Goal: Information Seeking & Learning: Learn about a topic

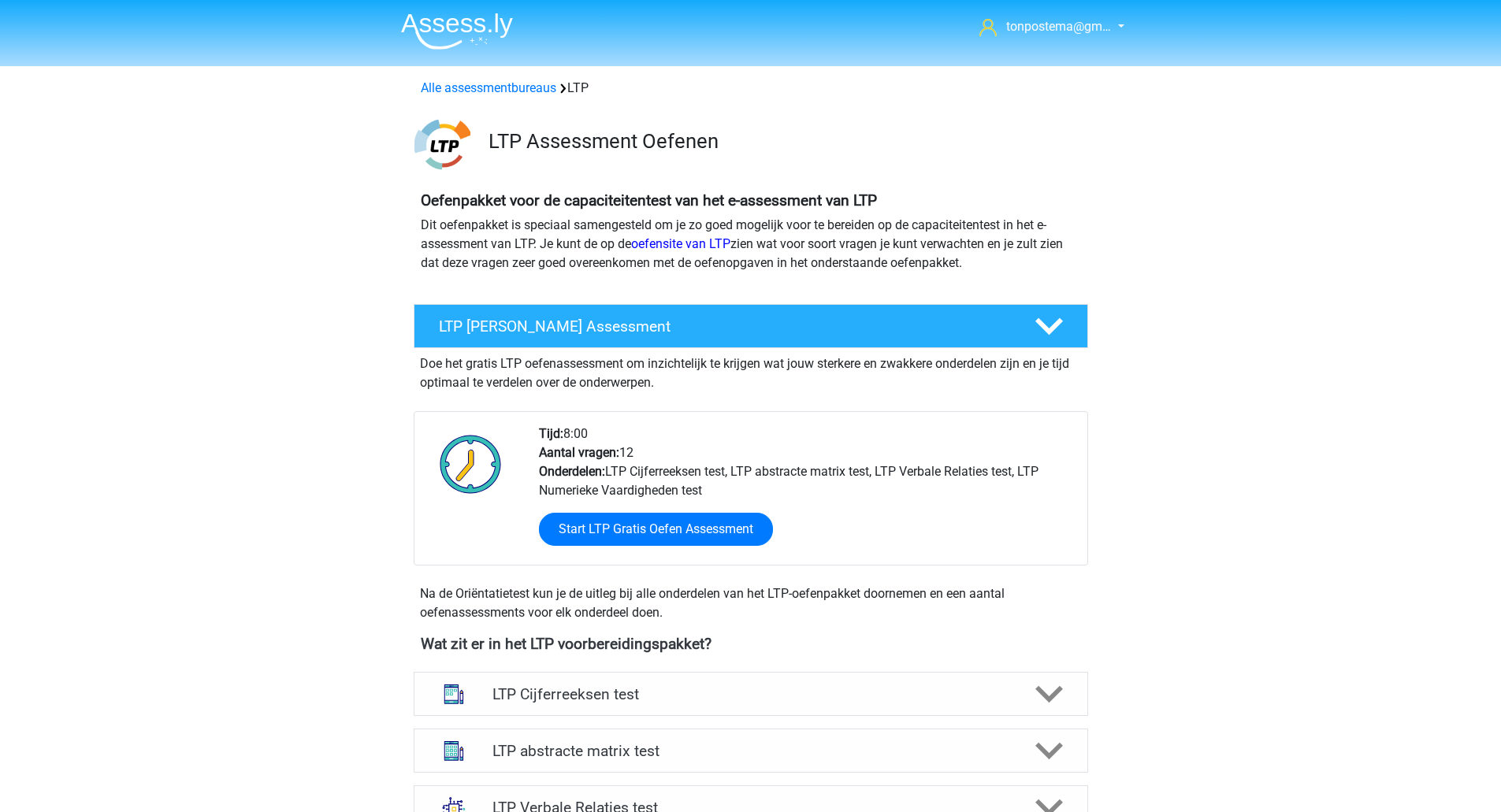
scroll to position [788, 0]
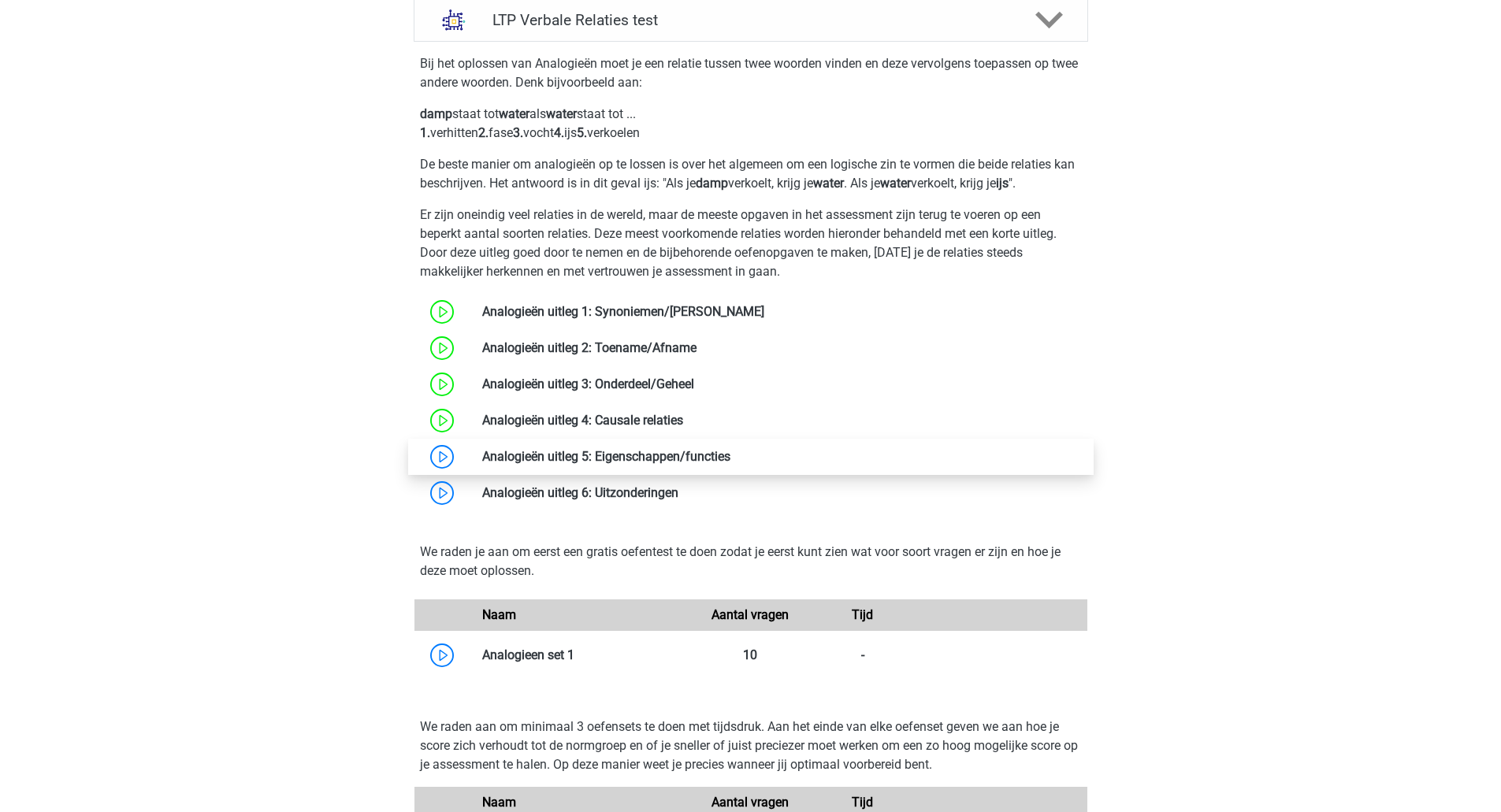
click at [731, 464] on link at bounding box center [731, 456] width 0 height 15
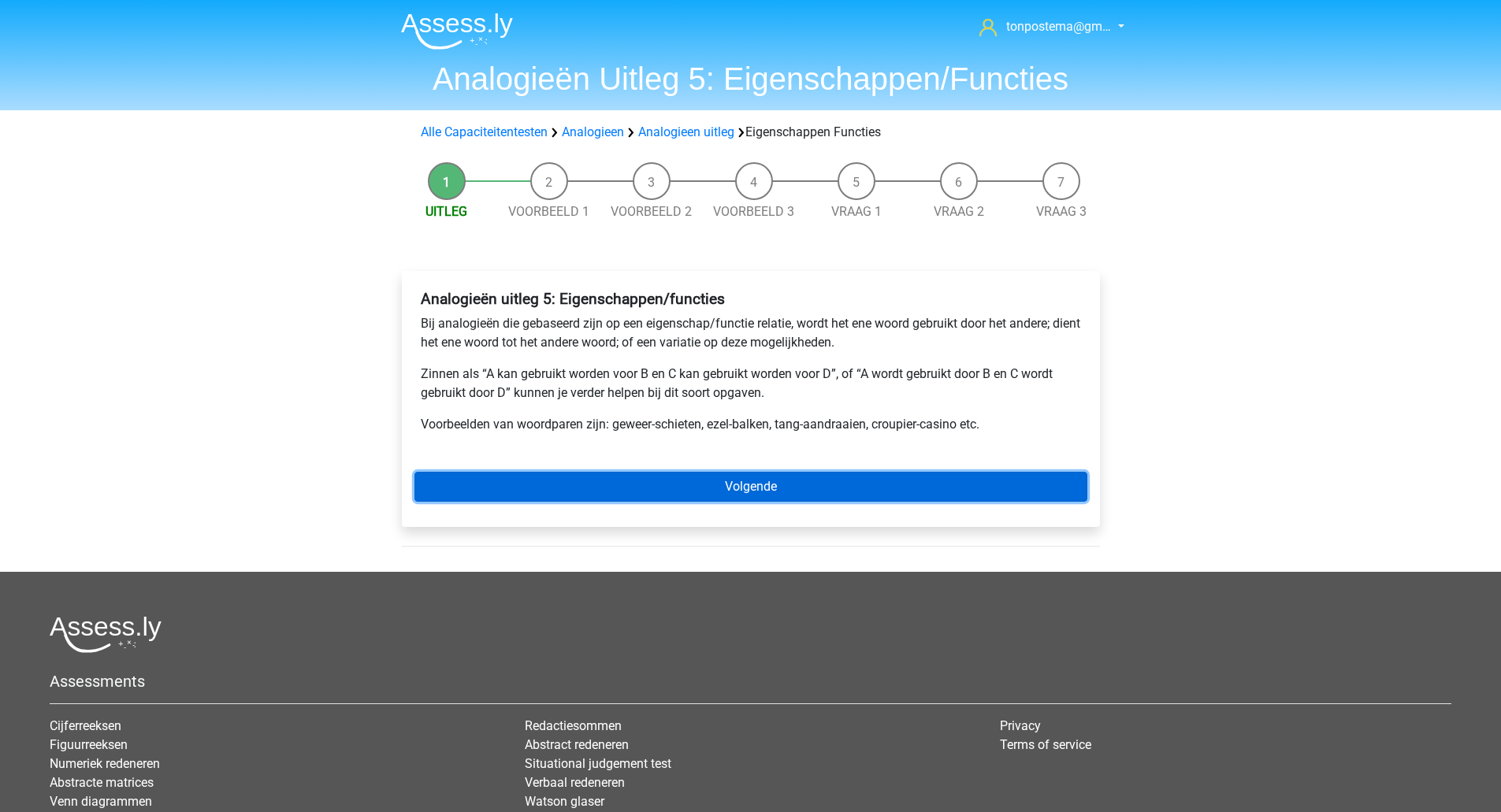
click at [644, 475] on link "Volgende" at bounding box center [751, 487] width 673 height 30
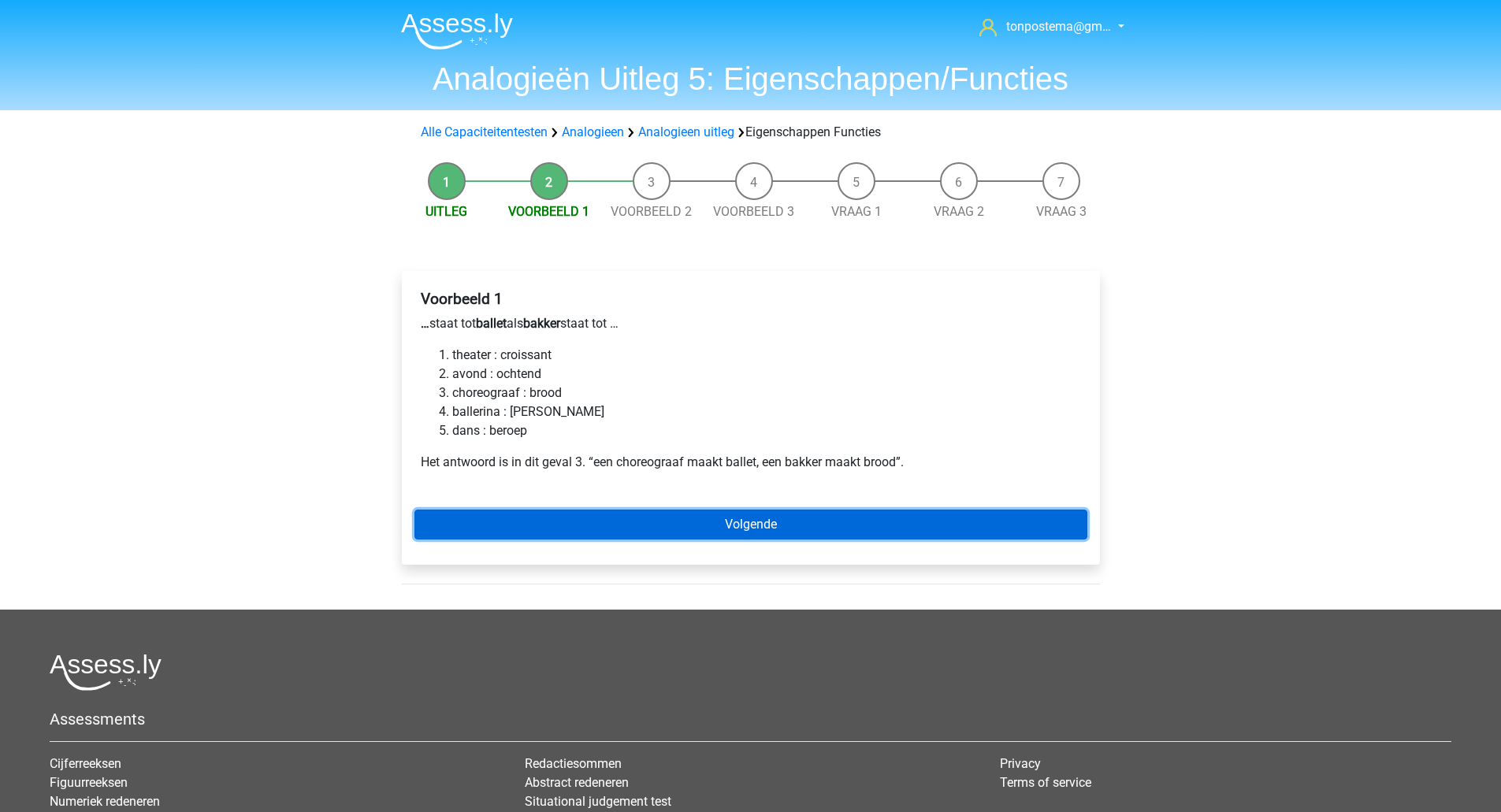
click at [634, 512] on link "Volgende" at bounding box center [751, 524] width 673 height 30
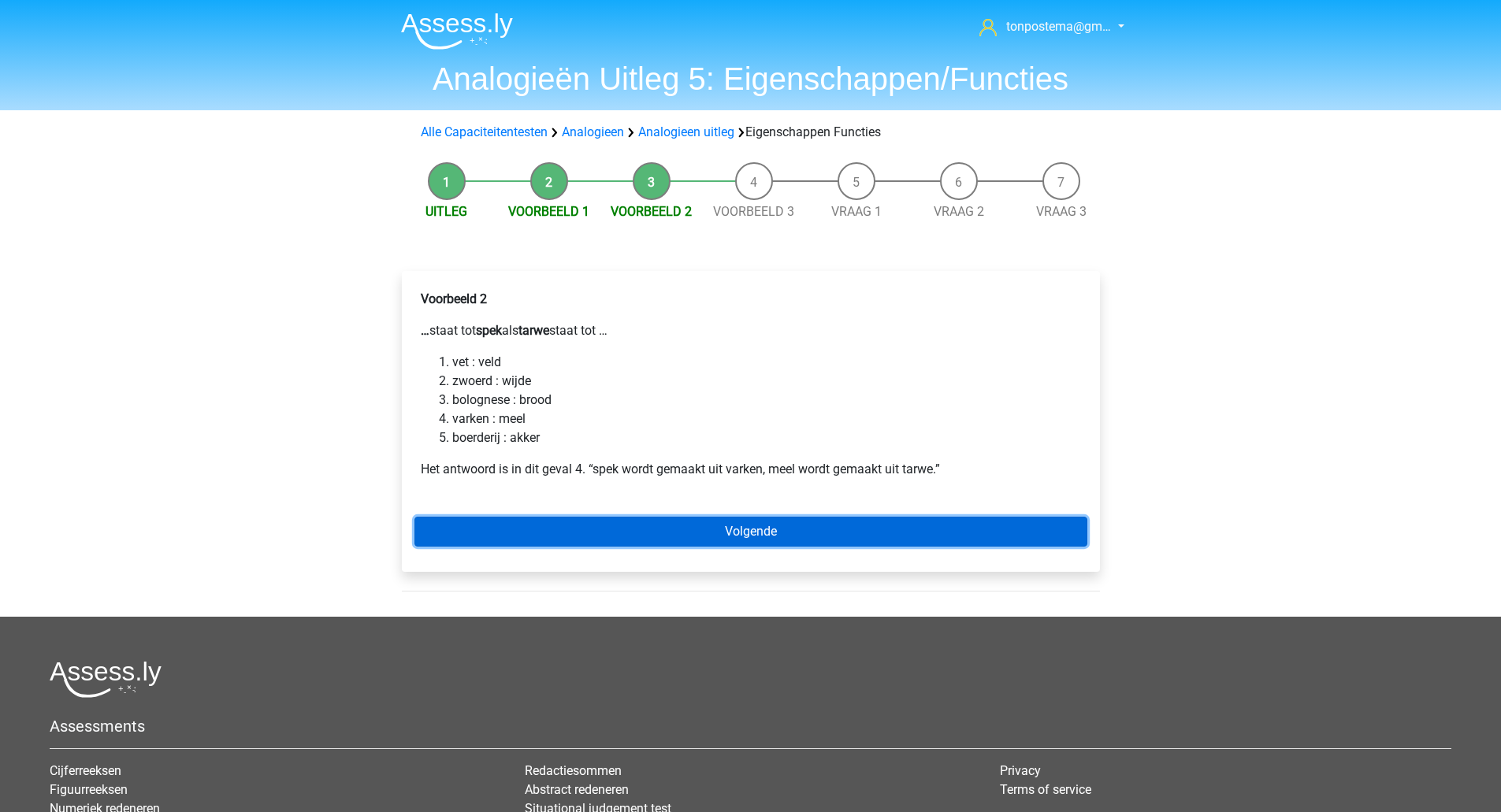
click at [498, 522] on link "Volgende" at bounding box center [751, 531] width 673 height 30
click at [596, 537] on link "Volgende" at bounding box center [751, 531] width 673 height 30
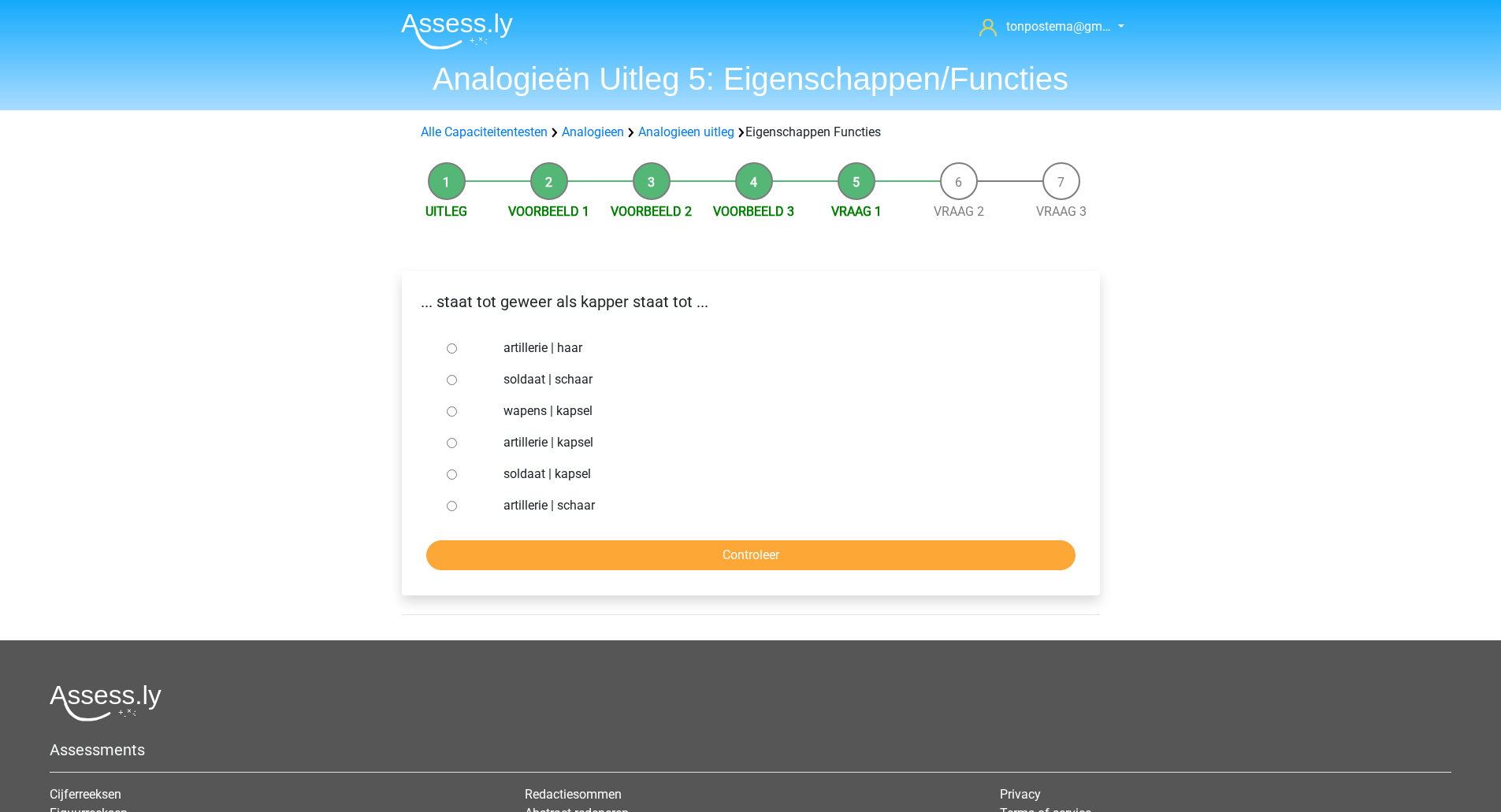
click at [446, 380] on div at bounding box center [467, 379] width 52 height 32
click at [449, 378] on input "soldaat | schaar" at bounding box center [452, 380] width 11 height 11
radio input "true"
click at [565, 553] on input "Controleer" at bounding box center [750, 555] width 649 height 30
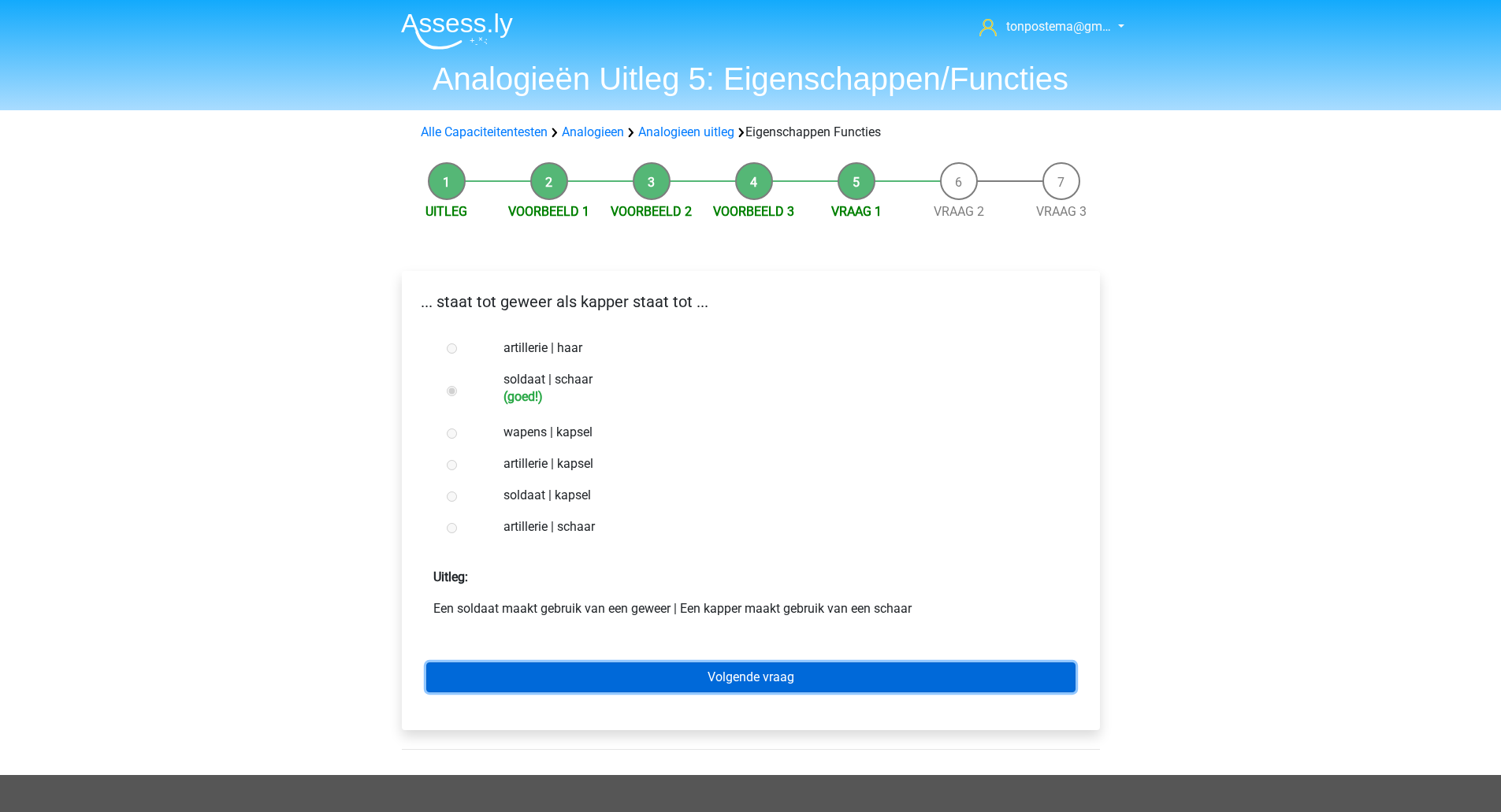
click at [570, 677] on link "Volgende vraag" at bounding box center [750, 677] width 649 height 30
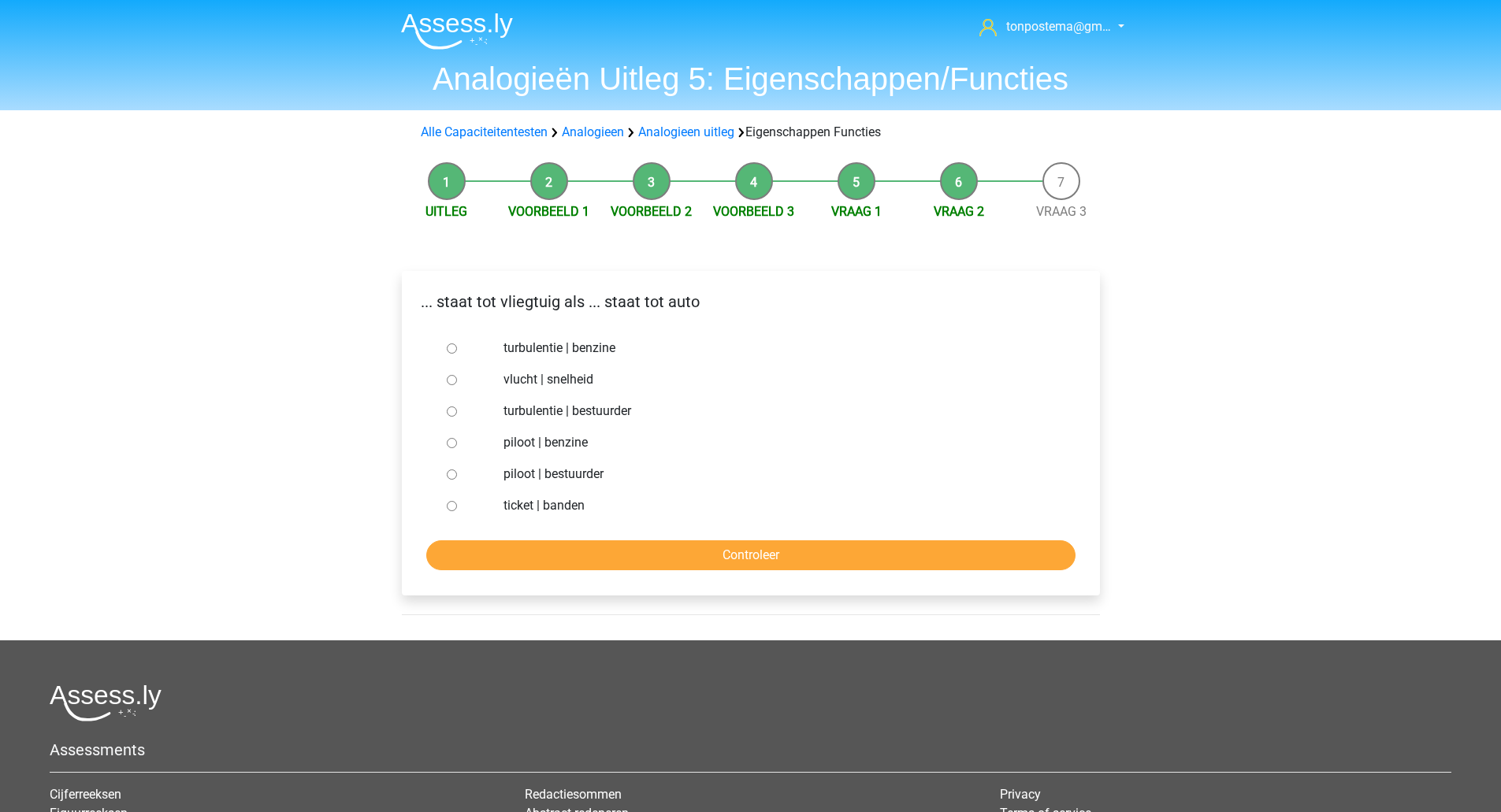
click at [555, 483] on label "piloot | bestuurder" at bounding box center [776, 474] width 545 height 19
click at [457, 479] on input "piloot | bestuurder" at bounding box center [452, 474] width 11 height 11
radio input "true"
click at [552, 566] on input "Controleer" at bounding box center [750, 555] width 649 height 30
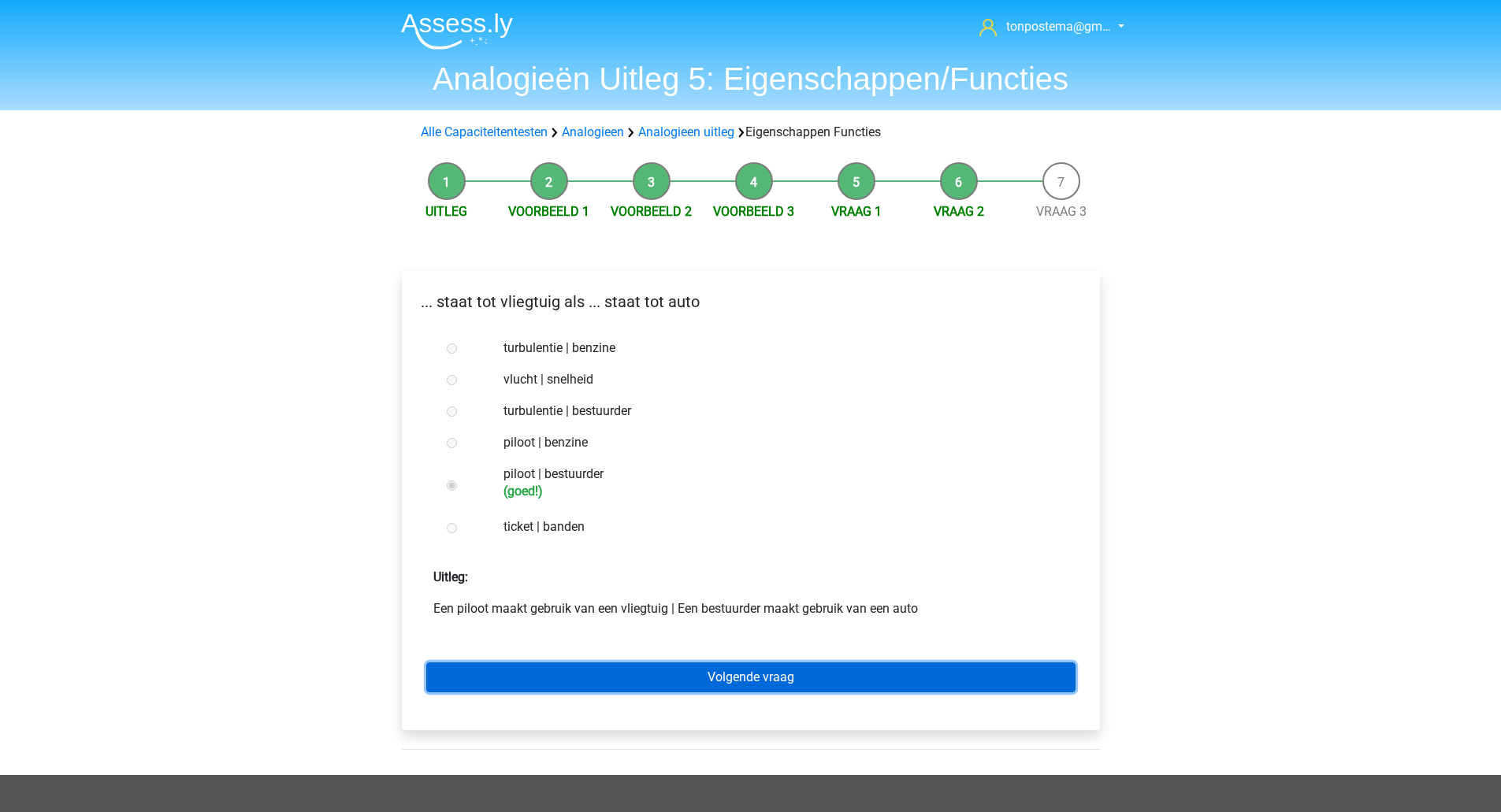
click at [664, 680] on link "Volgende vraag" at bounding box center [750, 677] width 649 height 30
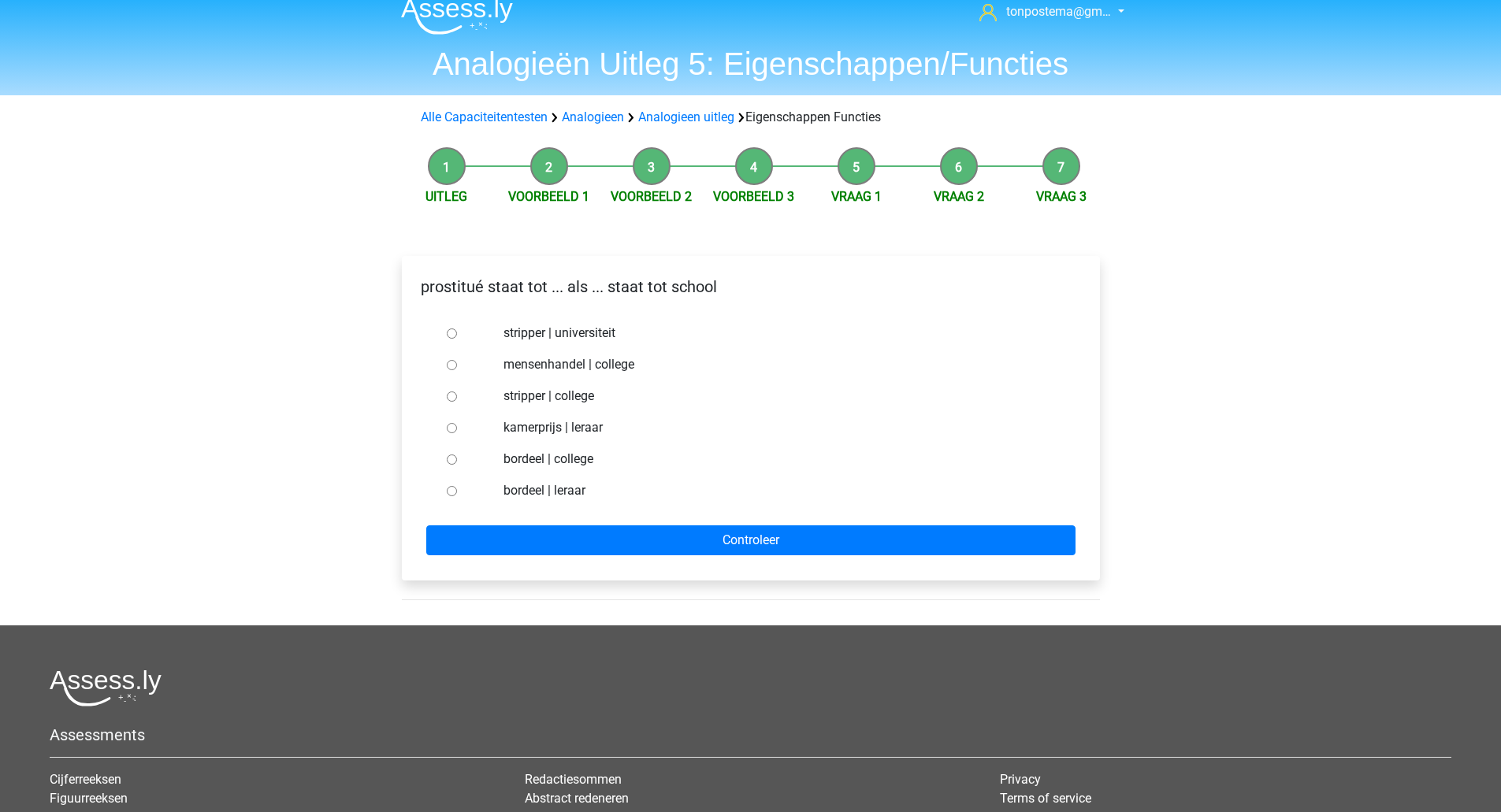
scroll to position [15, 0]
click at [457, 492] on div at bounding box center [467, 490] width 52 height 32
click at [451, 491] on input "bordeel | leraar" at bounding box center [452, 490] width 11 height 11
radio input "true"
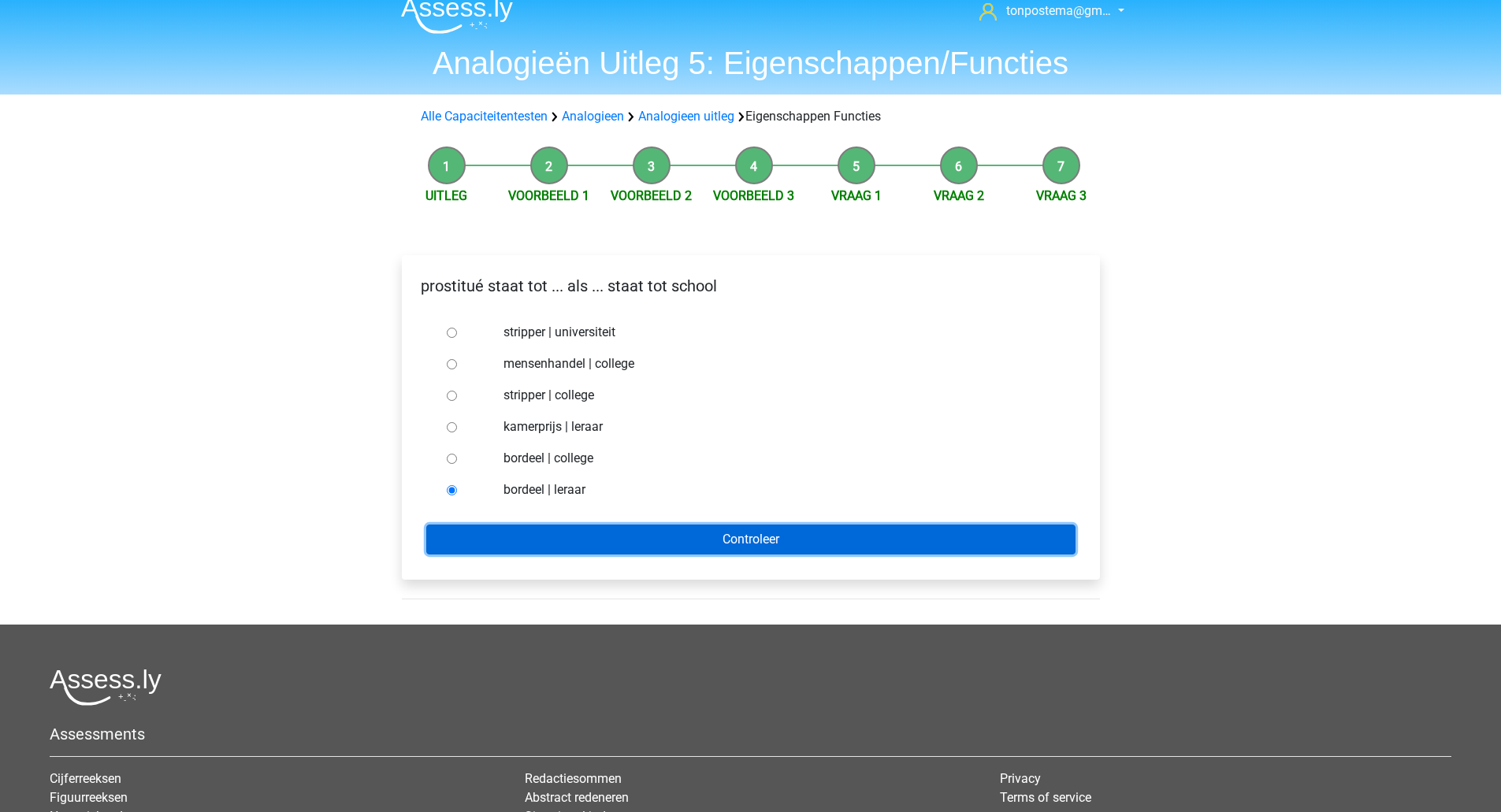
click at [467, 534] on input "Controleer" at bounding box center [750, 539] width 649 height 30
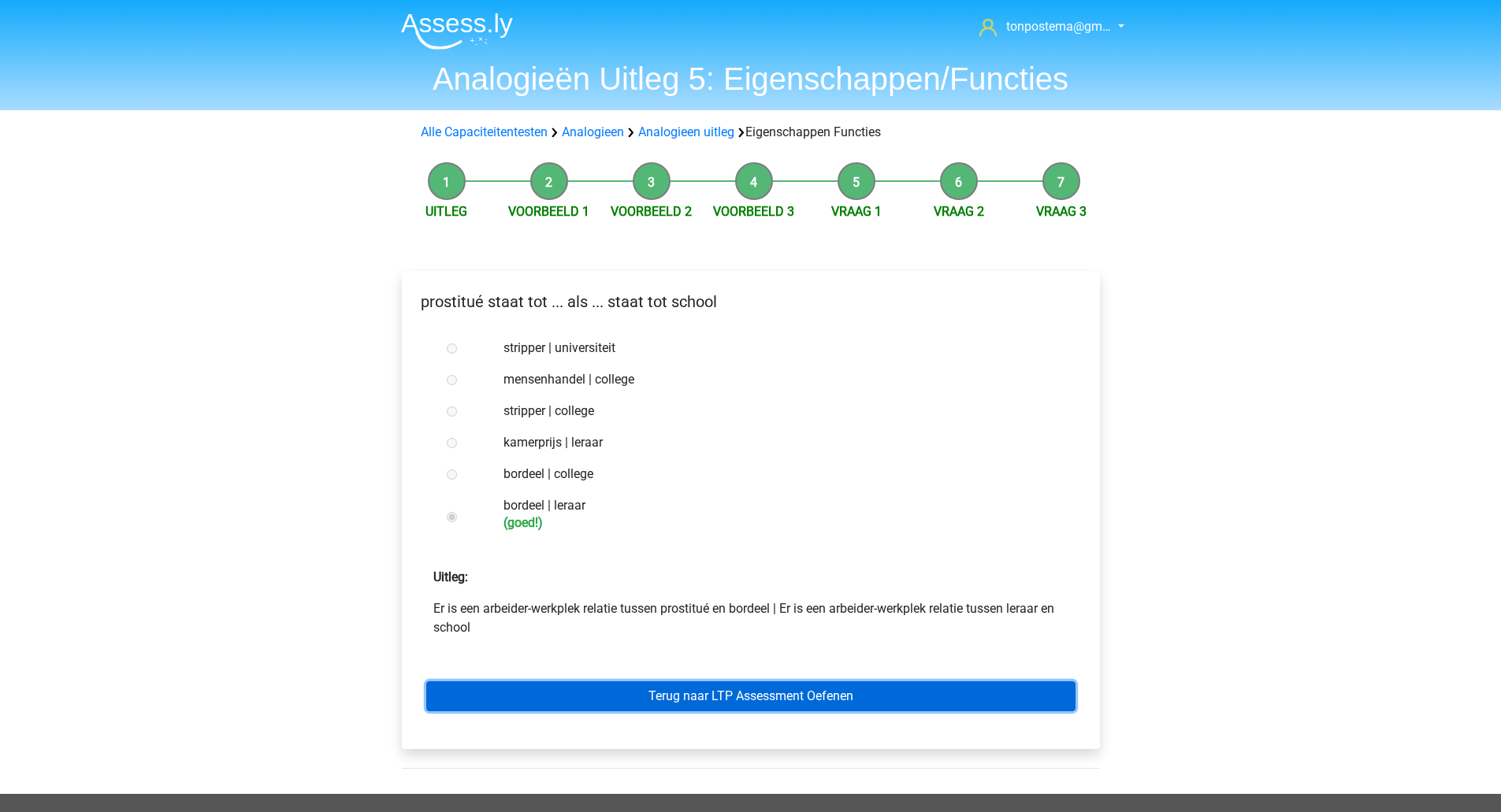
click at [618, 682] on link "Terug naar LTP Assessment Oefenen" at bounding box center [750, 695] width 649 height 30
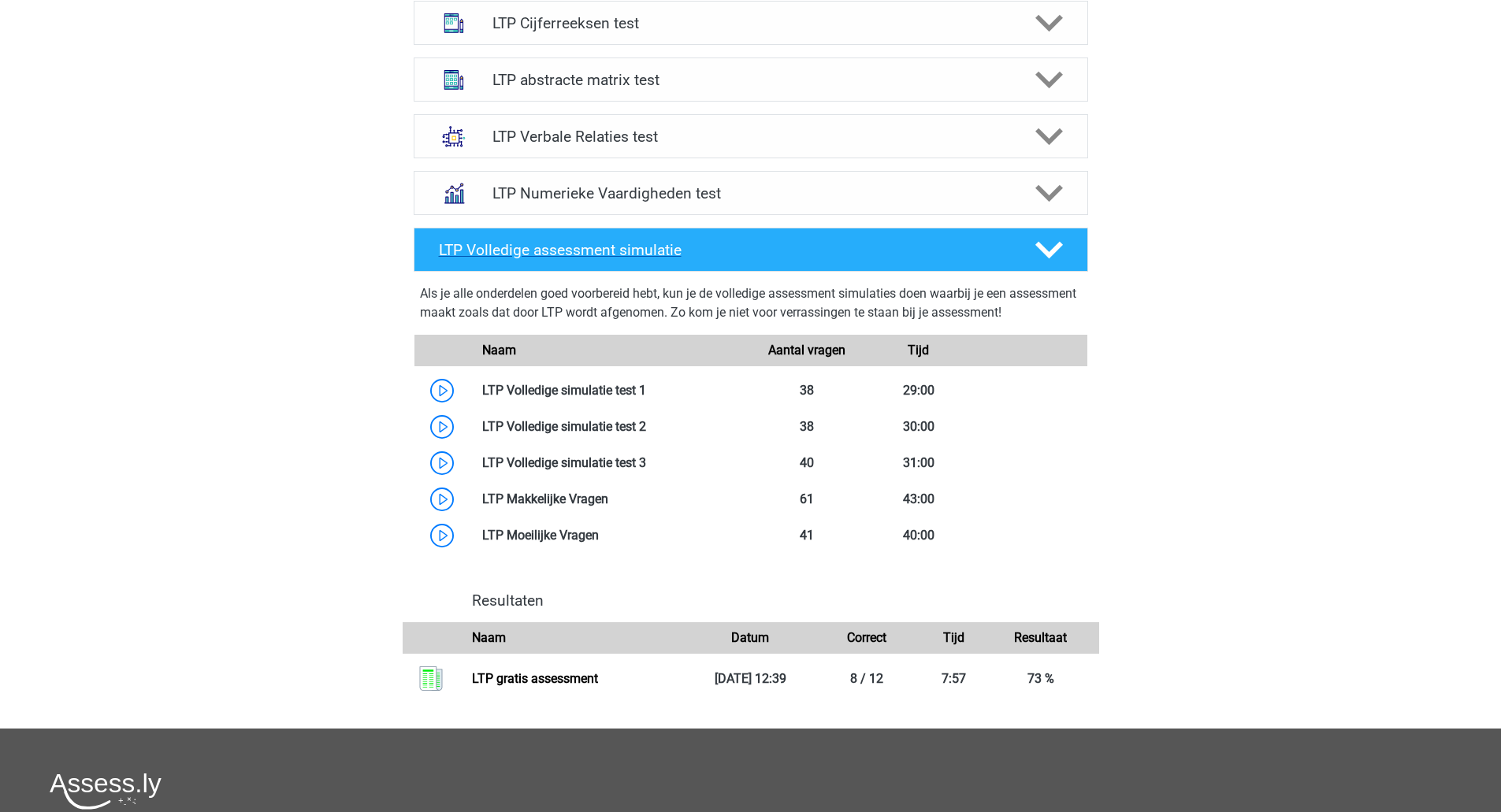
scroll to position [672, 0]
click at [717, 134] on h4 "LTP Verbale Relaties test" at bounding box center [750, 136] width 516 height 18
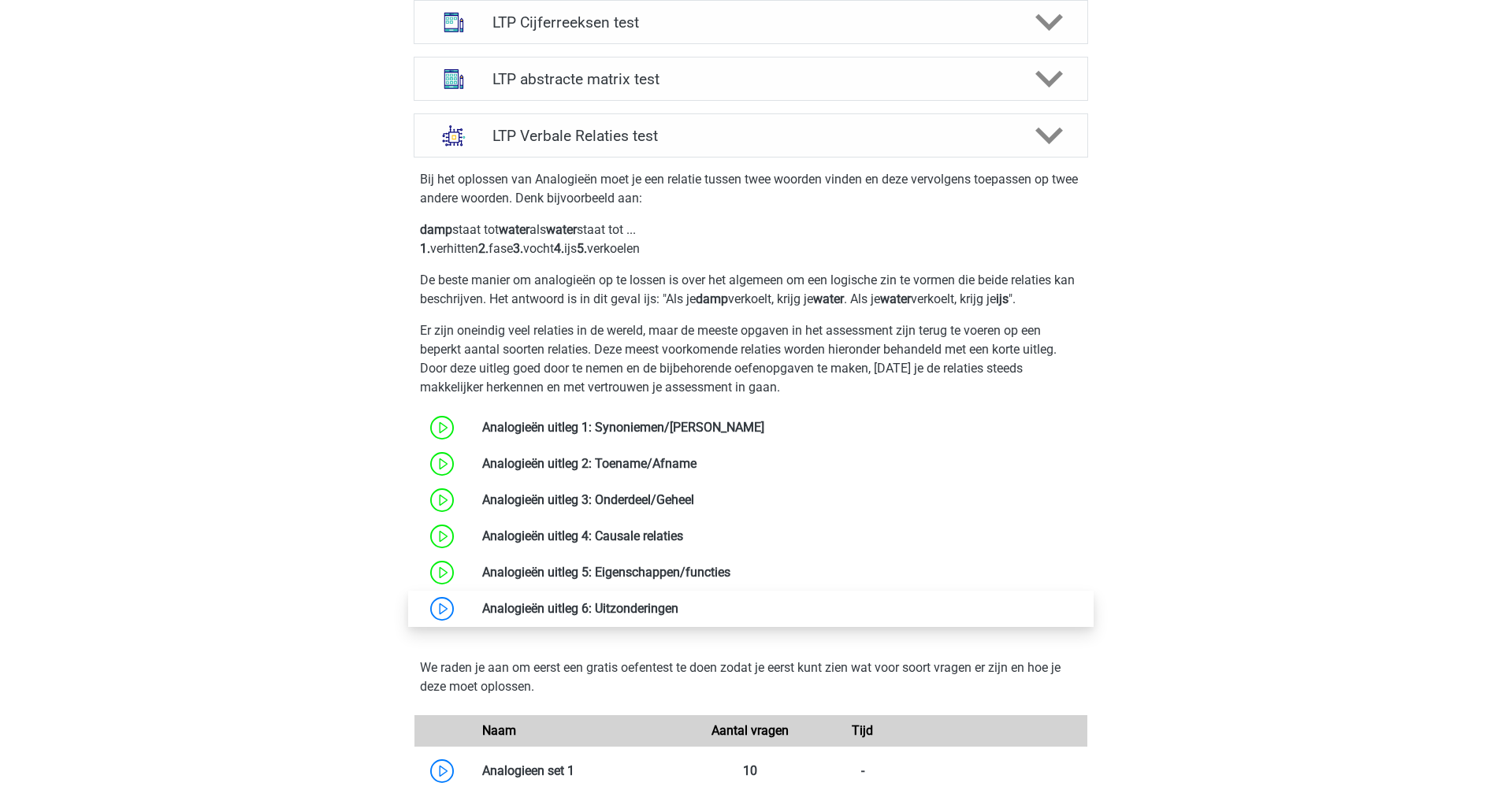
click at [678, 610] on link at bounding box center [678, 608] width 0 height 15
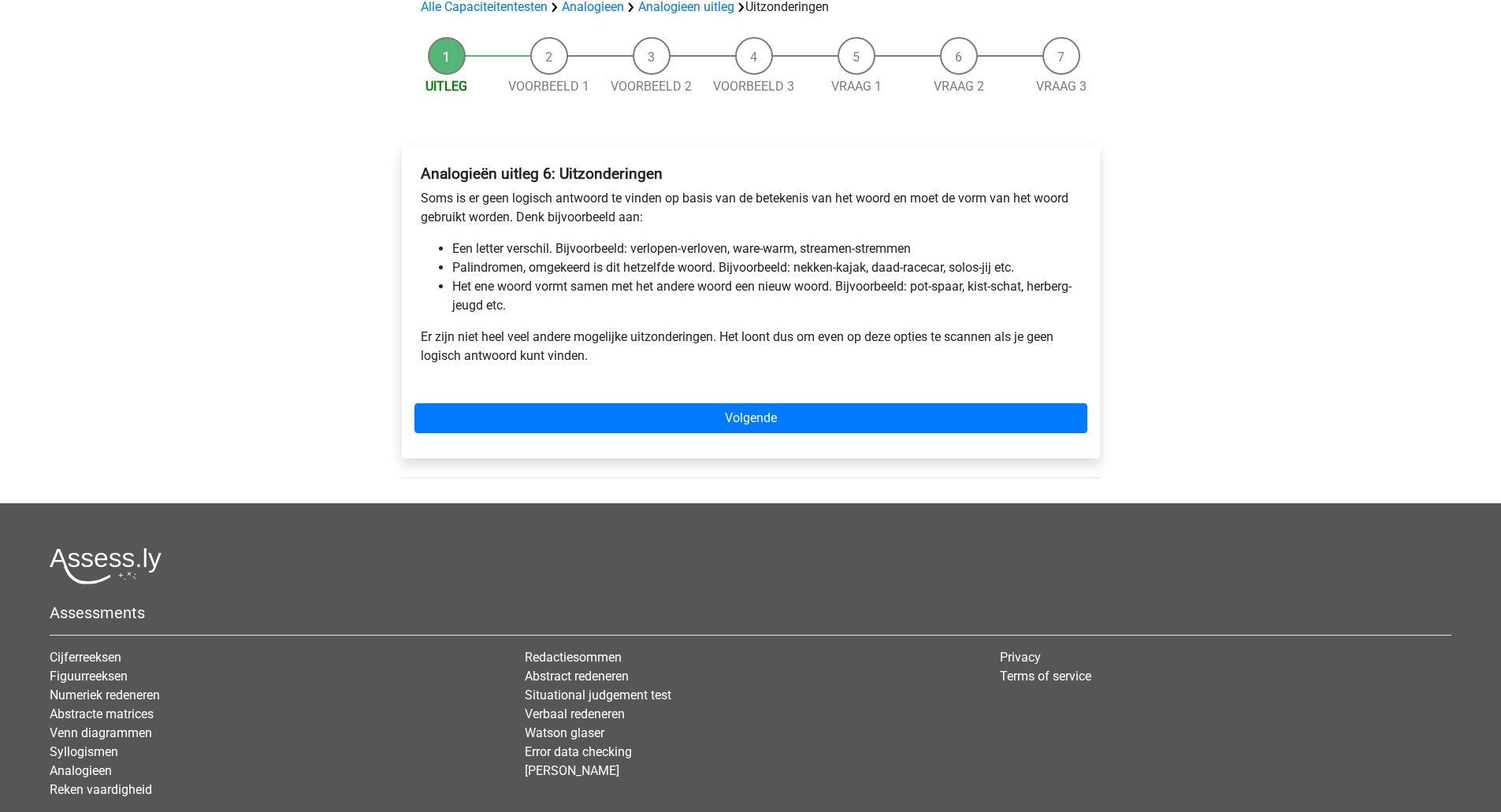
scroll to position [147, 0]
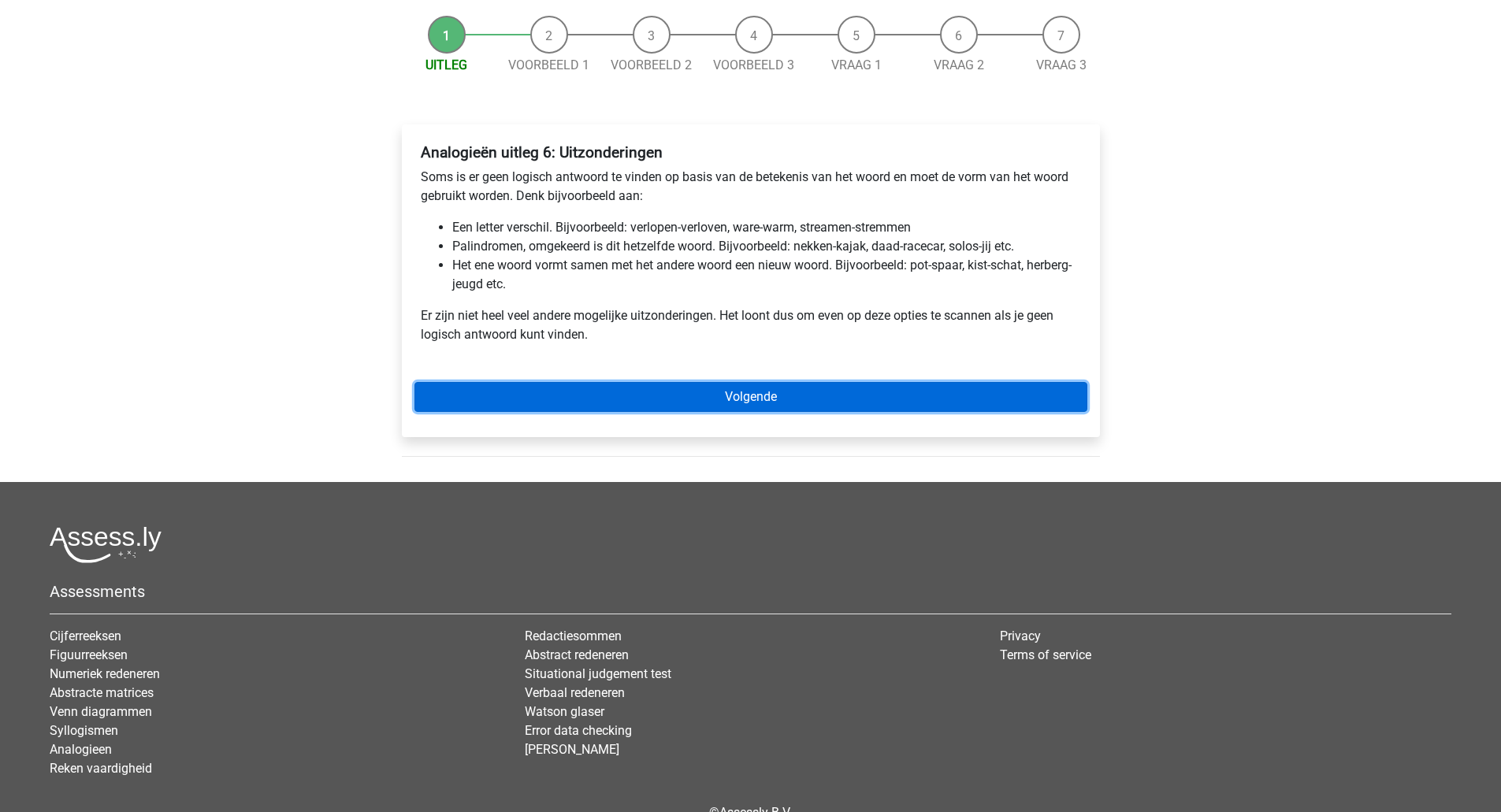
click at [629, 399] on link "Volgende" at bounding box center [751, 397] width 673 height 30
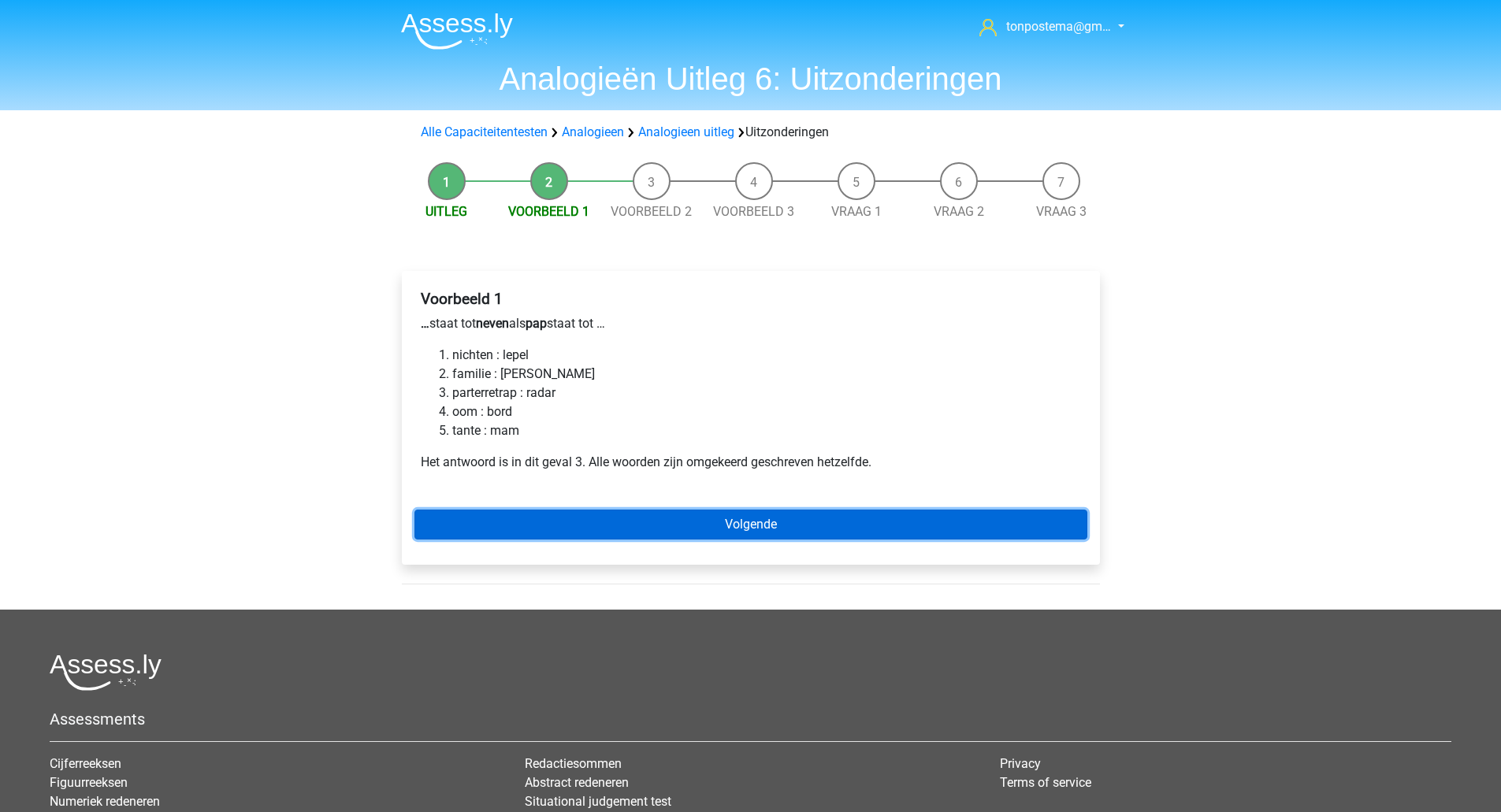
click at [546, 521] on link "Volgende" at bounding box center [751, 524] width 673 height 30
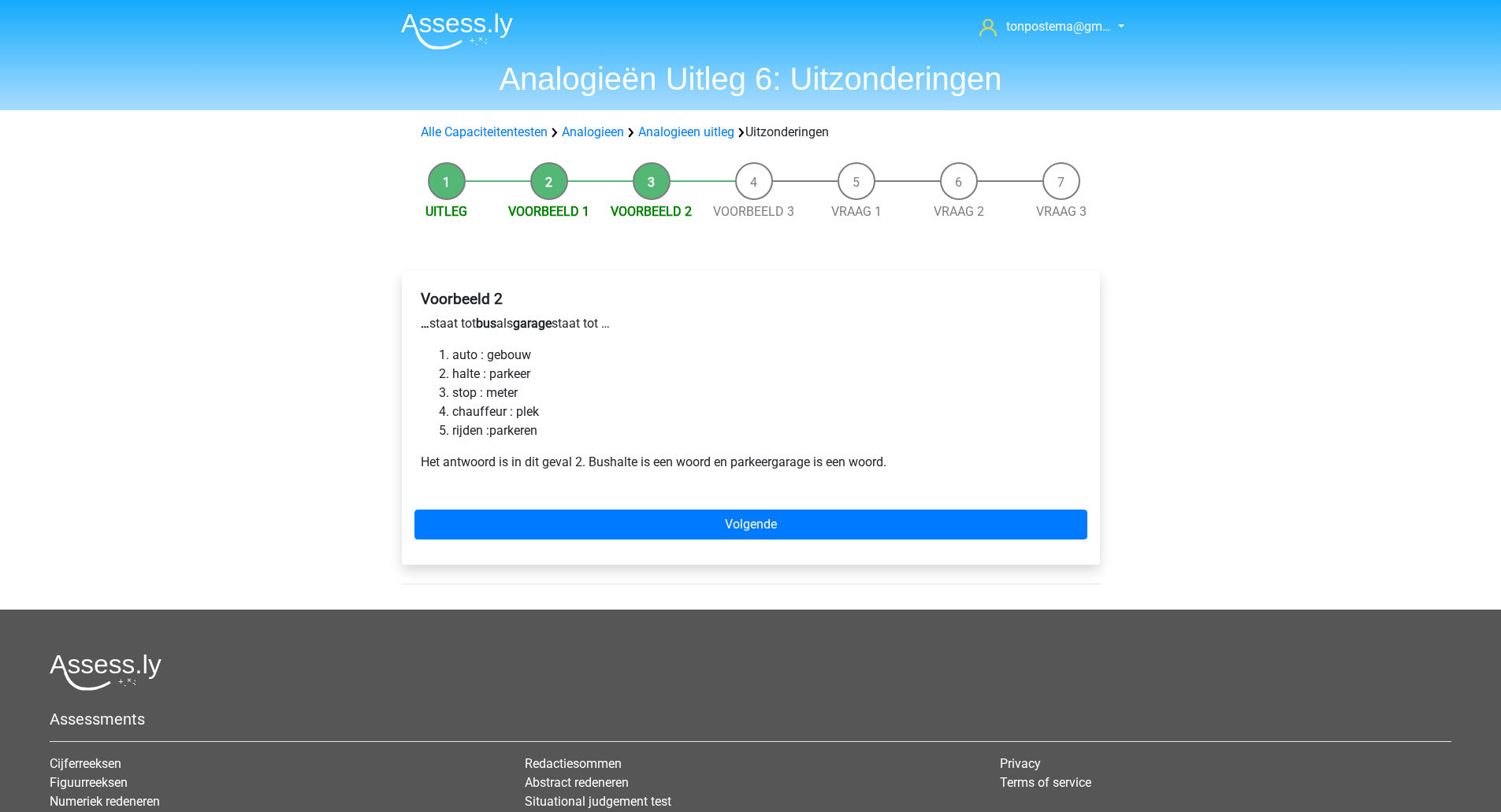
click at [520, 540] on div "Voorbeeld 2 … staat tot bus als garage staat tot … auto : gebouw halte : parkee…" at bounding box center [751, 418] width 698 height 294
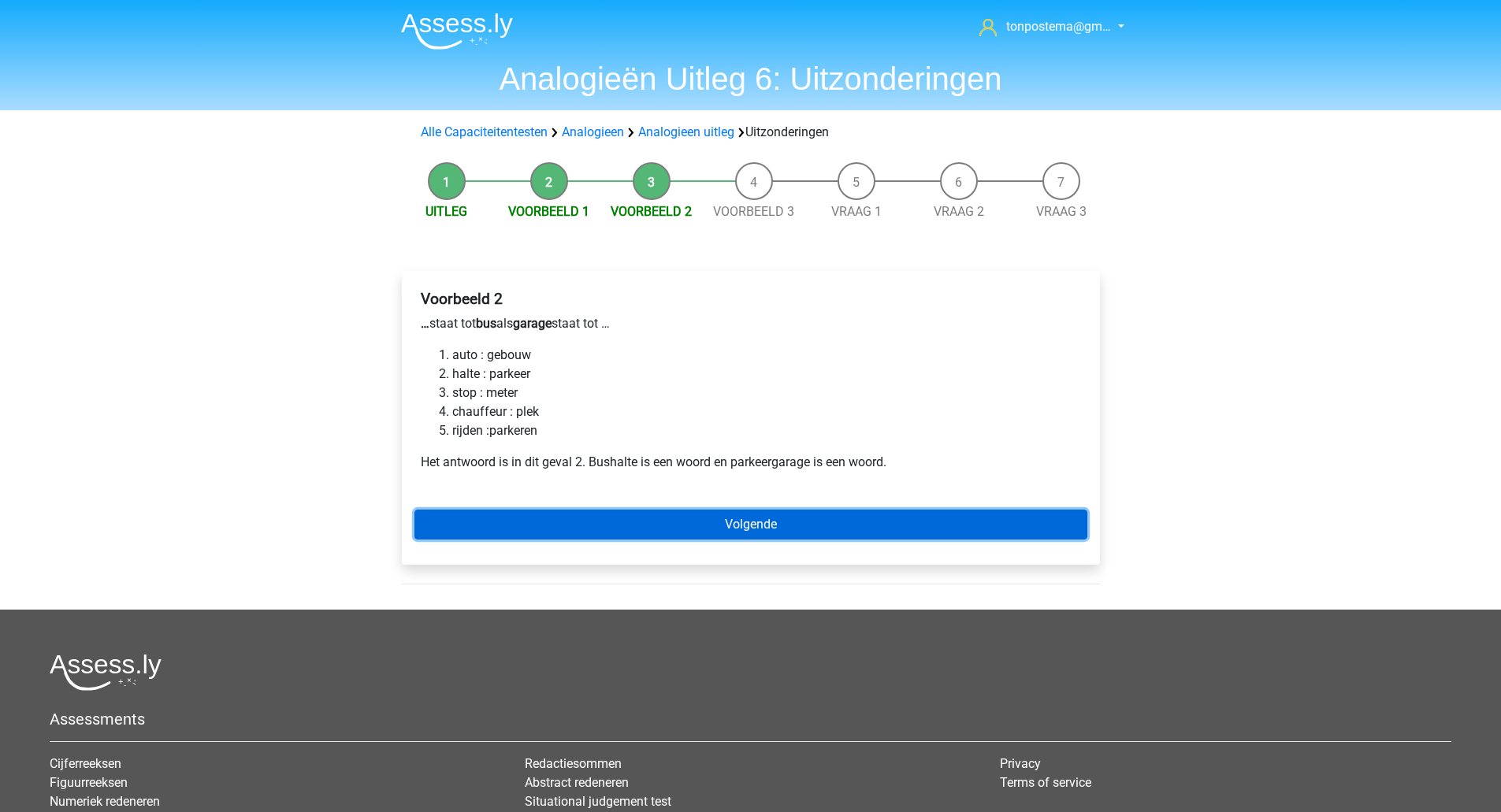
click at [516, 526] on link "Volgende" at bounding box center [751, 524] width 673 height 30
click at [647, 514] on link "Volgende" at bounding box center [751, 524] width 673 height 30
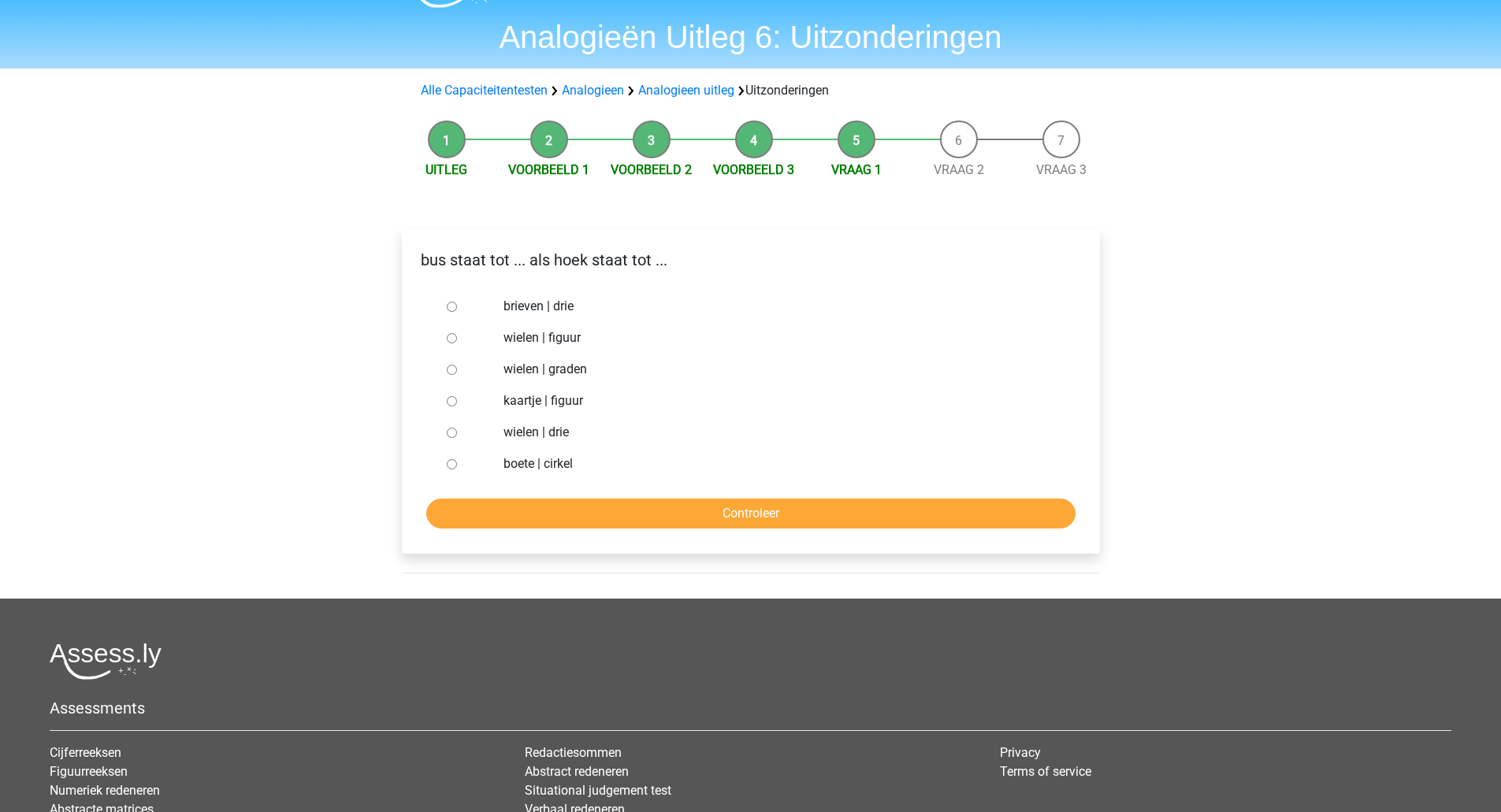
scroll to position [41, 0]
click at [458, 367] on div at bounding box center [467, 370] width 52 height 32
click at [450, 368] on input "wielen | graden" at bounding box center [452, 370] width 11 height 11
radio input "true"
click at [594, 511] on input "Controleer" at bounding box center [750, 514] width 649 height 30
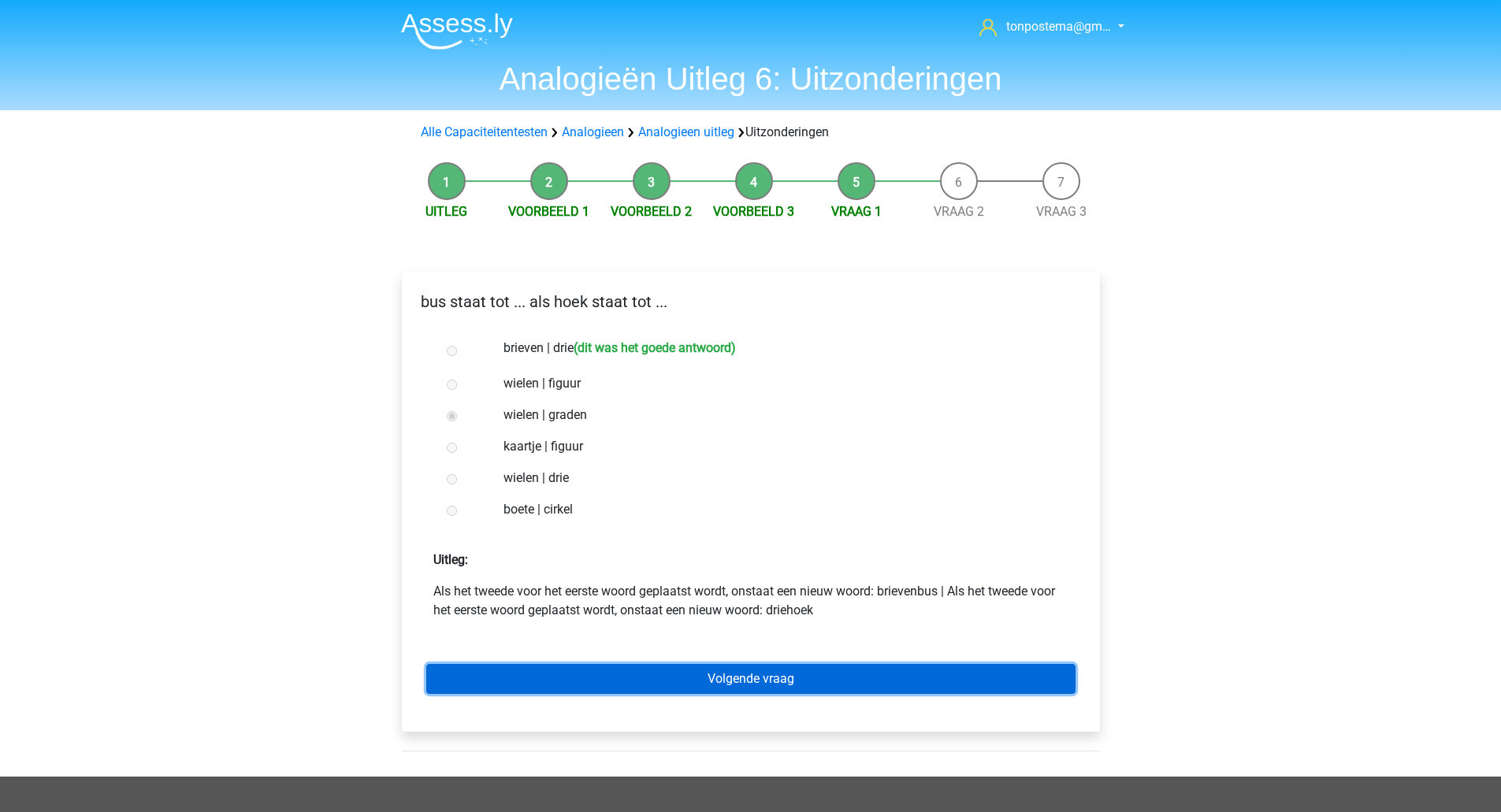
click at [565, 677] on link "Volgende vraag" at bounding box center [750, 678] width 649 height 30
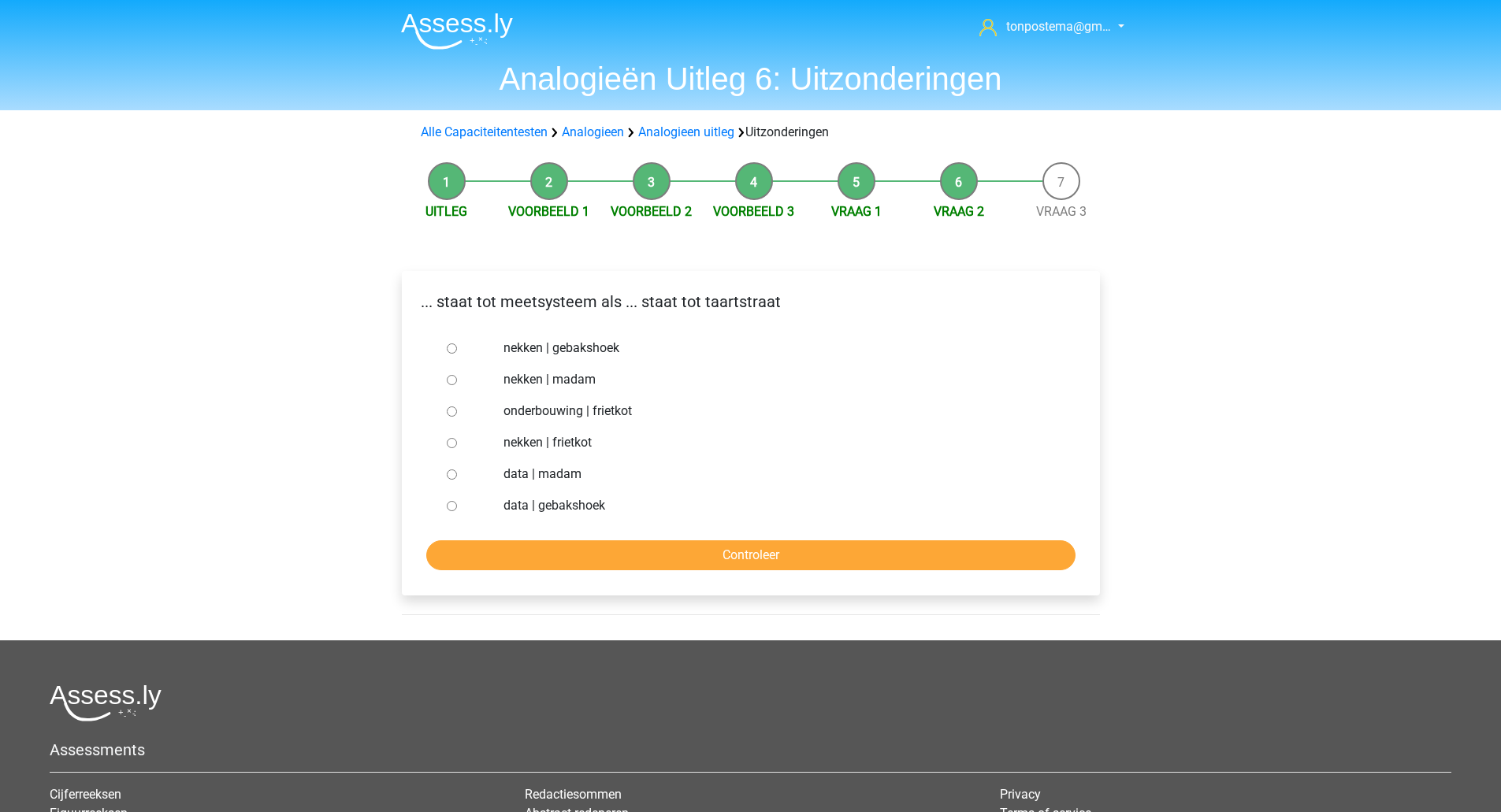
drag, startPoint x: 451, startPoint y: 367, endPoint x: 450, endPoint y: 380, distance: 13.0
click at [450, 380] on div at bounding box center [467, 379] width 52 height 32
click at [450, 380] on input "nekken | madam" at bounding box center [452, 380] width 11 height 11
radio input "true"
click at [505, 561] on input "Controleer" at bounding box center [750, 555] width 649 height 30
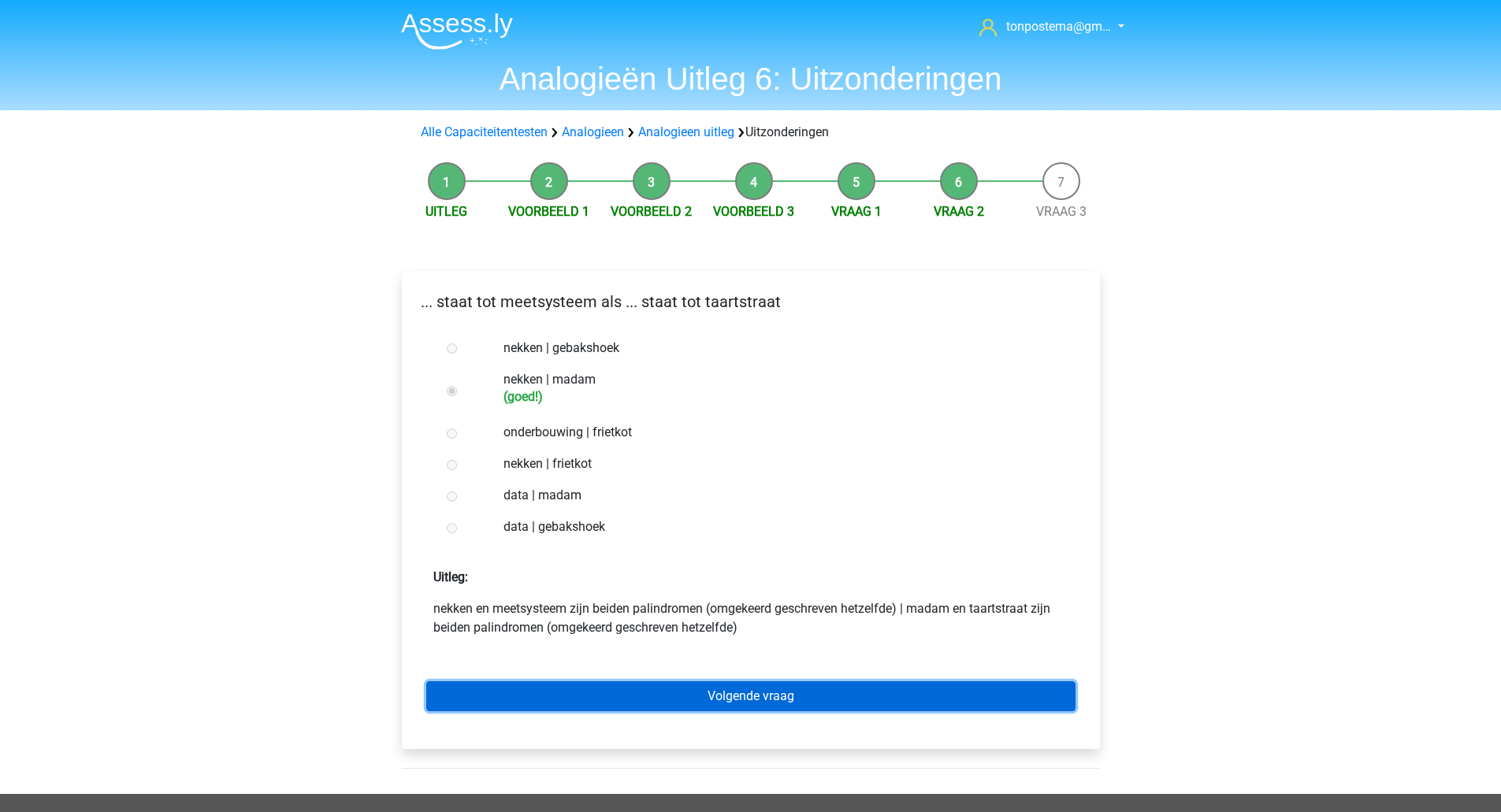
click at [670, 690] on link "Volgende vraag" at bounding box center [750, 695] width 649 height 30
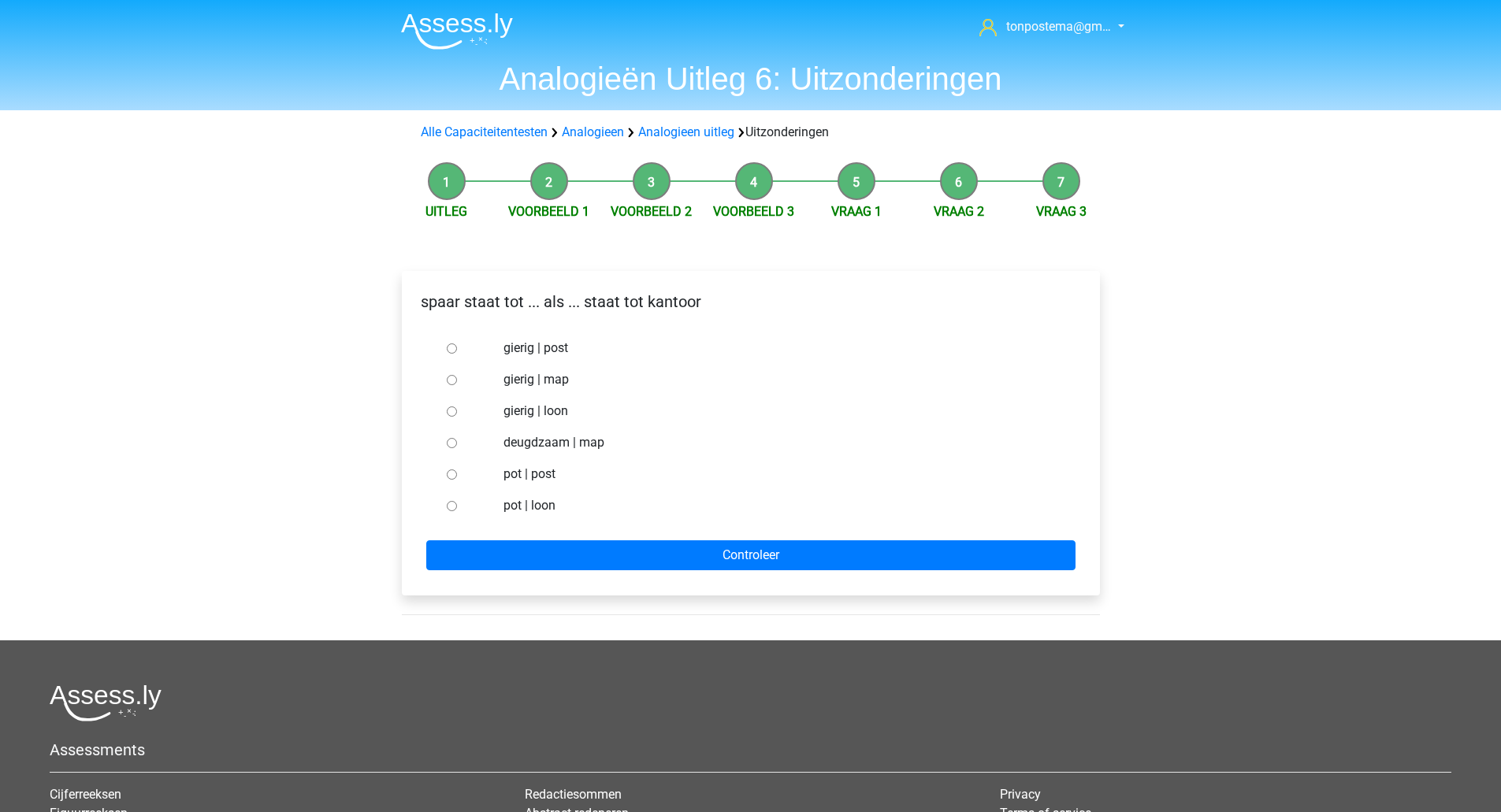
click at [441, 470] on div at bounding box center [467, 474] width 52 height 32
click at [443, 470] on div at bounding box center [467, 474] width 52 height 32
click at [450, 472] on input "pot | post" at bounding box center [452, 474] width 11 height 11
radio input "true"
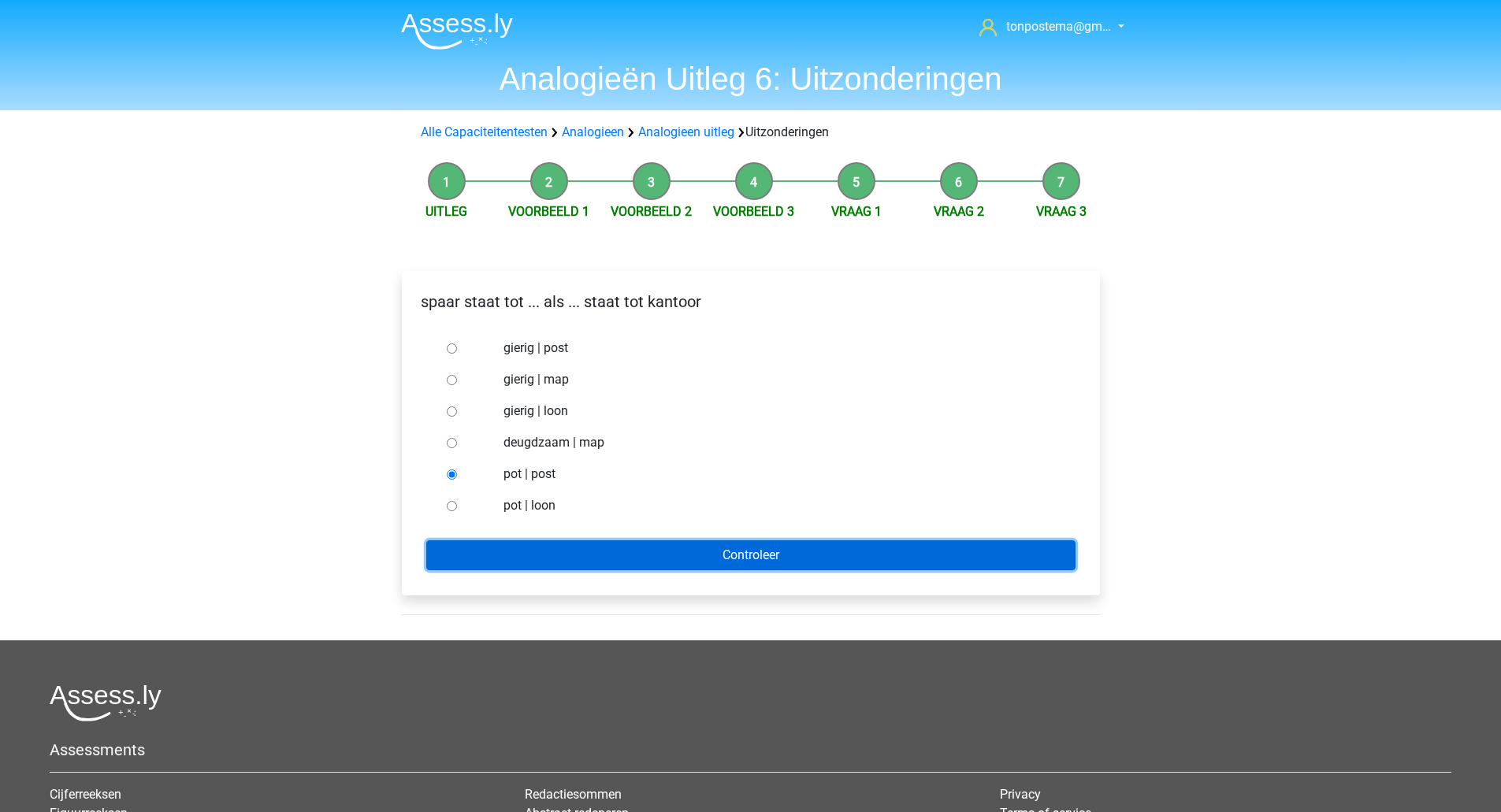
click at [492, 556] on input "Controleer" at bounding box center [750, 555] width 649 height 30
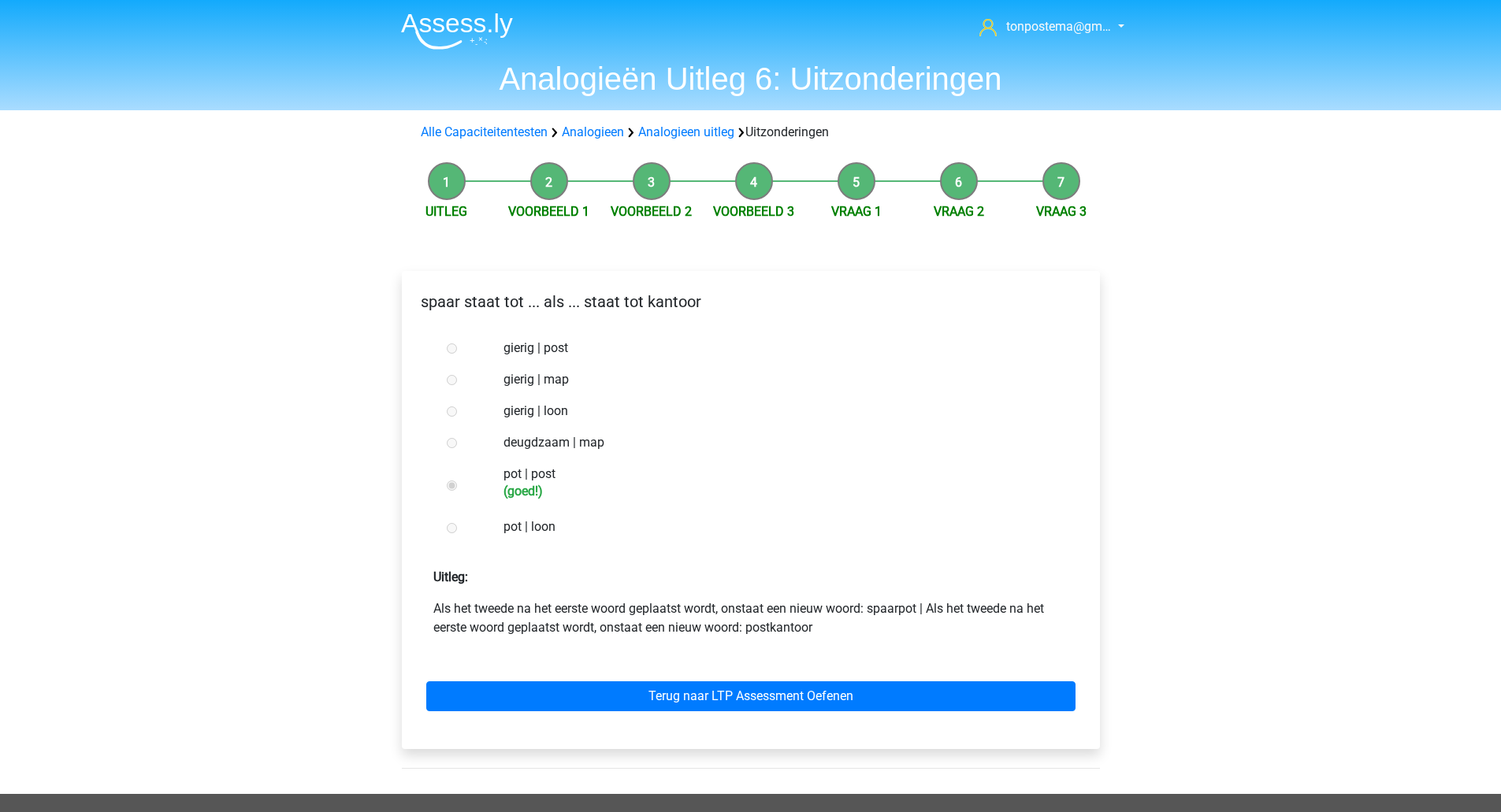
click at [695, 680] on div "Terug naar LTP Assessment Oefenen" at bounding box center [751, 692] width 673 height 87
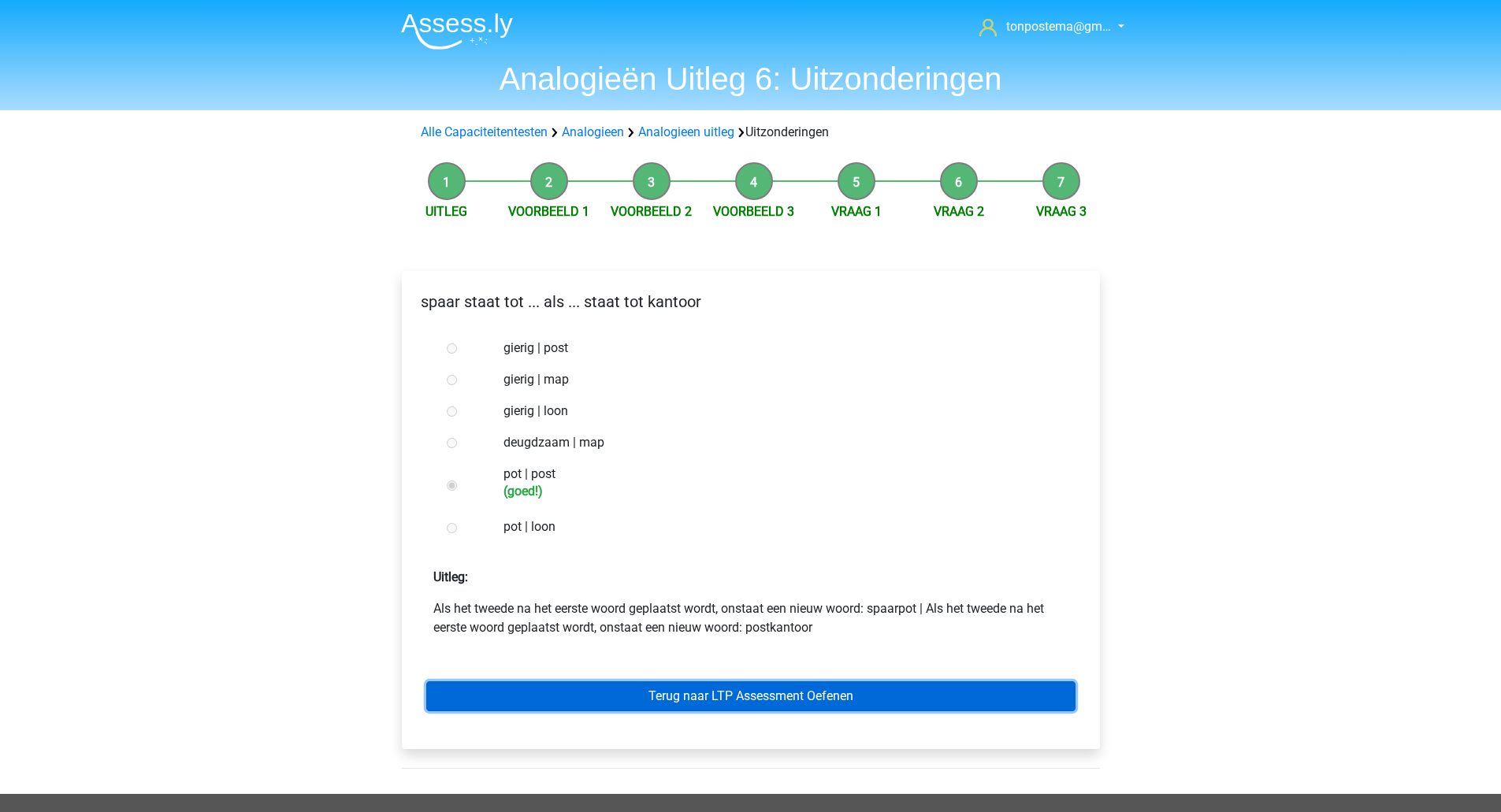
click at [689, 707] on link "Terug naar LTP Assessment Oefenen" at bounding box center [750, 695] width 649 height 30
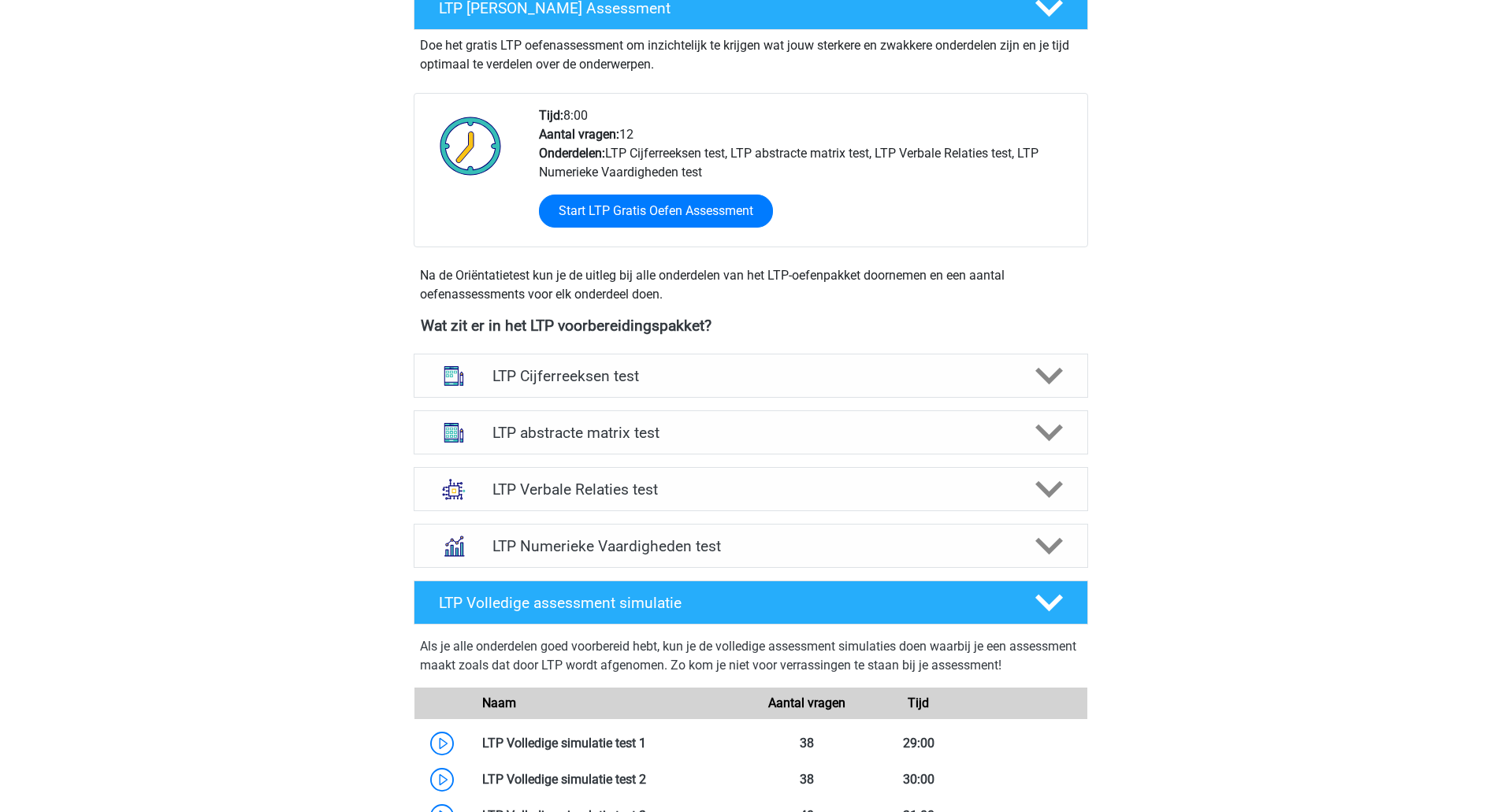
scroll to position [319, 0]
click at [739, 485] on h4 "LTP Verbale Relaties test" at bounding box center [750, 488] width 516 height 18
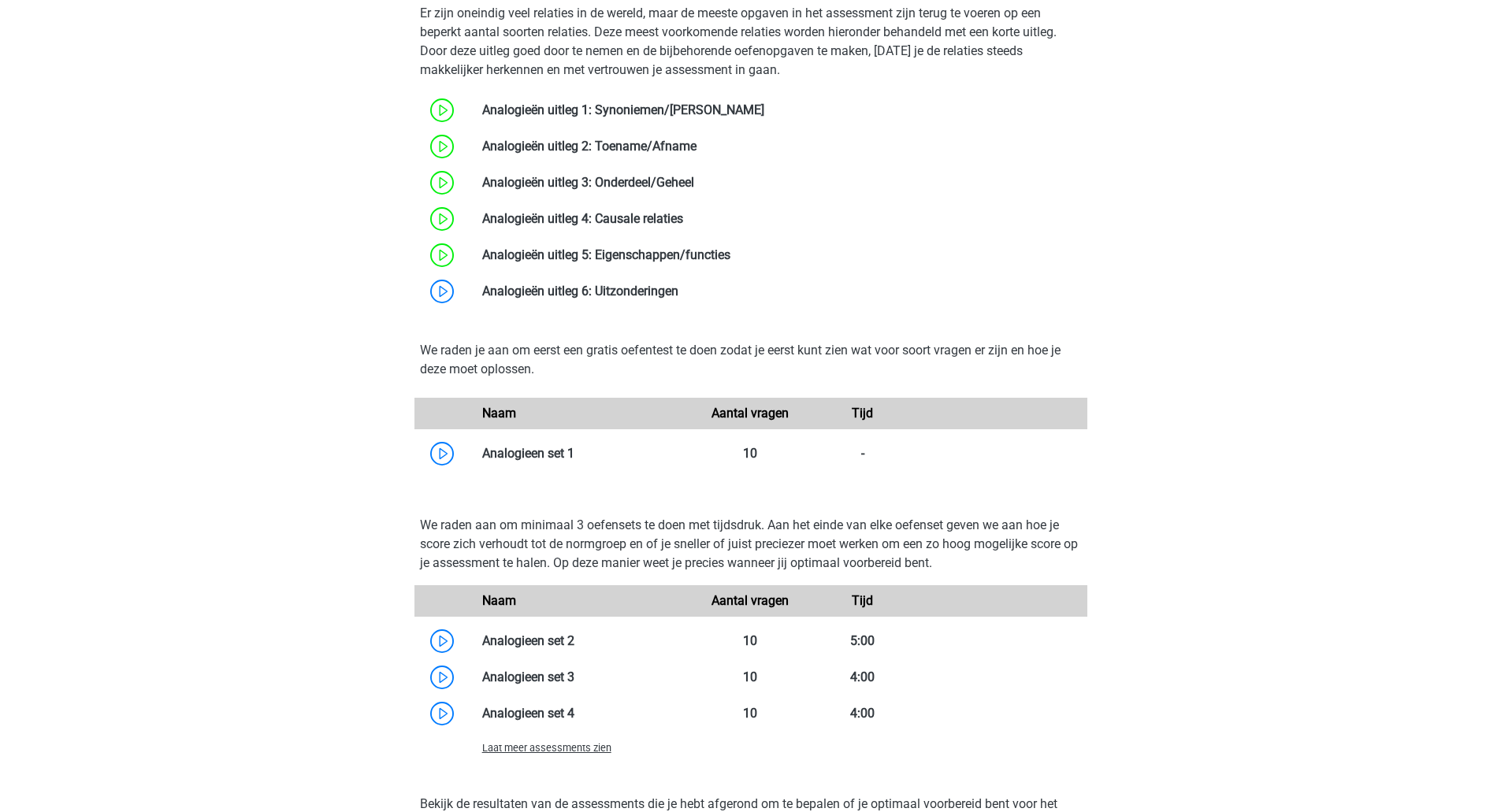
scroll to position [1030, 0]
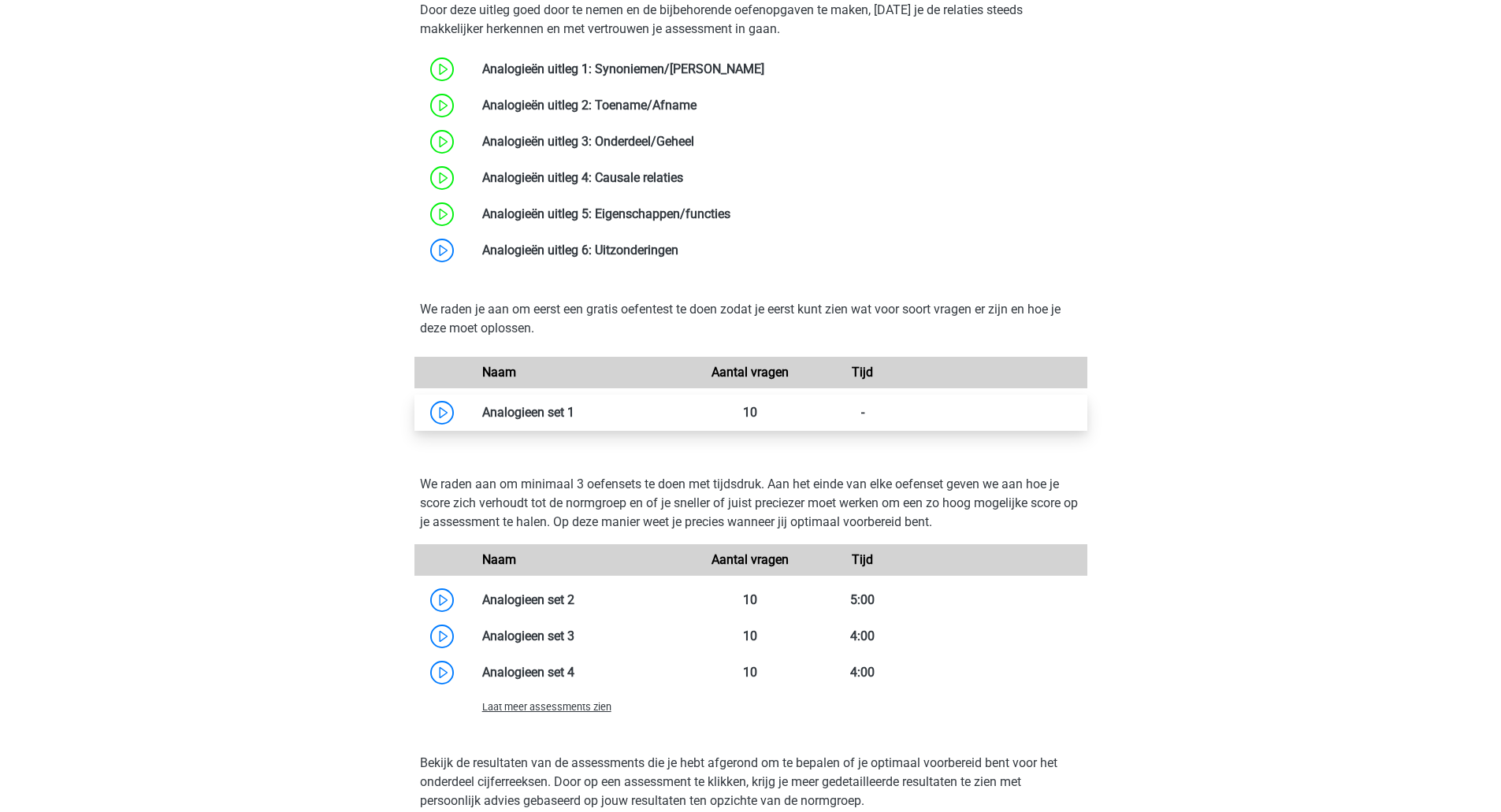
click at [574, 417] on link at bounding box center [574, 412] width 0 height 15
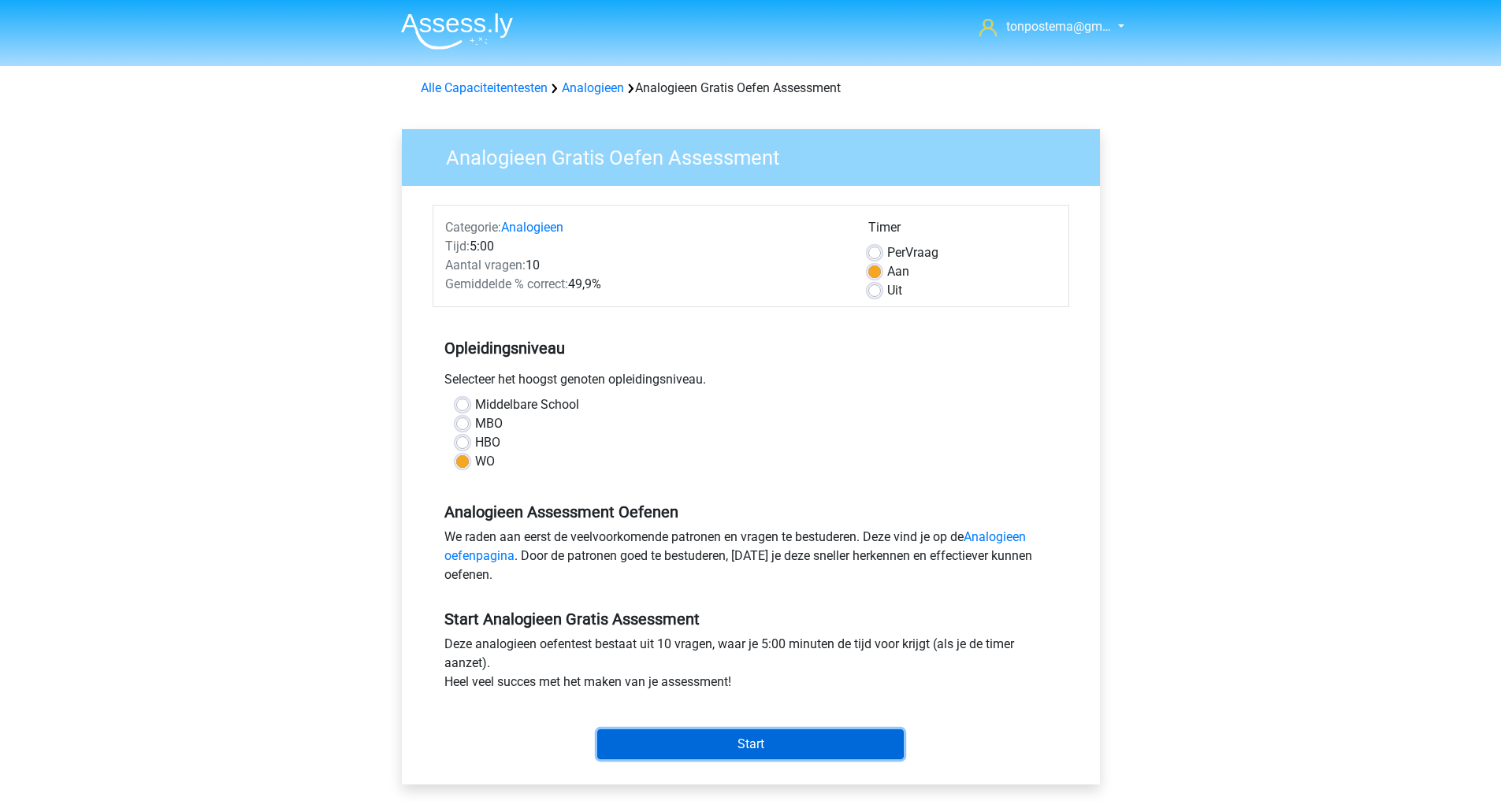
click at [795, 755] on input "Start" at bounding box center [750, 744] width 306 height 30
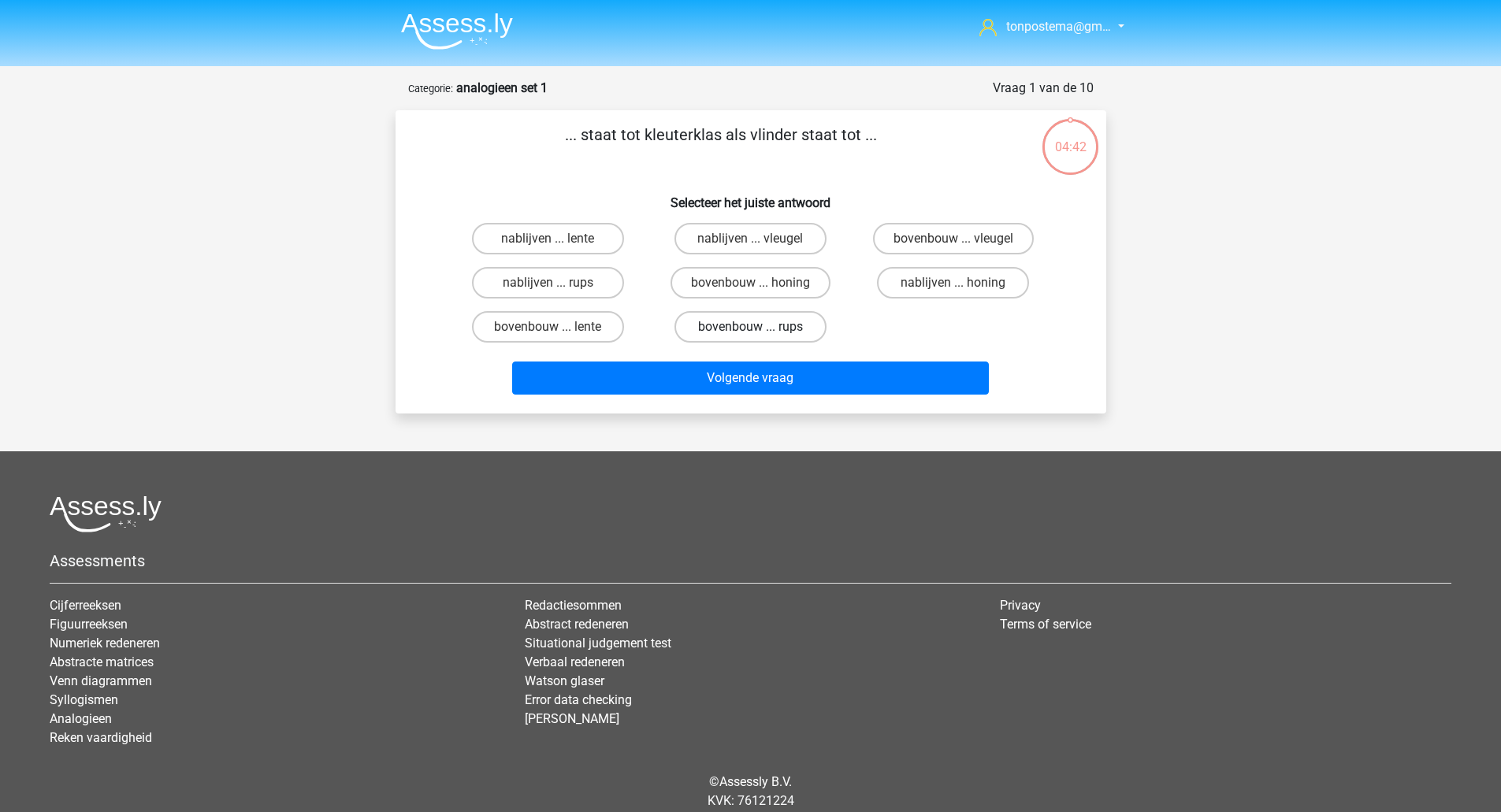
click at [798, 323] on label "bovenbouw ... rups" at bounding box center [751, 326] width 152 height 32
click at [761, 327] on input "bovenbouw ... rups" at bounding box center [755, 332] width 11 height 11
radio input "true"
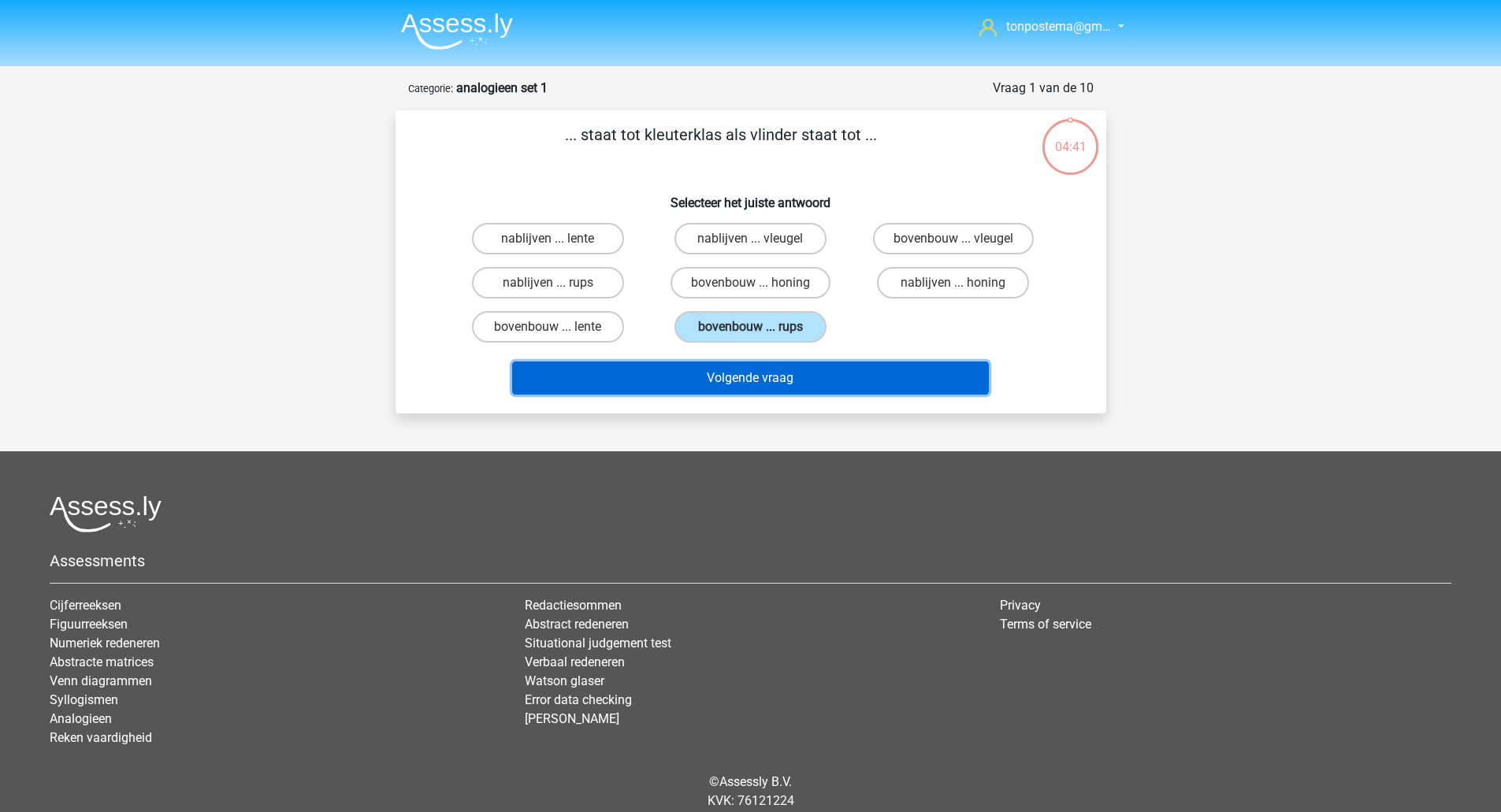
click at [791, 372] on button "Volgende vraag" at bounding box center [750, 377] width 476 height 33
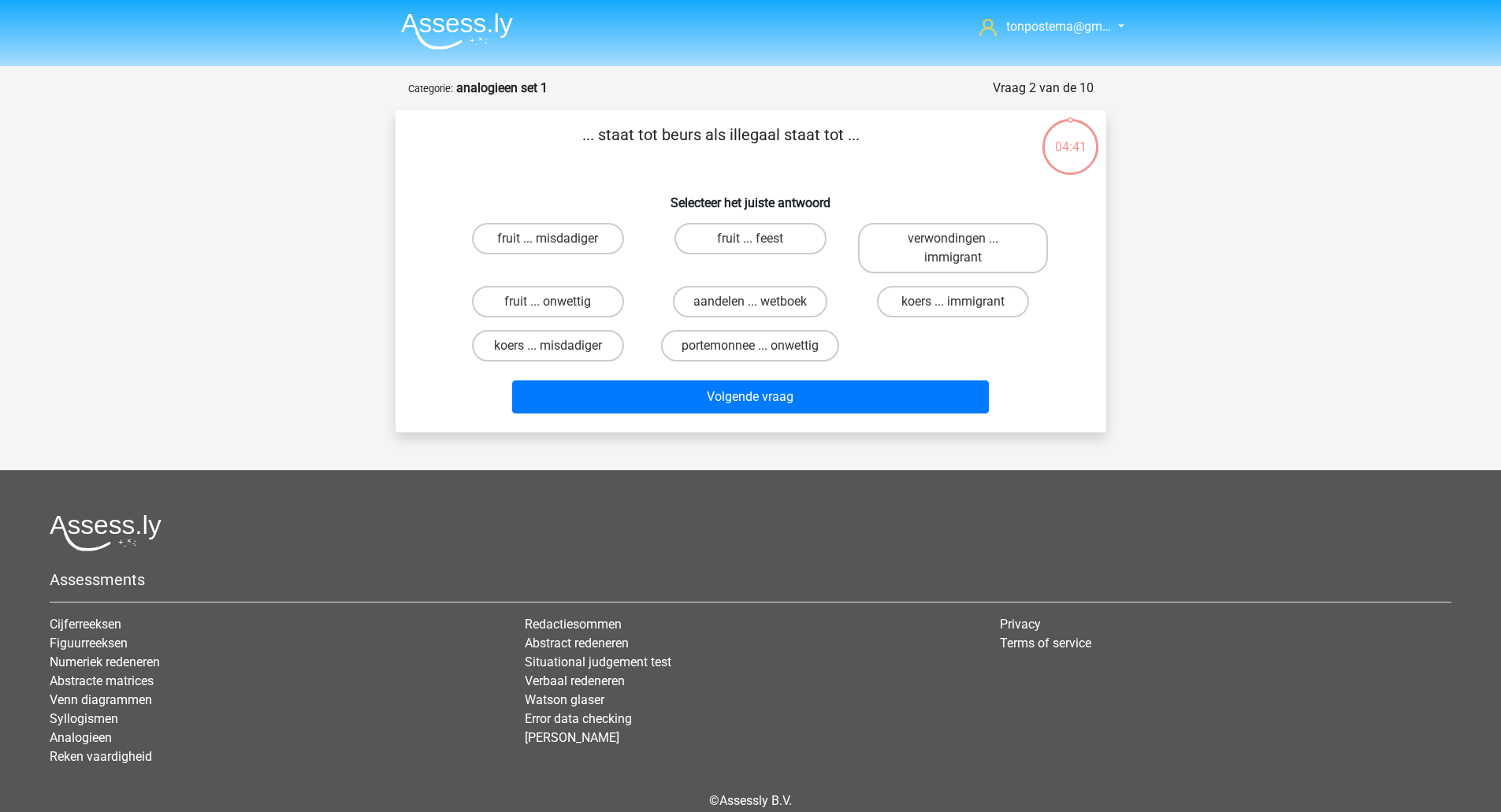
scroll to position [74, 0]
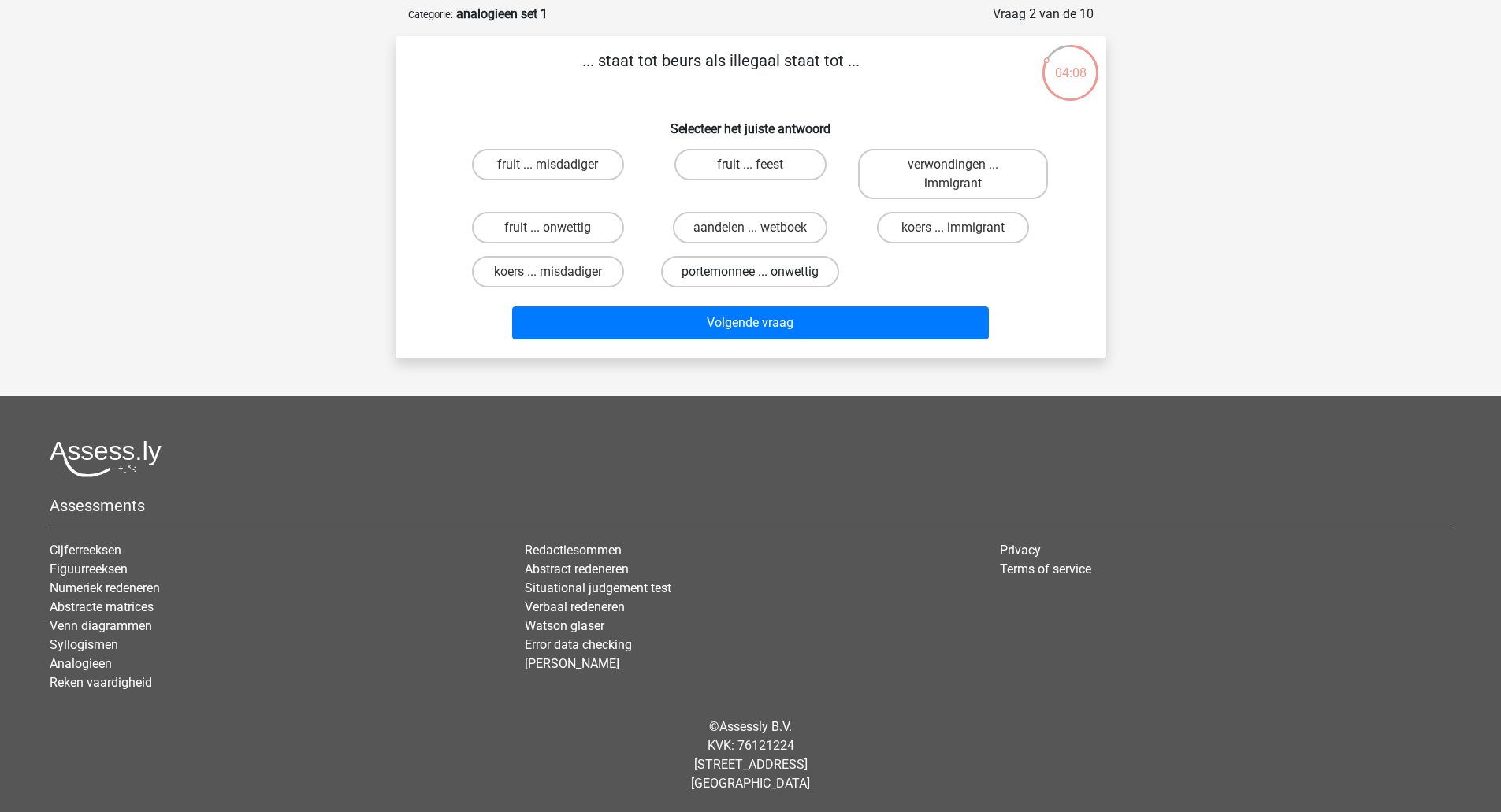
click at [706, 268] on label "portemonnee ... onwettig" at bounding box center [750, 271] width 178 height 32
click at [750, 272] on input "portemonnee ... onwettig" at bounding box center [755, 277] width 11 height 11
radio input "true"
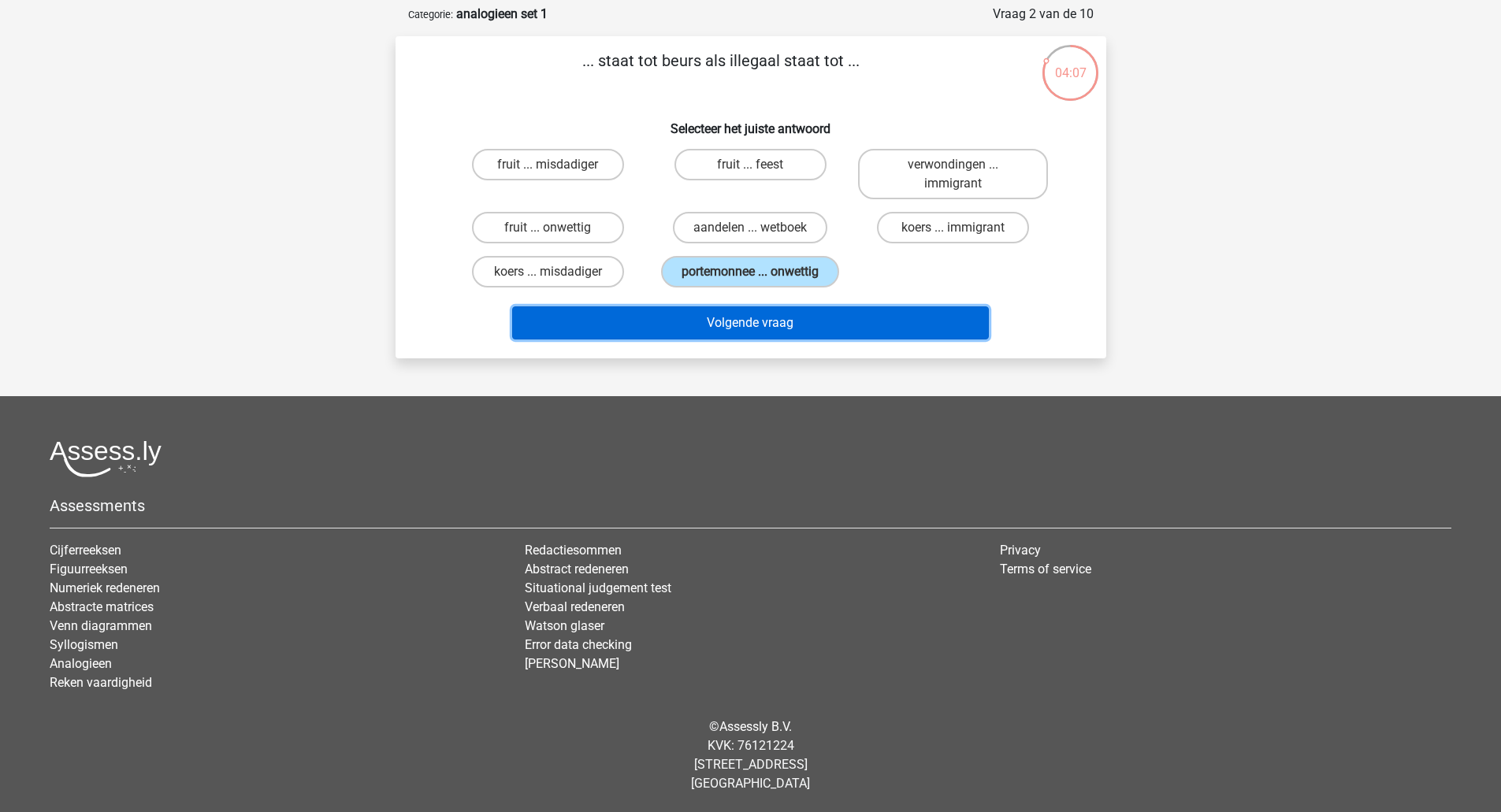
click at [727, 321] on button "Volgende vraag" at bounding box center [750, 322] width 476 height 33
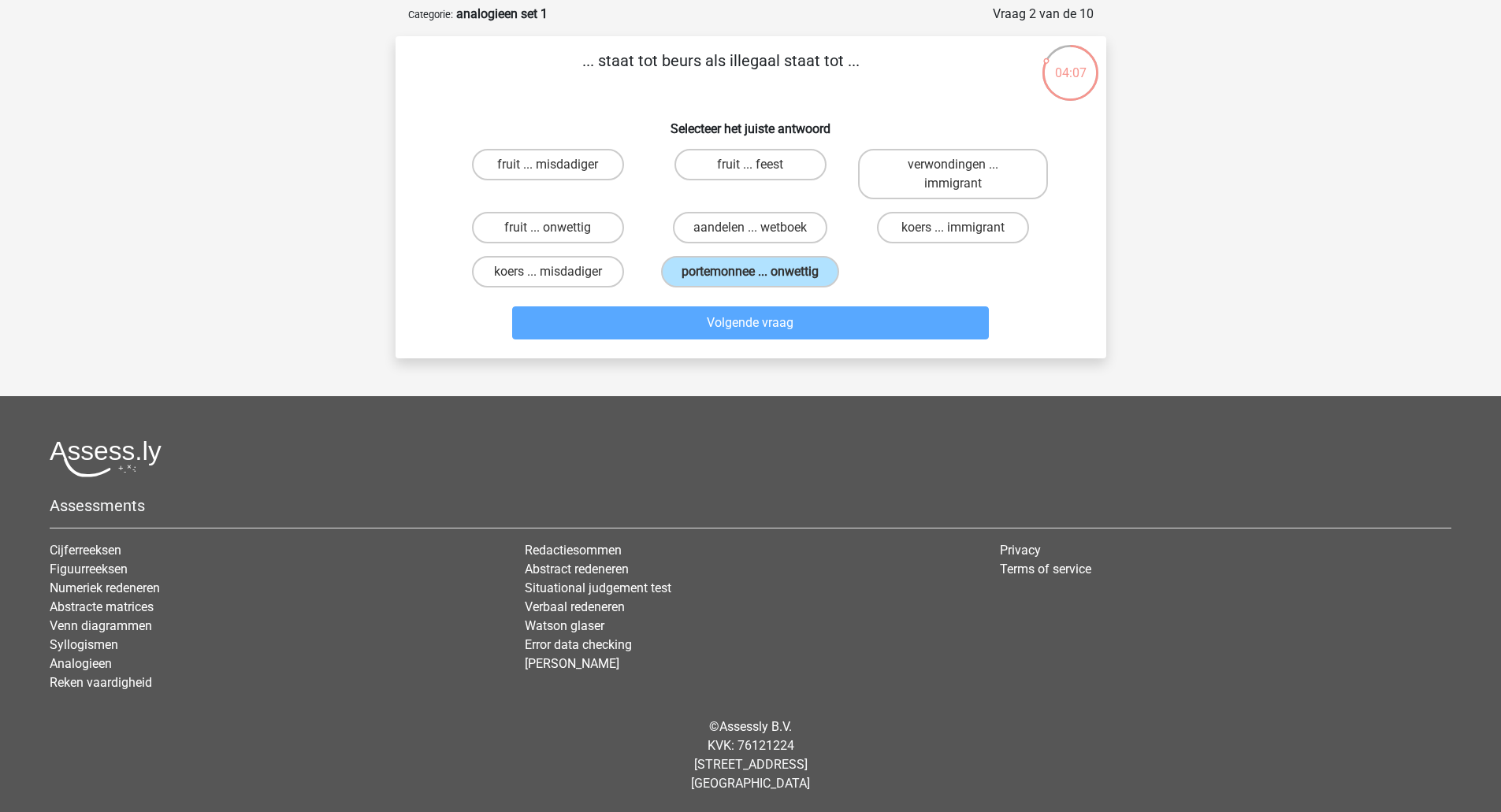
scroll to position [55, 0]
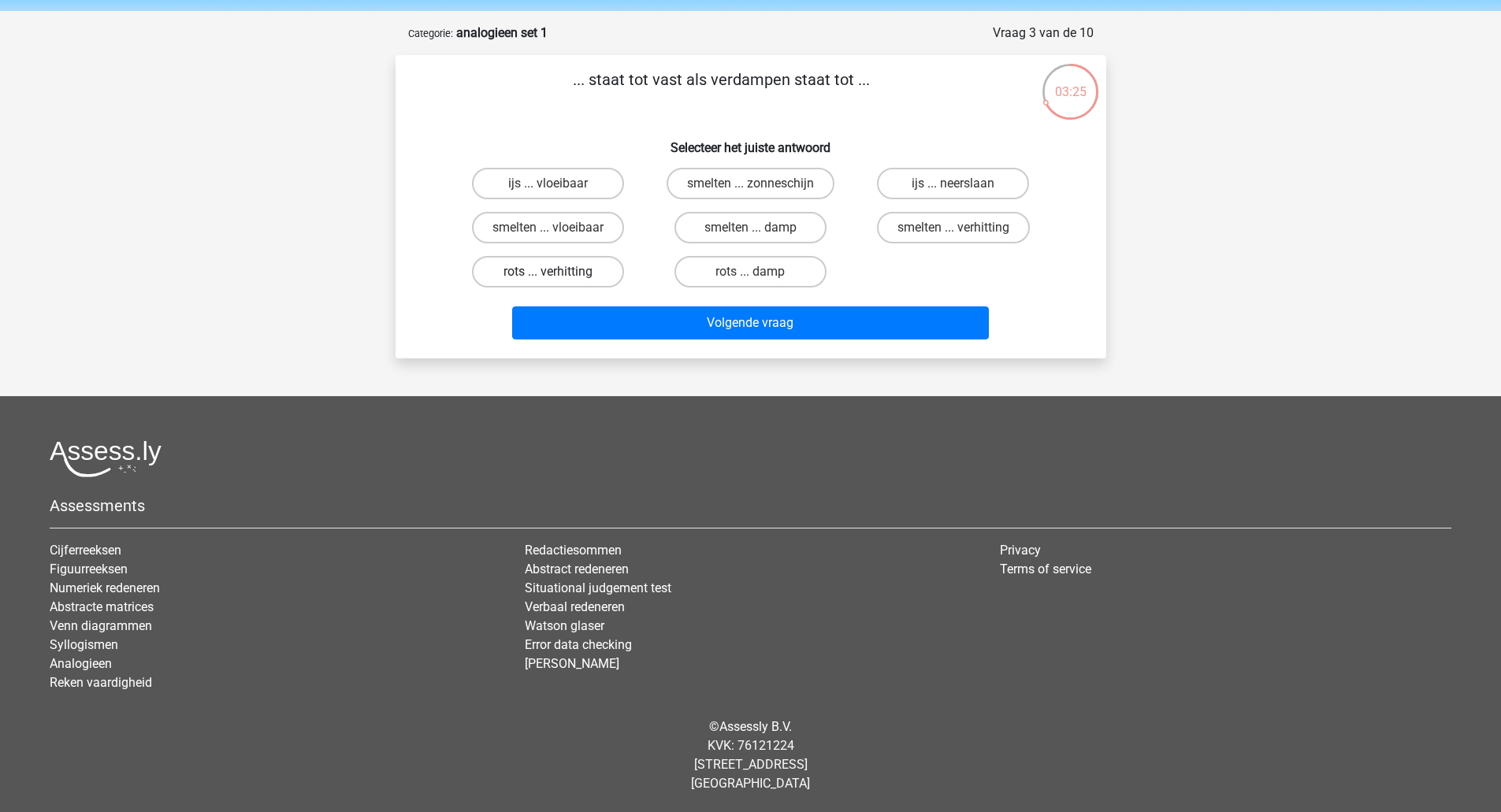
click at [565, 282] on label "rots ... verhitting" at bounding box center [548, 271] width 152 height 32
click at [558, 282] on input "rots ... verhitting" at bounding box center [552, 277] width 11 height 11
radio input "true"
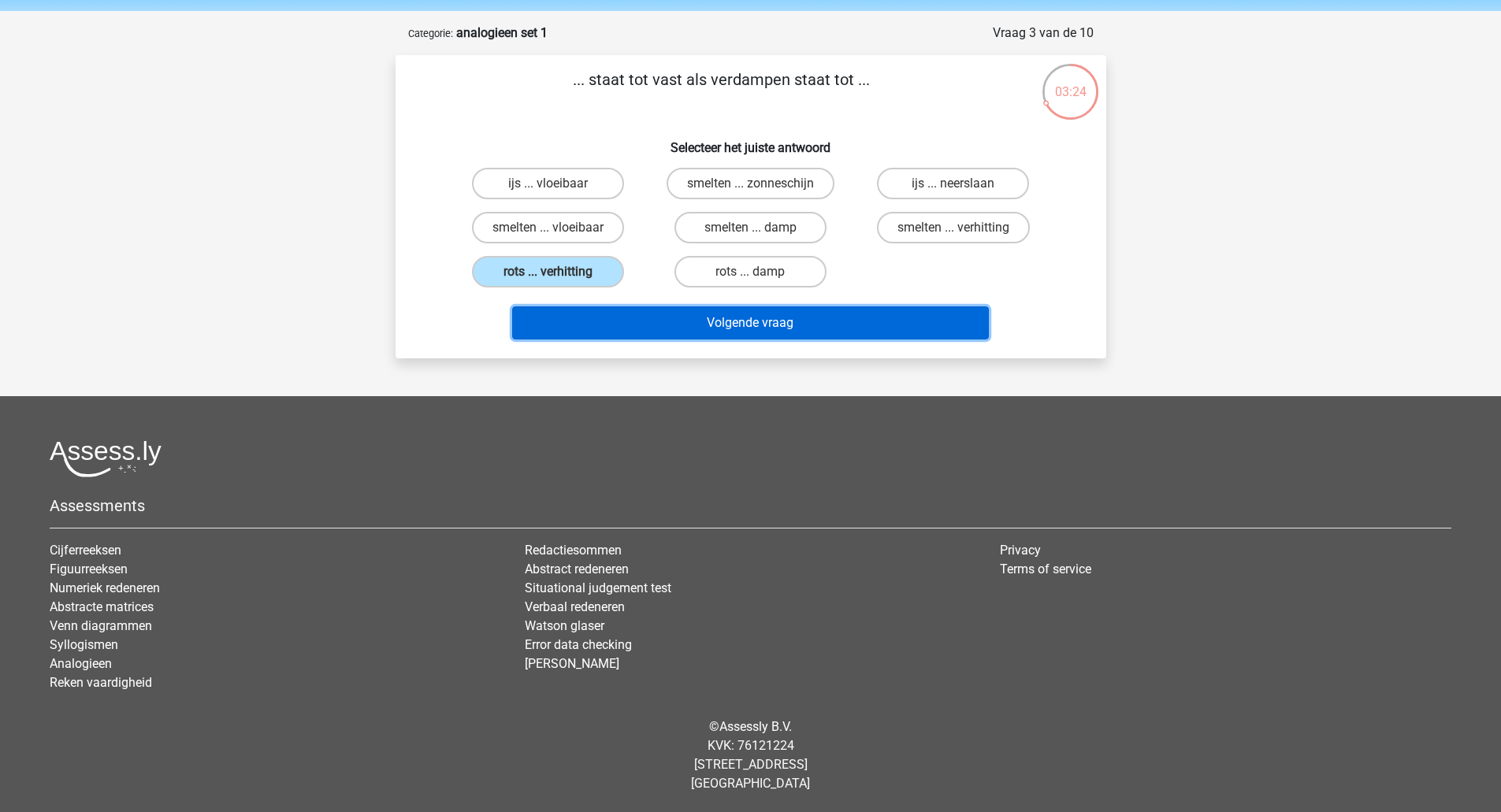
click at [603, 331] on button "Volgende vraag" at bounding box center [750, 322] width 476 height 33
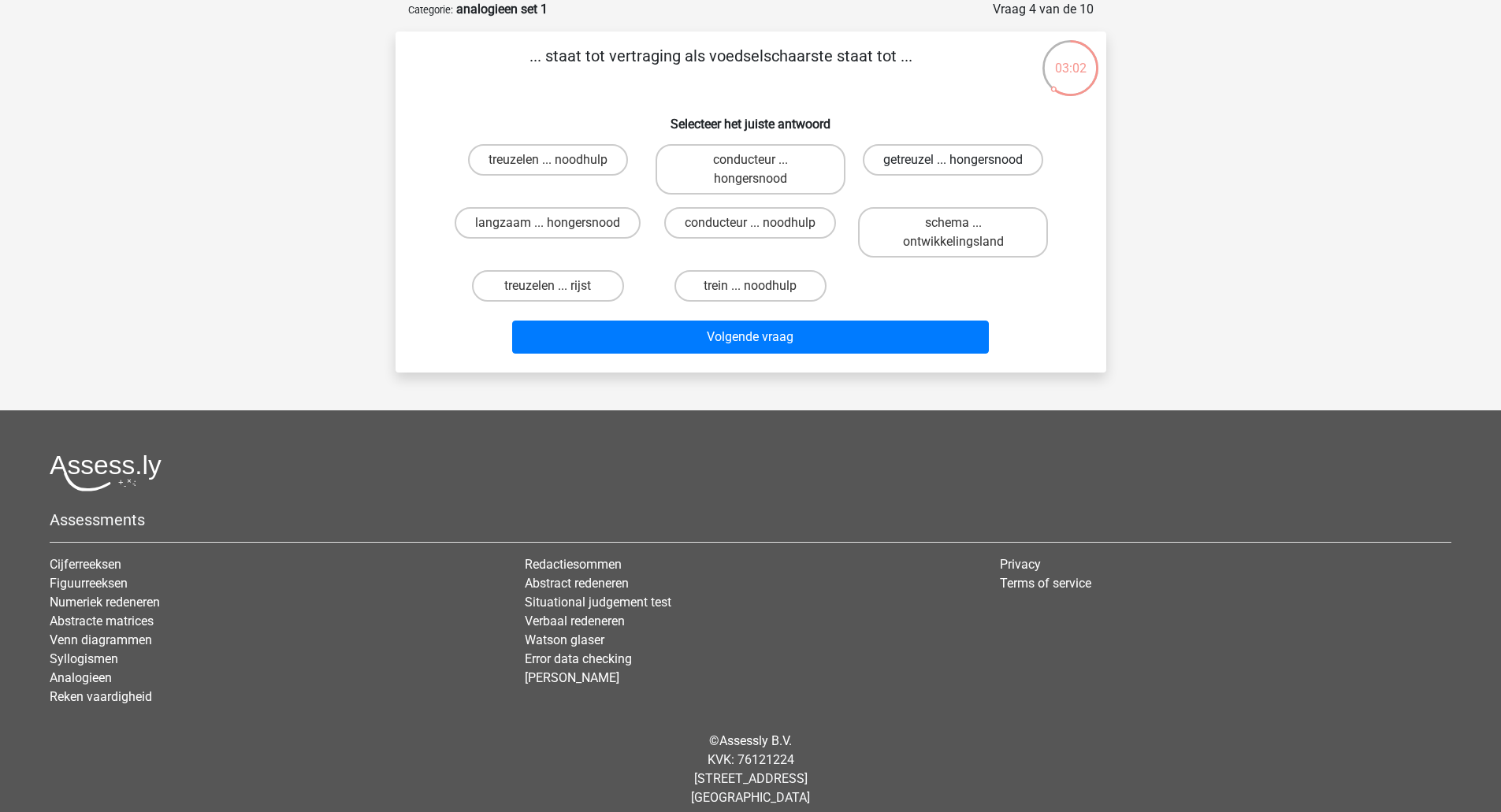
click at [980, 166] on label "getreuzel ... hongersnood" at bounding box center [953, 159] width 181 height 32
click at [964, 166] on input "getreuzel ... hongersnood" at bounding box center [958, 164] width 11 height 11
radio input "true"
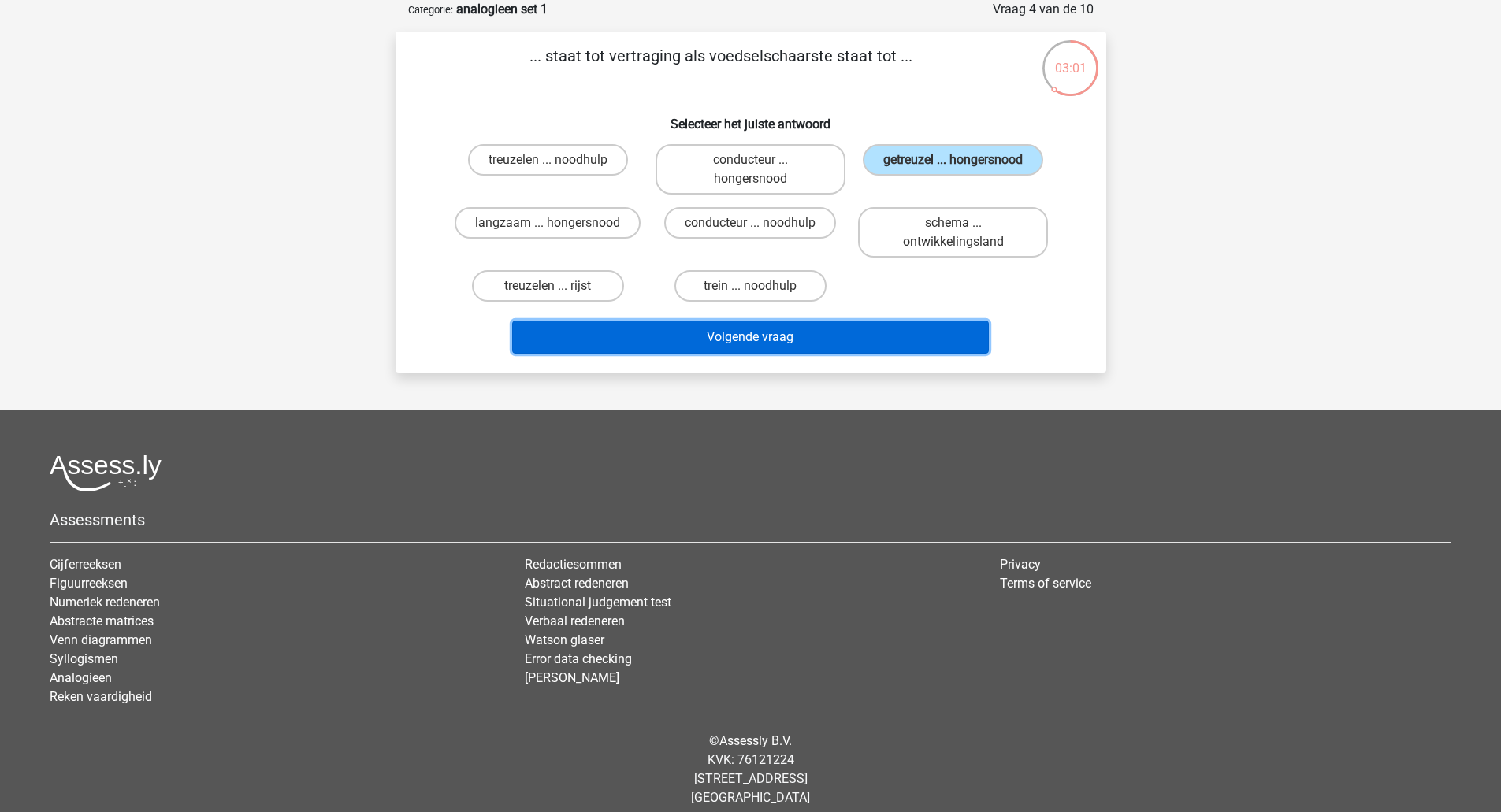
click at [756, 332] on button "Volgende vraag" at bounding box center [750, 337] width 476 height 33
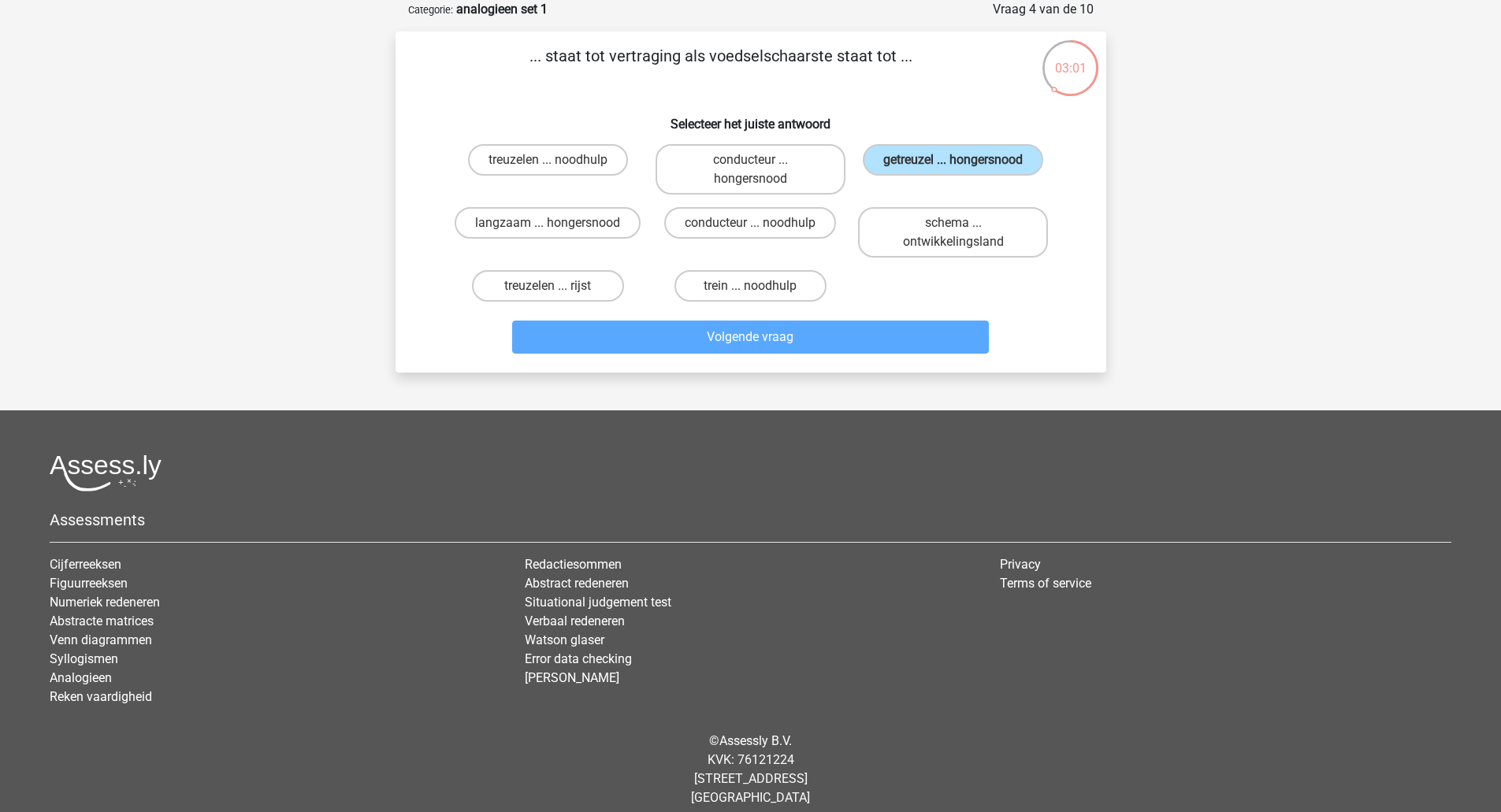
scroll to position [55, 0]
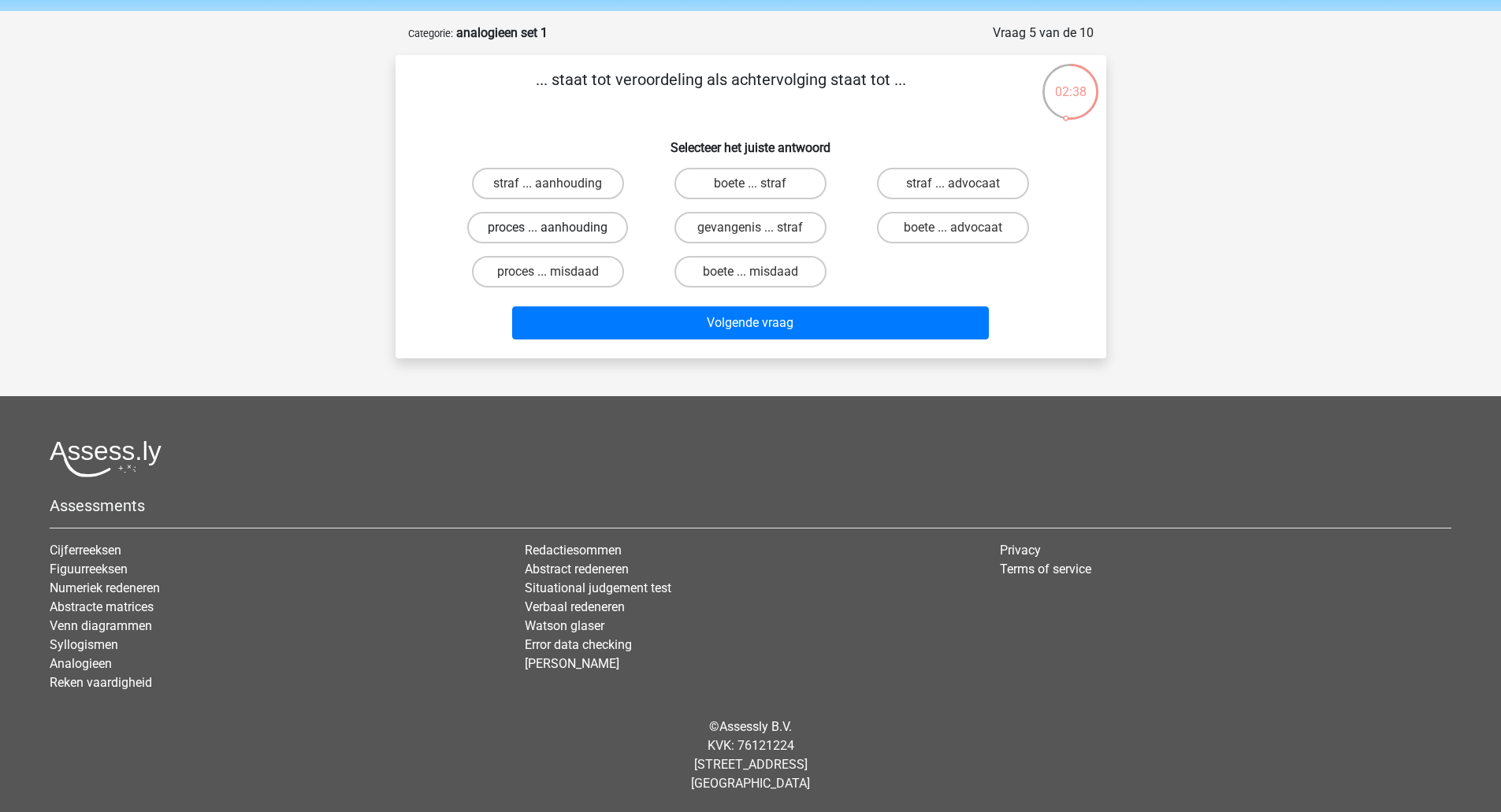
click at [606, 230] on label "proces ... aanhouding" at bounding box center [548, 227] width 160 height 32
click at [558, 230] on input "proces ... aanhouding" at bounding box center [552, 232] width 11 height 11
radio input "true"
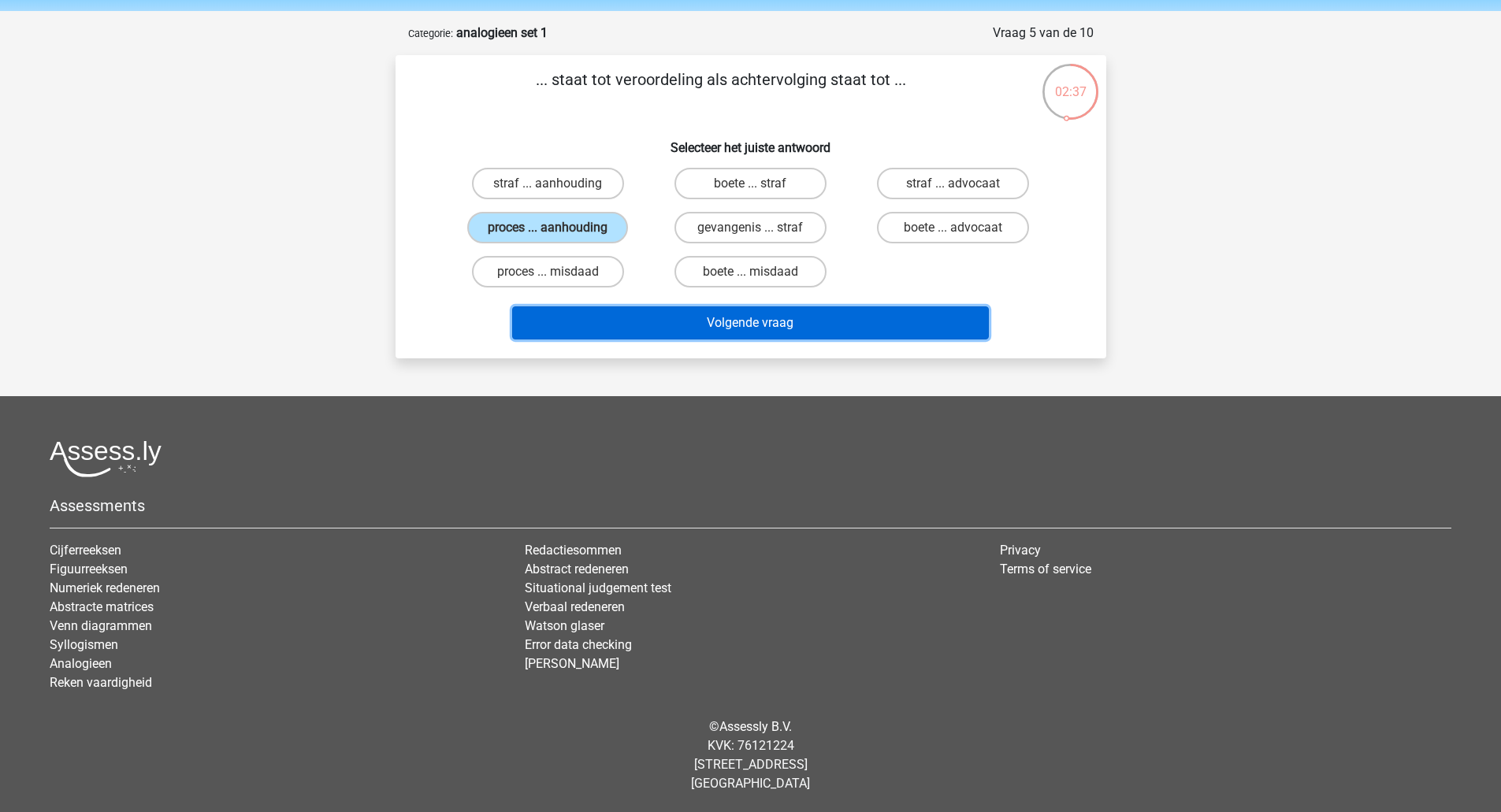
click at [627, 320] on button "Volgende vraag" at bounding box center [750, 322] width 476 height 33
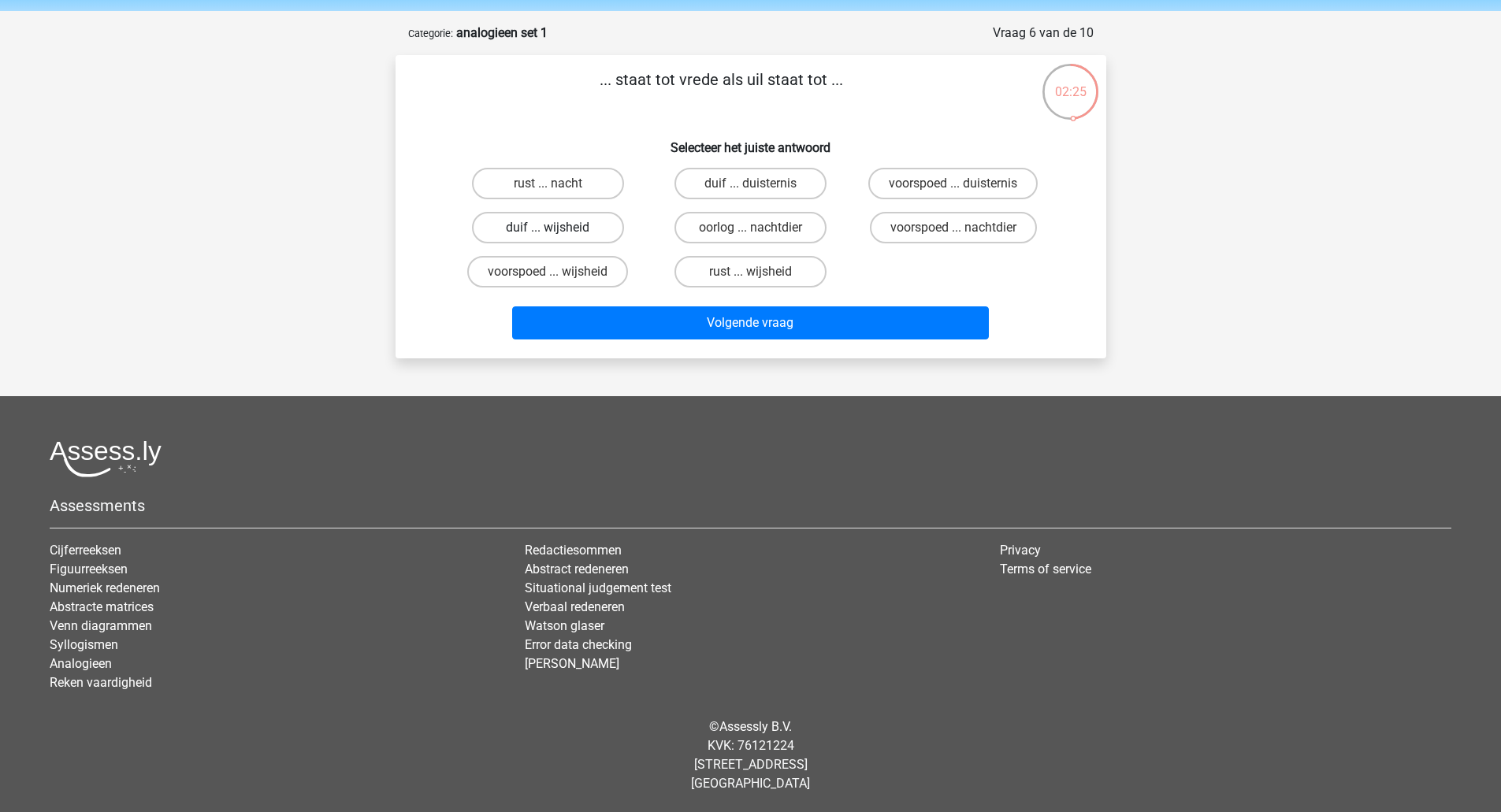
click at [580, 218] on label "duif ... wijsheid" at bounding box center [548, 227] width 152 height 32
click at [558, 227] on input "duif ... wijsheid" at bounding box center [552, 232] width 11 height 11
radio input "true"
click at [650, 346] on div "Volgende vraag" at bounding box center [751, 325] width 608 height 40
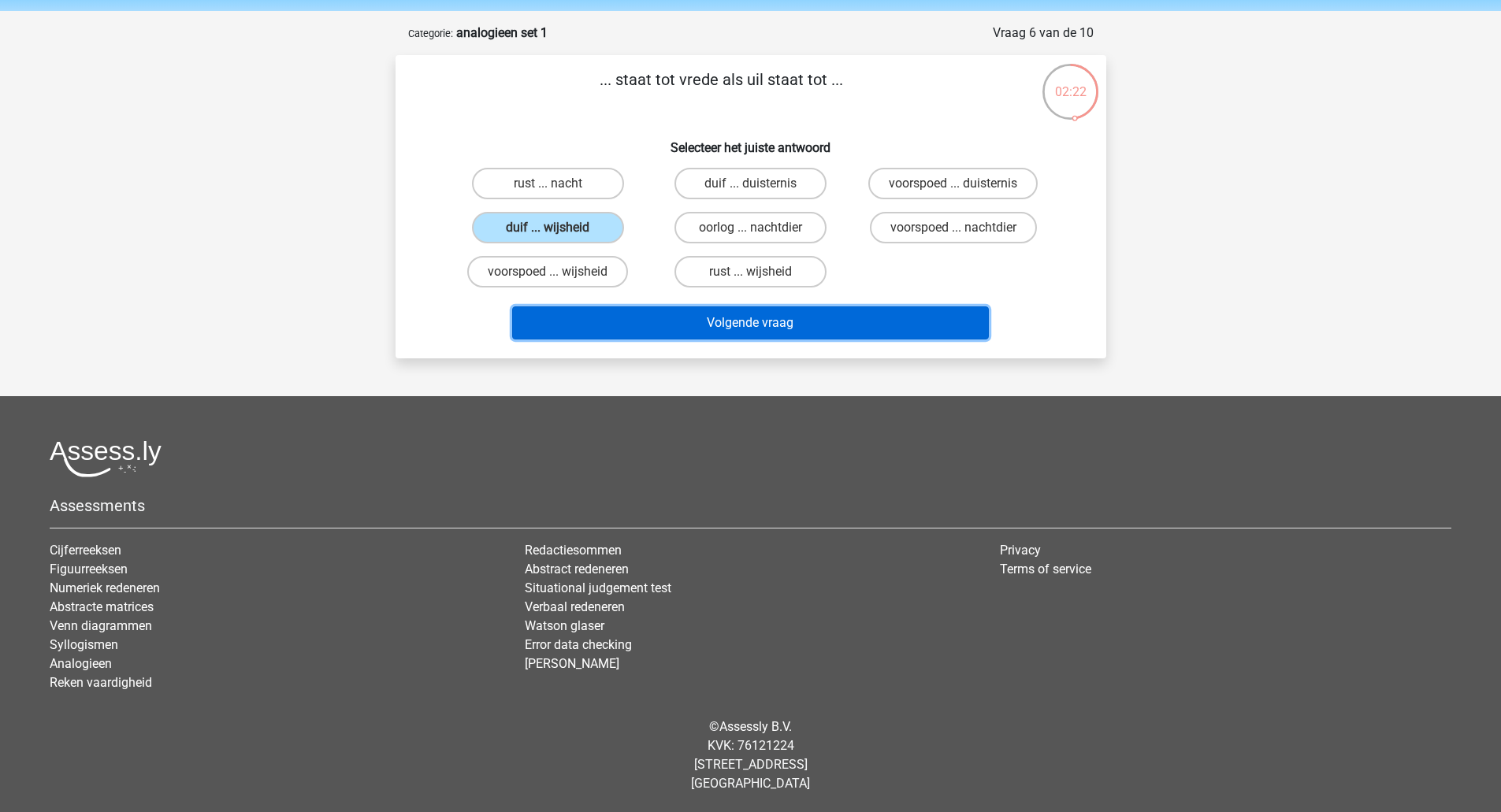
click at [671, 326] on button "Volgende vraag" at bounding box center [750, 322] width 476 height 33
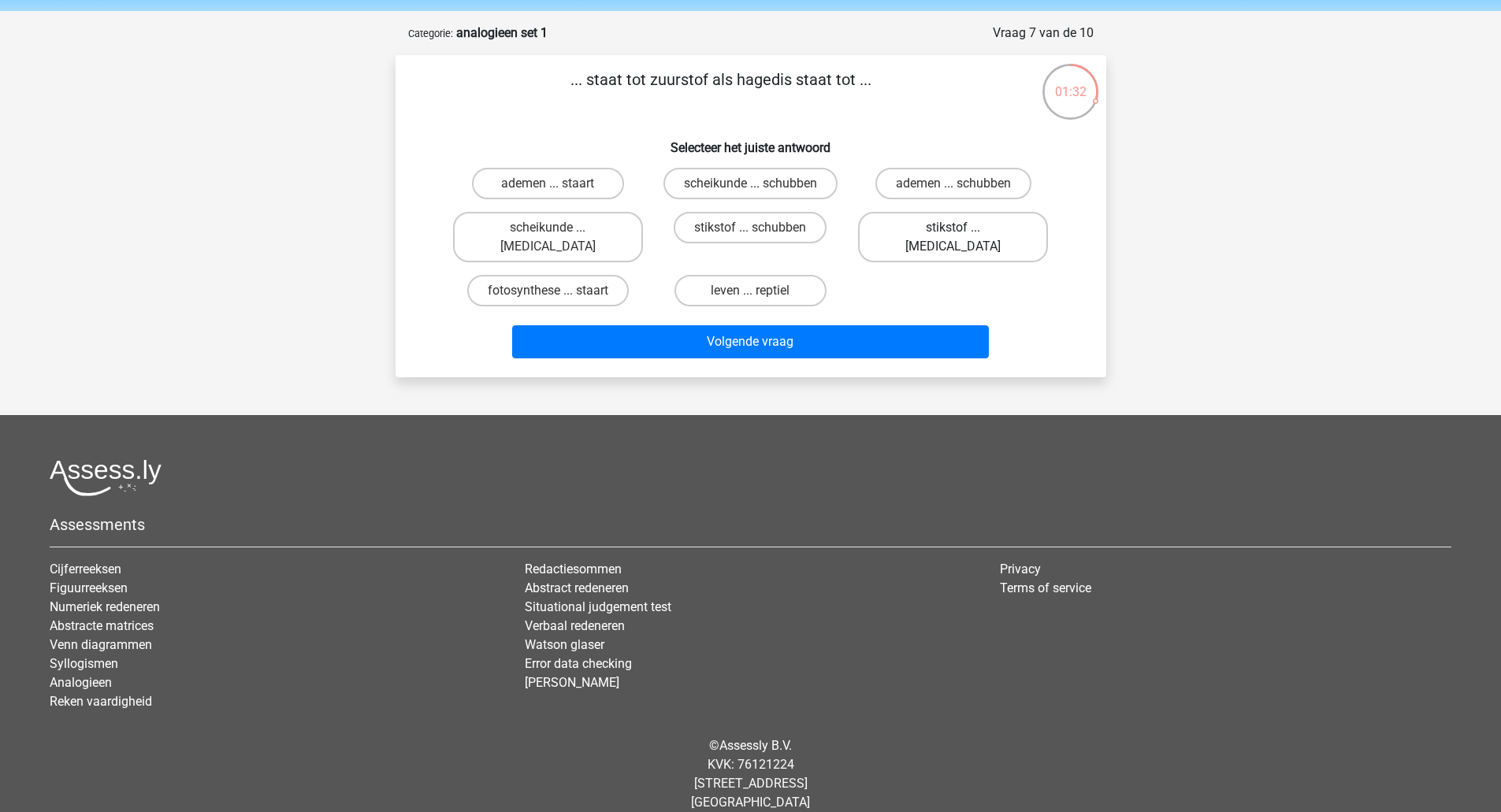
click at [966, 232] on label "stikstof ... krokodil" at bounding box center [953, 237] width 190 height 50
click at [964, 232] on input "stikstof ... krokodil" at bounding box center [958, 232] width 11 height 11
radio input "true"
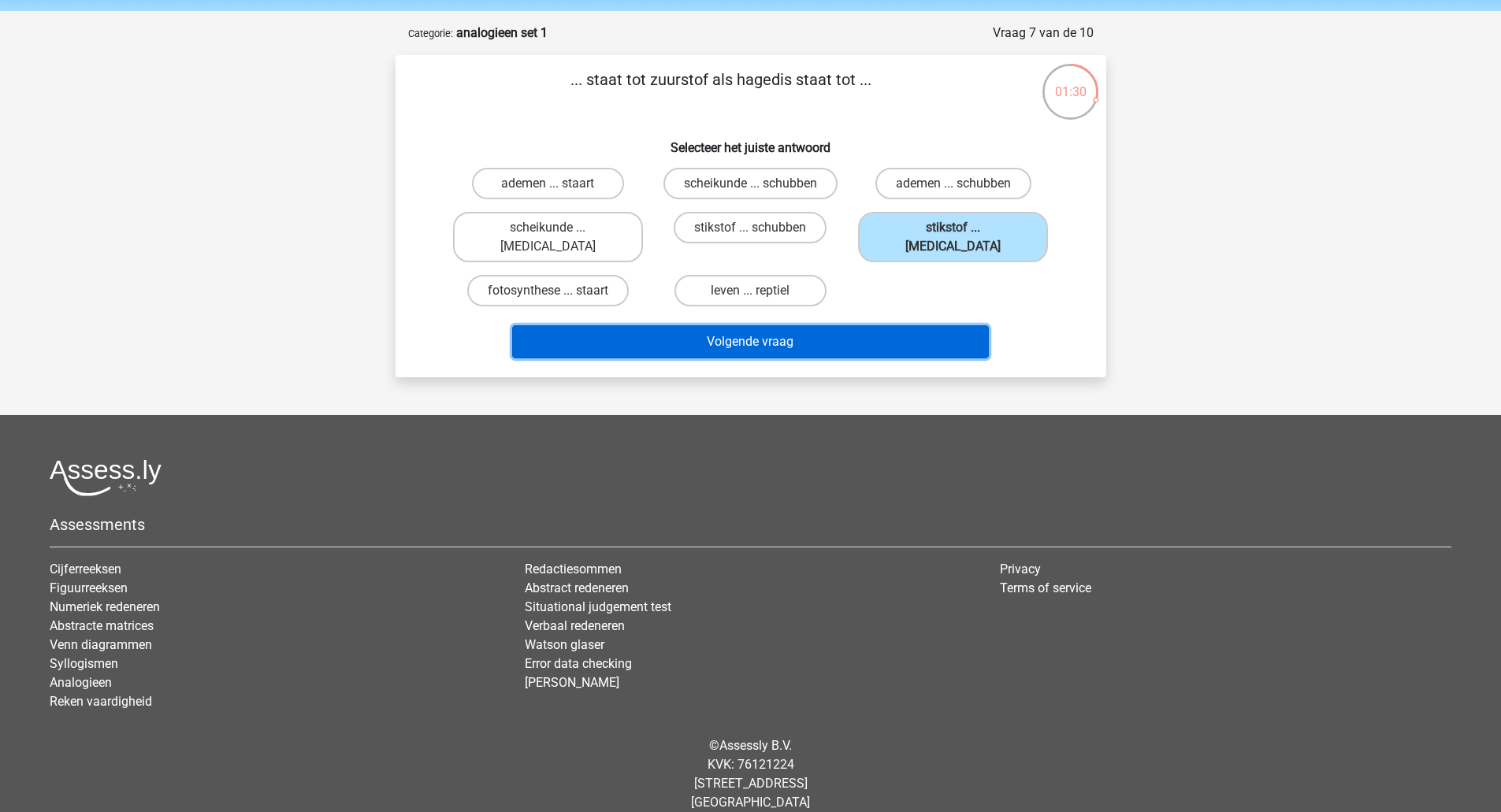
click at [863, 325] on button "Volgende vraag" at bounding box center [750, 342] width 476 height 33
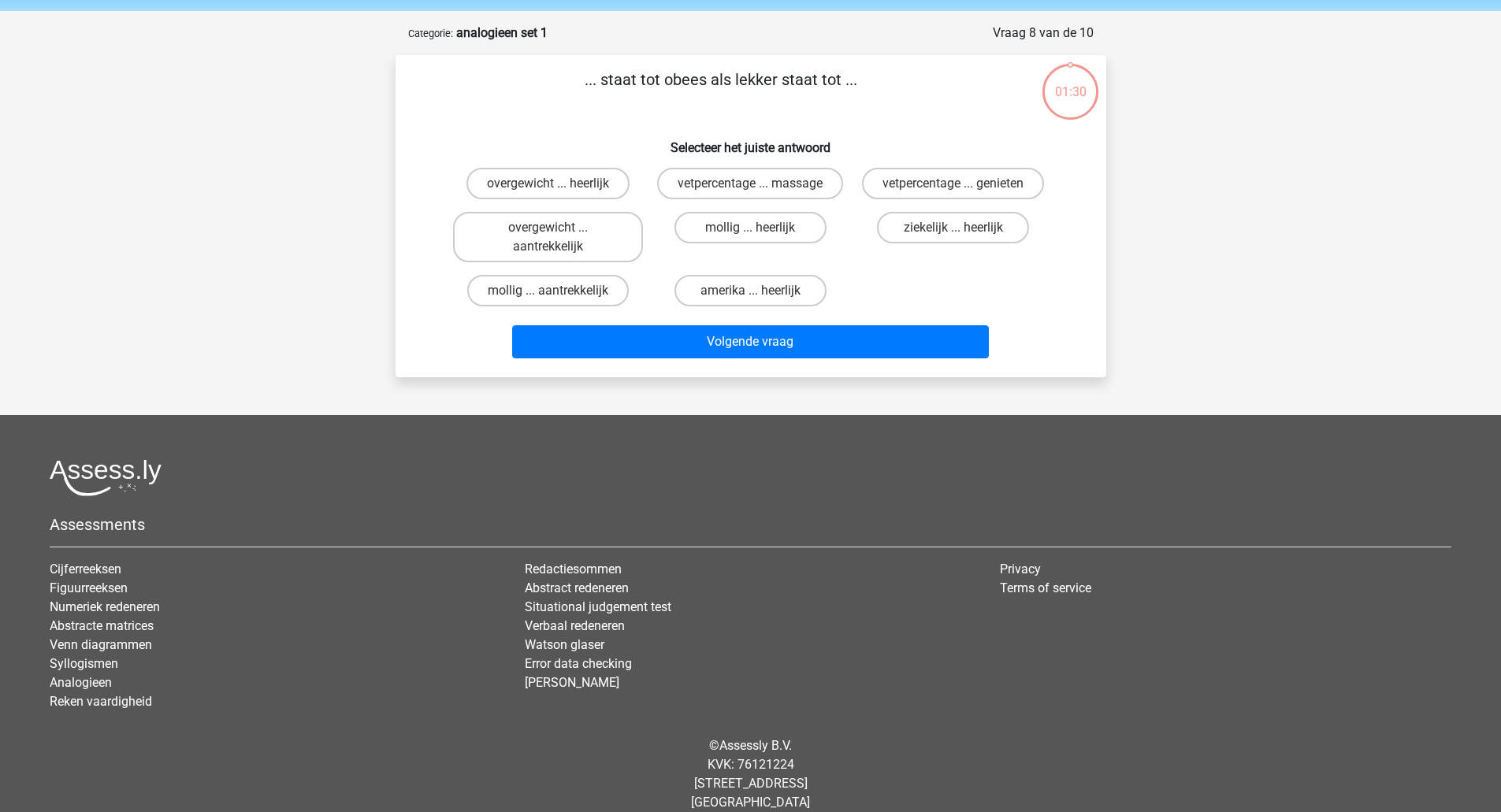
scroll to position [74, 0]
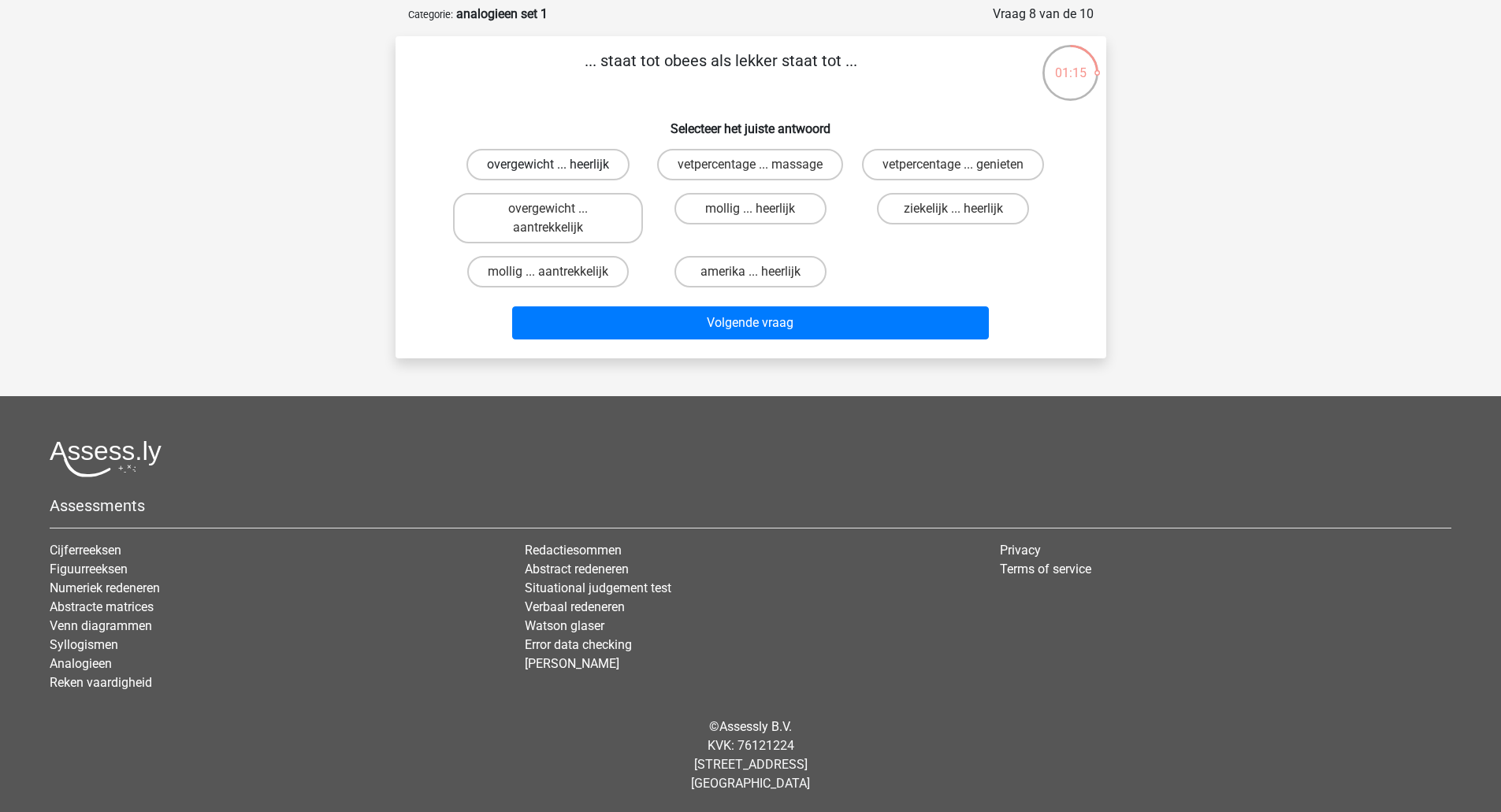
click at [496, 167] on label "overgewicht ... heerlijk" at bounding box center [548, 164] width 163 height 32
click at [548, 167] on input "overgewicht ... heerlijk" at bounding box center [552, 169] width 11 height 11
radio input "true"
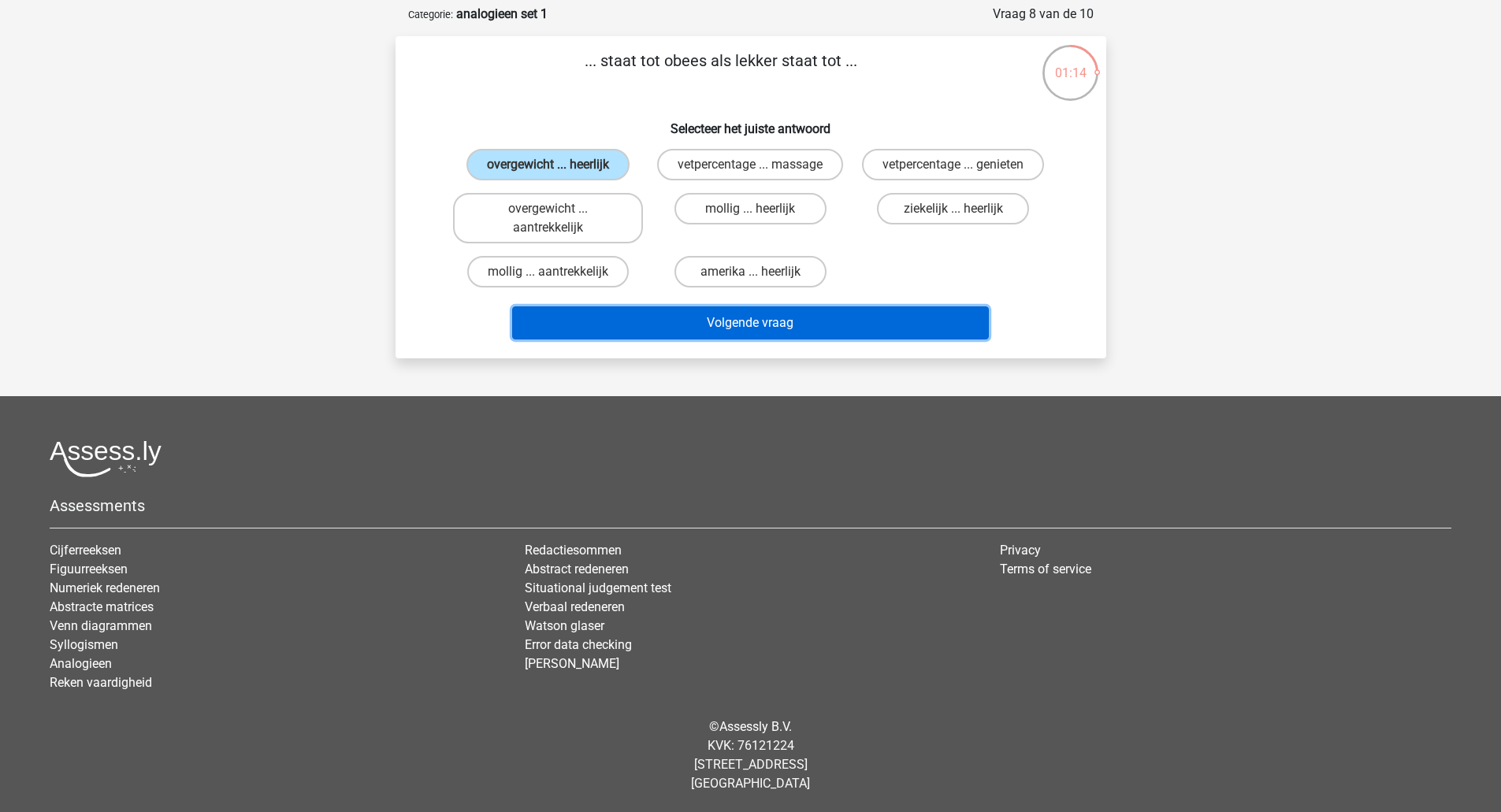
click at [621, 308] on button "Volgende vraag" at bounding box center [750, 322] width 476 height 33
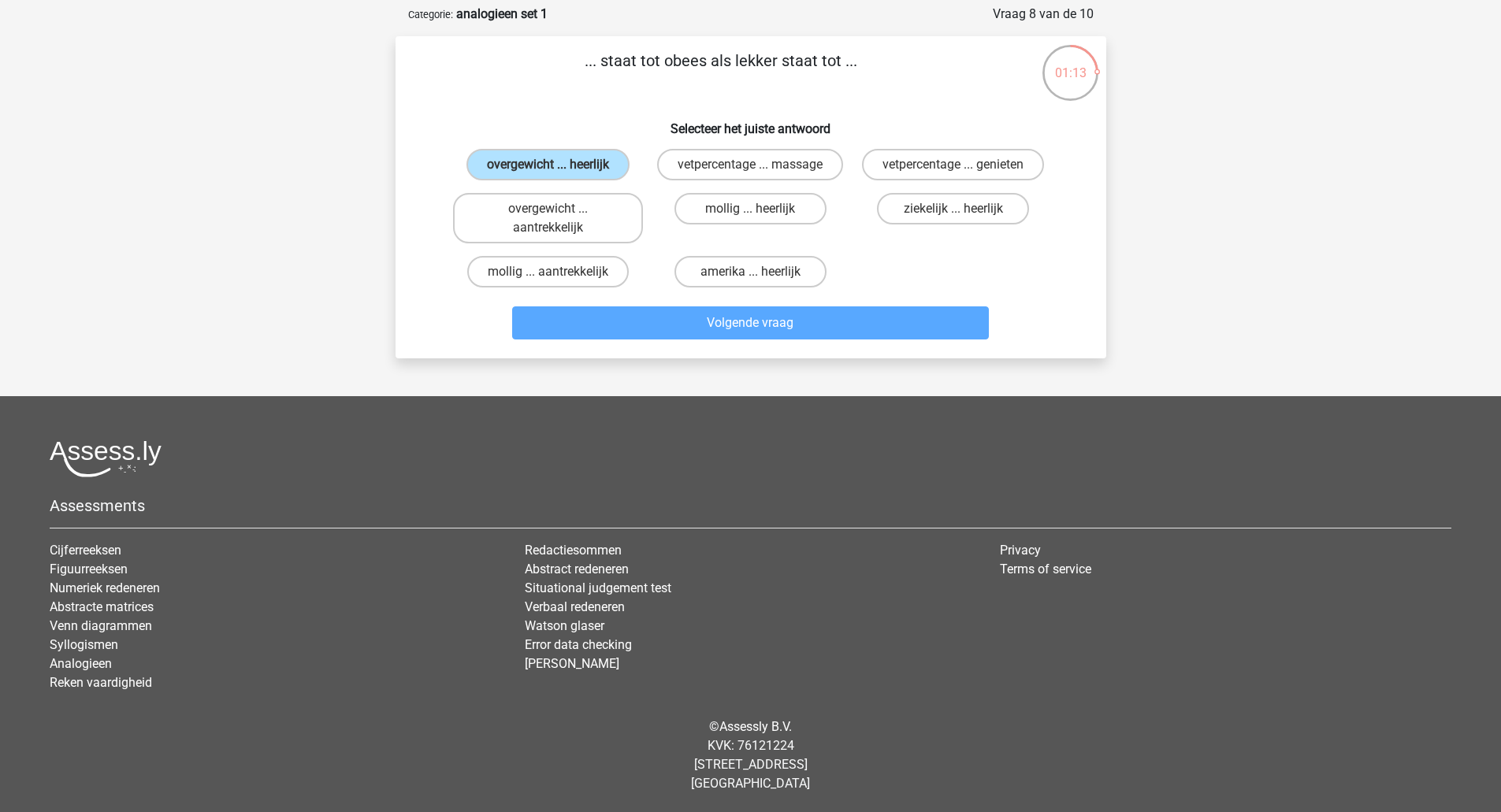
scroll to position [55, 0]
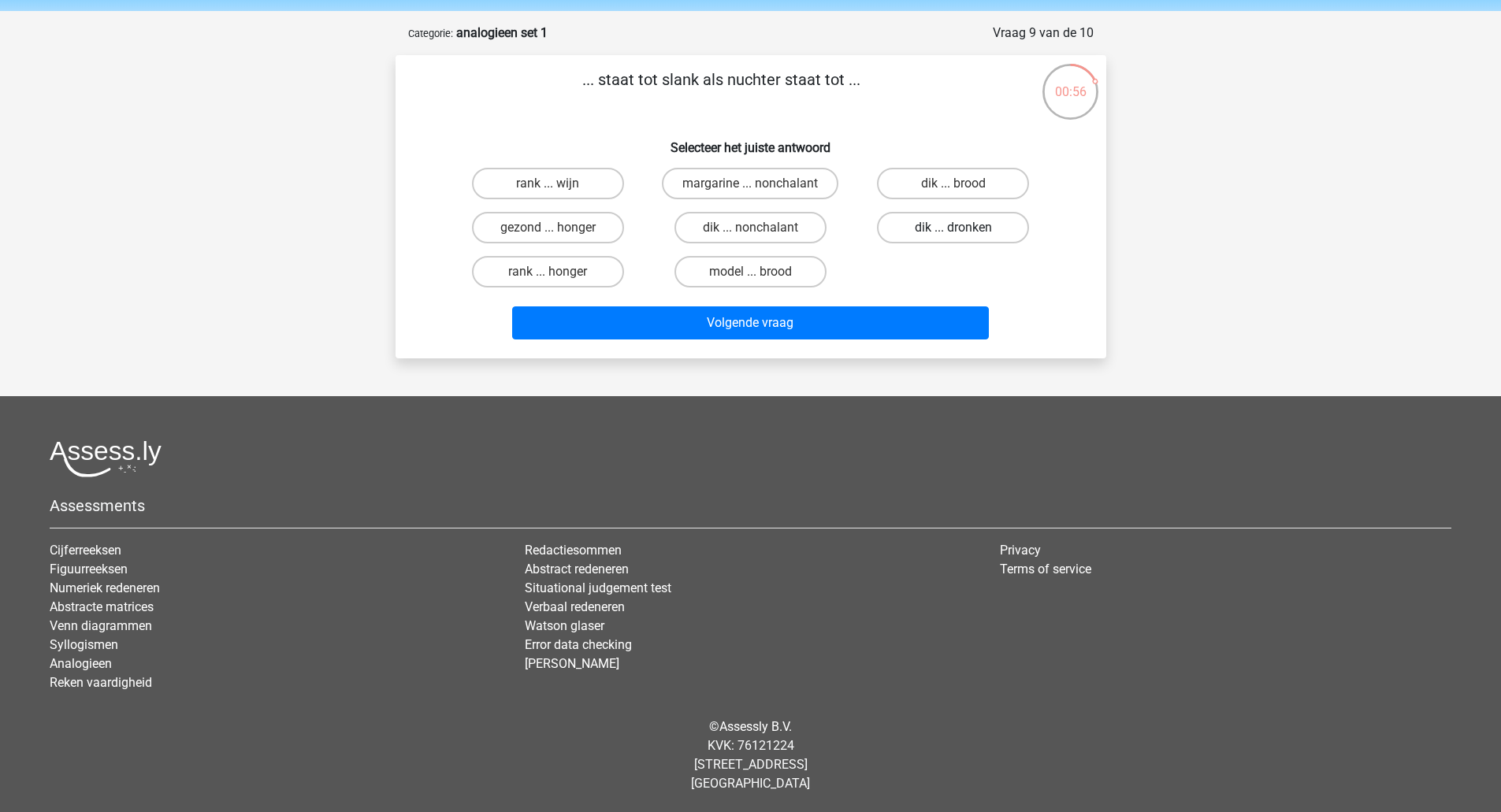
click at [970, 219] on label "dik ... dronken" at bounding box center [953, 227] width 152 height 32
click at [964, 227] on input "dik ... dronken" at bounding box center [958, 232] width 11 height 11
radio input "true"
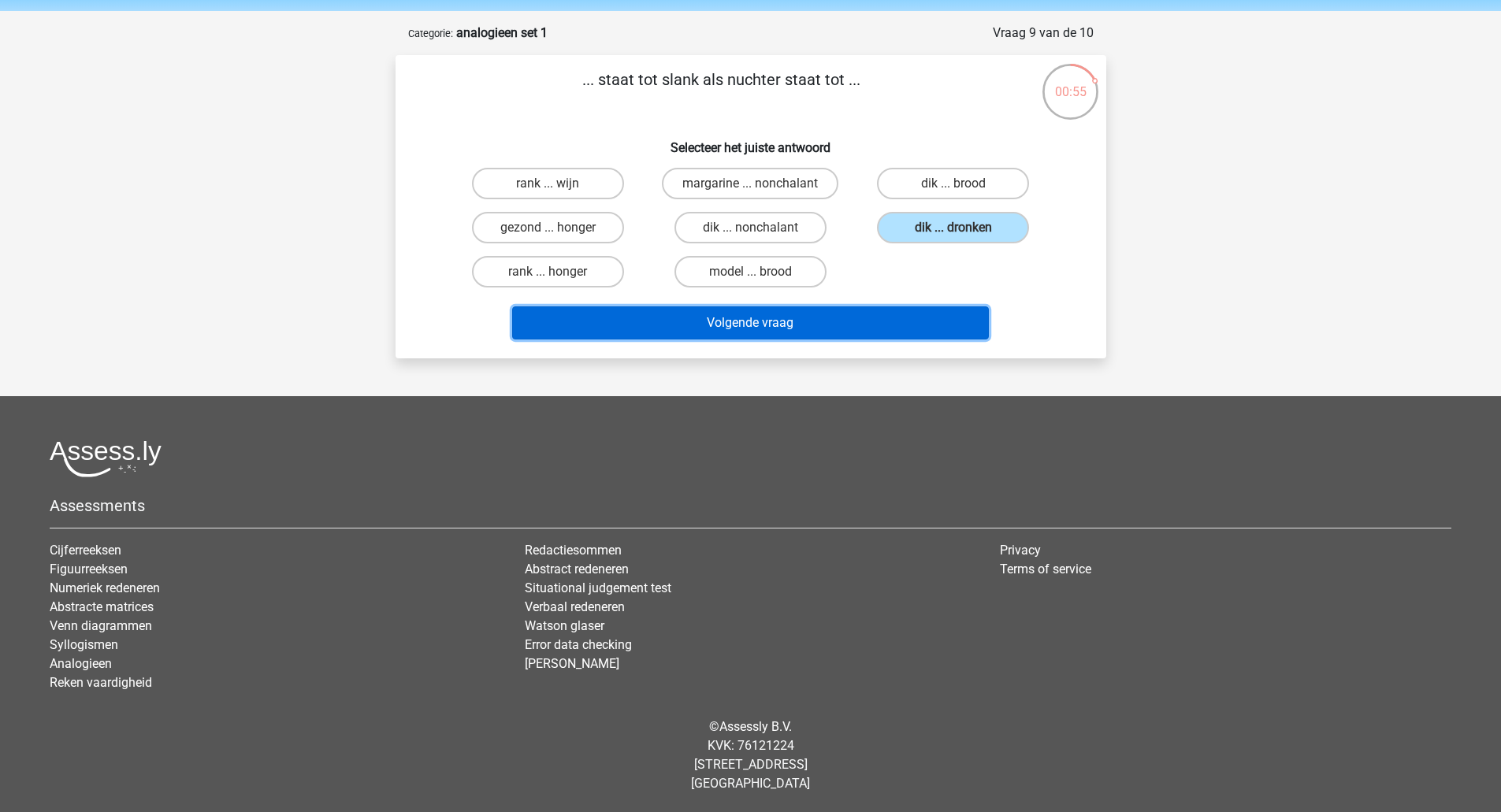
click at [857, 325] on button "Volgende vraag" at bounding box center [750, 322] width 476 height 33
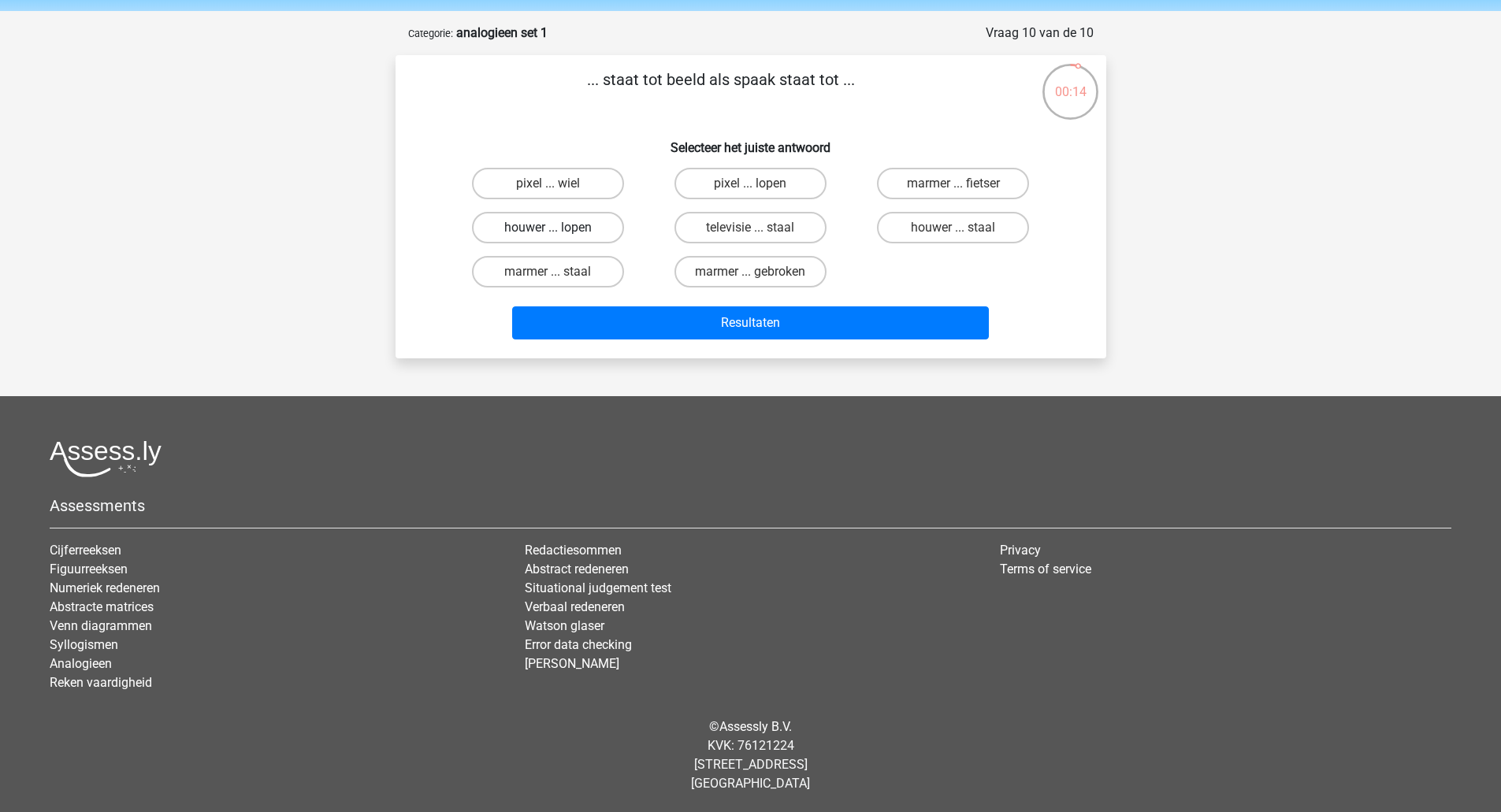
click at [560, 213] on label "houwer ... lopen" at bounding box center [548, 227] width 152 height 32
click at [558, 227] on input "houwer ... lopen" at bounding box center [552, 232] width 11 height 11
radio input "true"
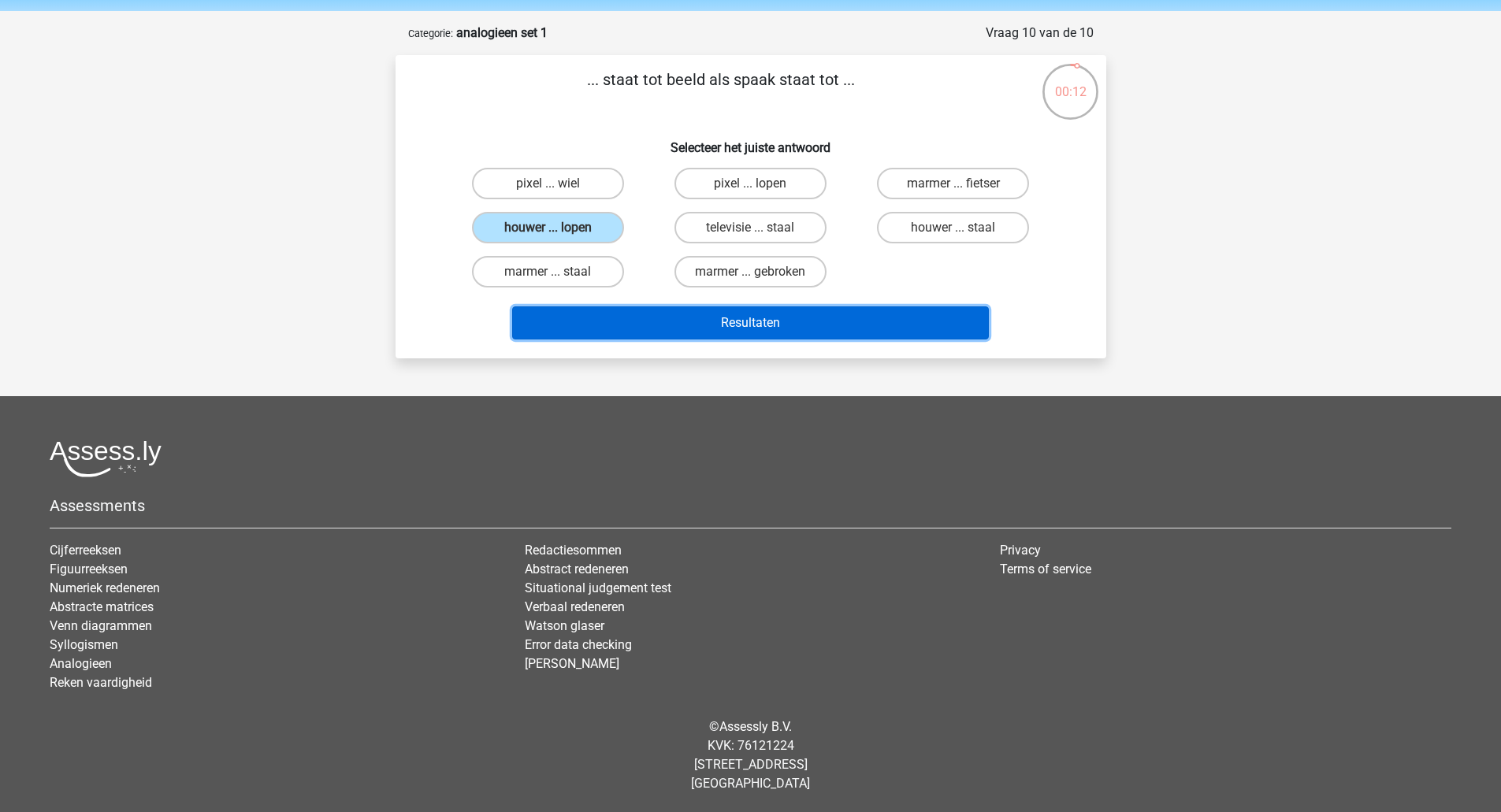
click at [658, 324] on button "Resultaten" at bounding box center [750, 322] width 476 height 33
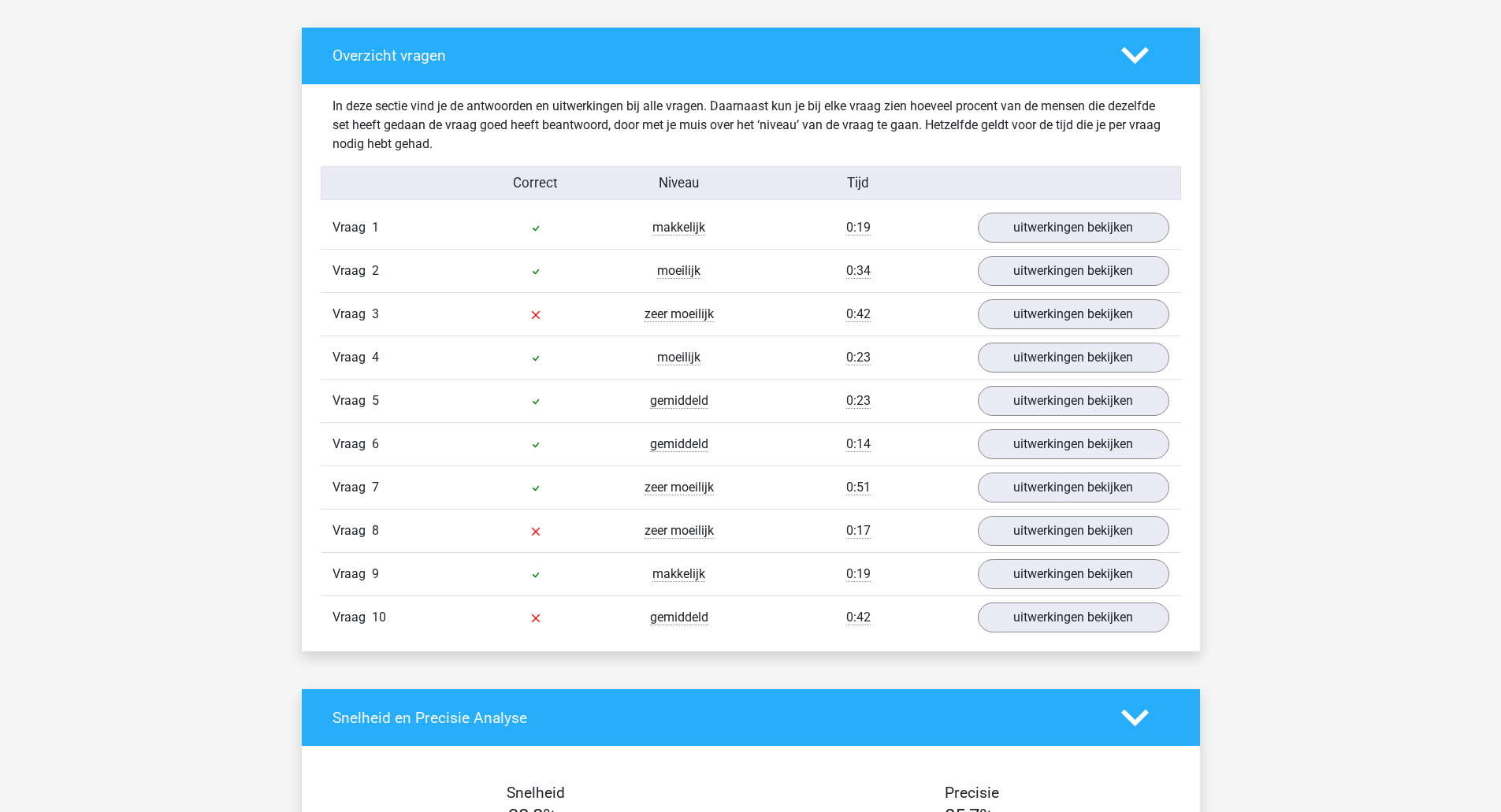
scroll to position [881, 0]
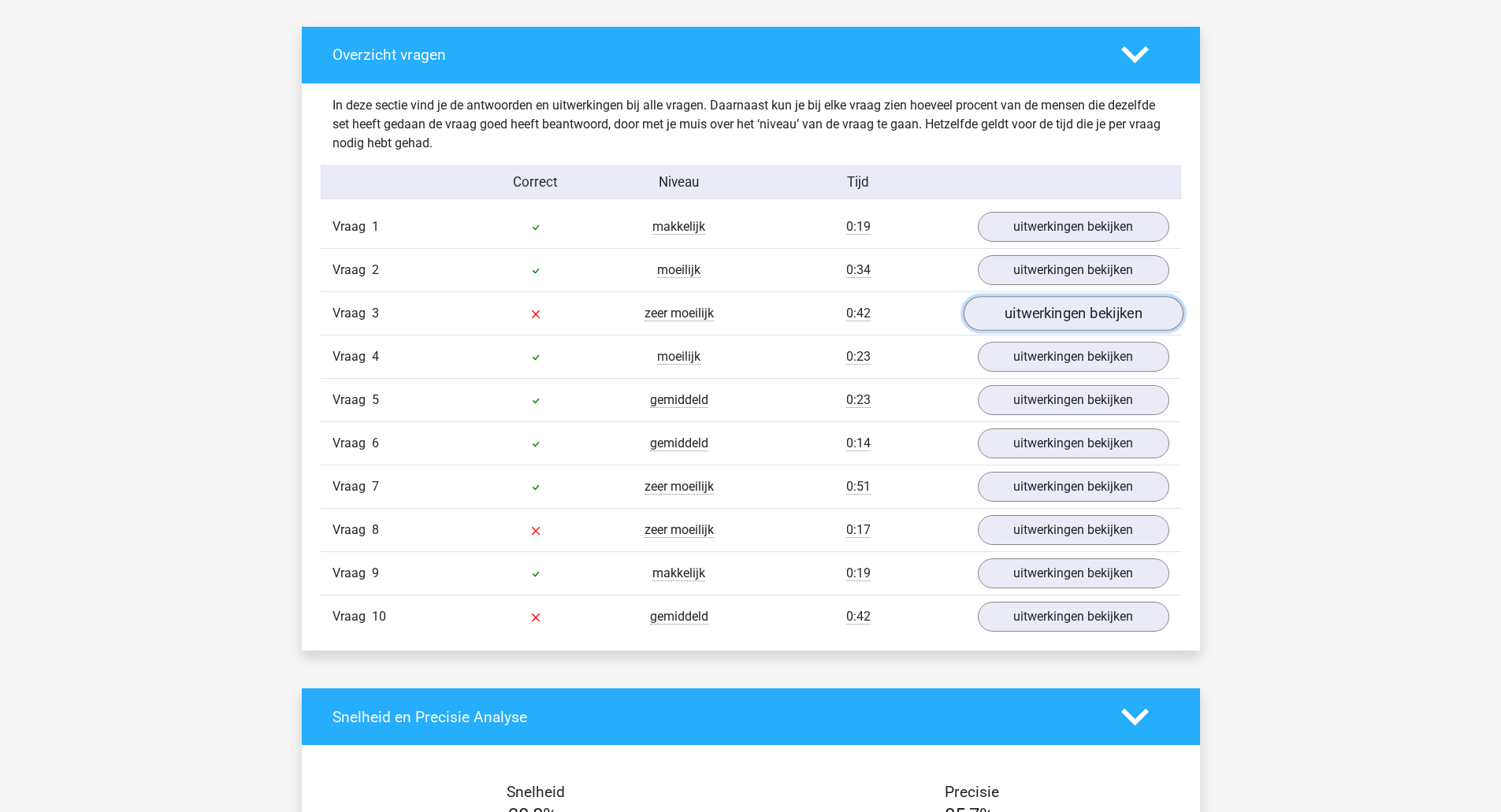
click at [1034, 309] on link "uitwerkingen bekijken" at bounding box center [1072, 313] width 220 height 35
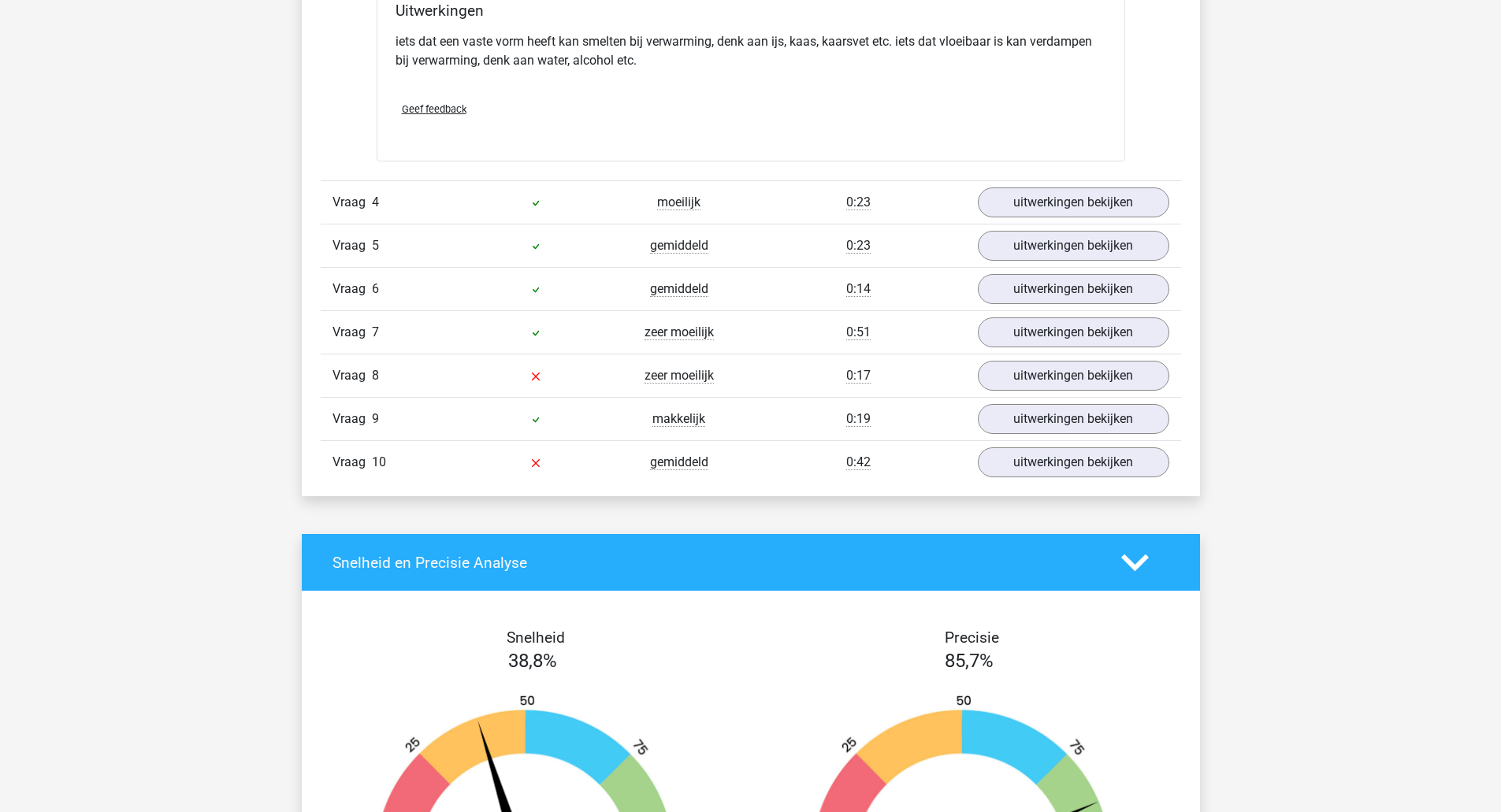
scroll to position [1449, 0]
drag, startPoint x: 1049, startPoint y: 393, endPoint x: 1059, endPoint y: 377, distance: 18.9
click at [1059, 377] on div "Vraag 8 zeer moeilijk 0:17 uitwerkingen bekijken" at bounding box center [751, 374] width 860 height 43
click at [1059, 377] on link "uitwerkingen bekijken" at bounding box center [1072, 376] width 220 height 35
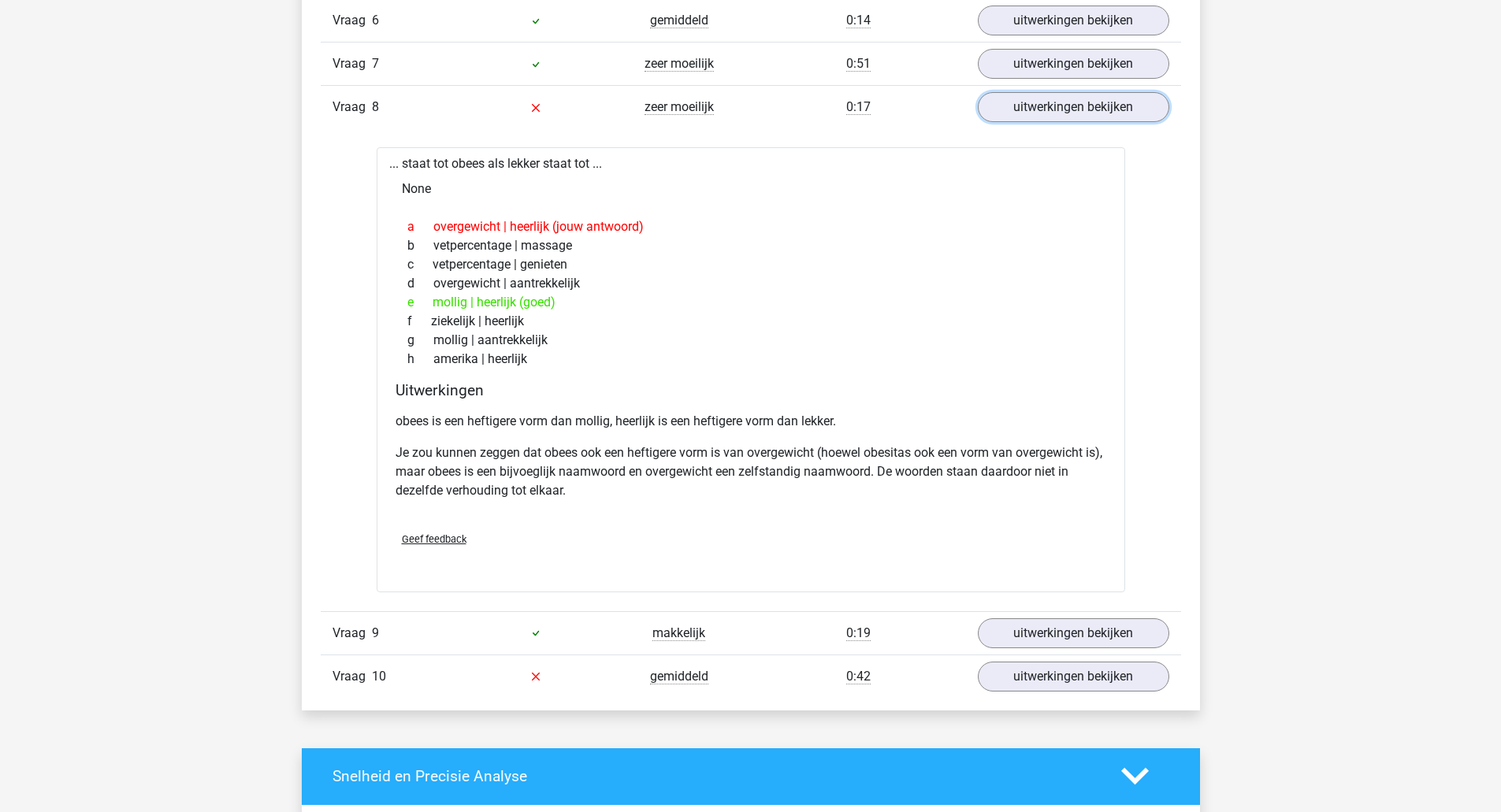
scroll to position [1717, 0]
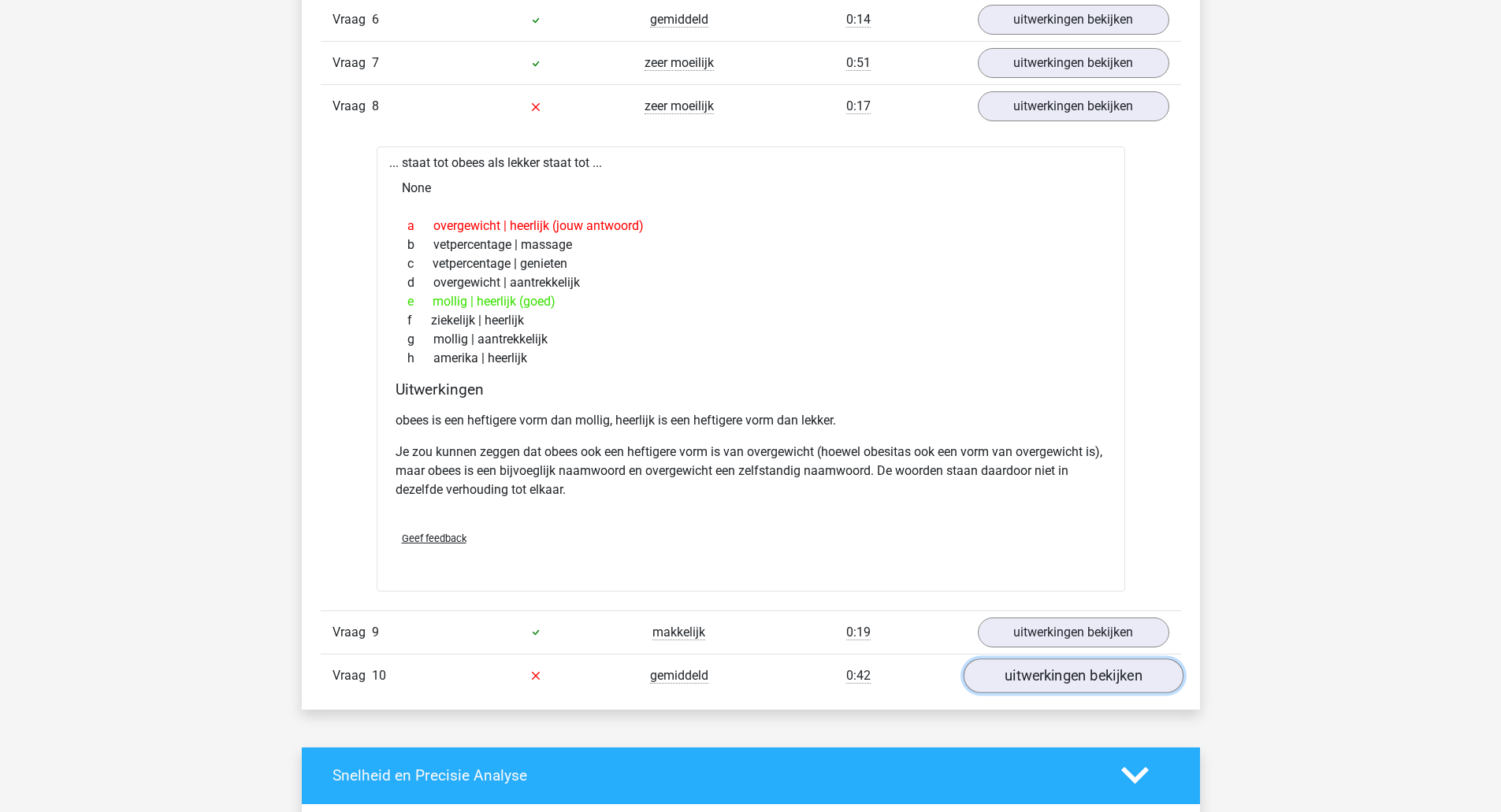
click at [1032, 686] on link "uitwerkingen bekijken" at bounding box center [1072, 675] width 220 height 35
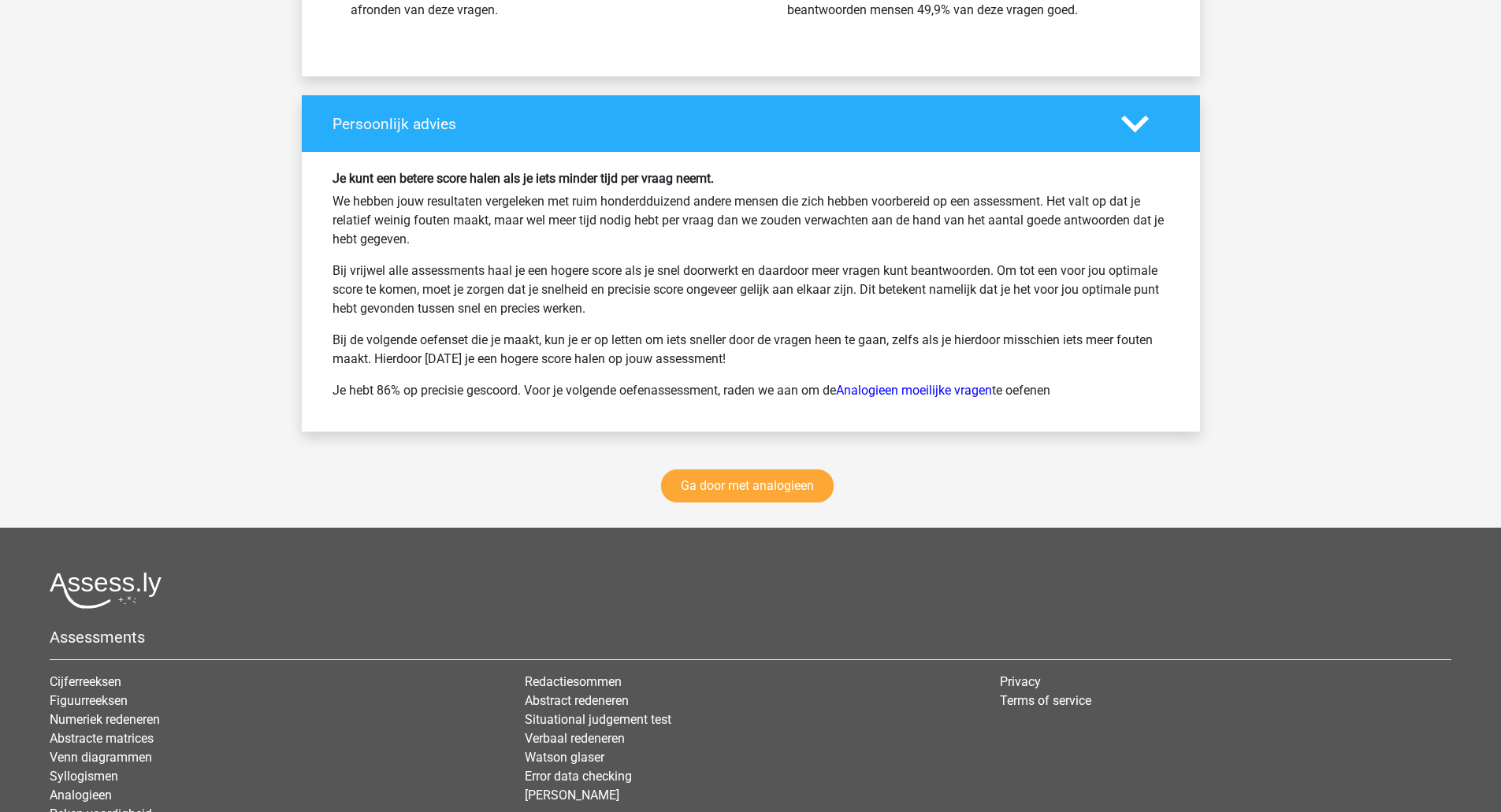
scroll to position [3512, 0]
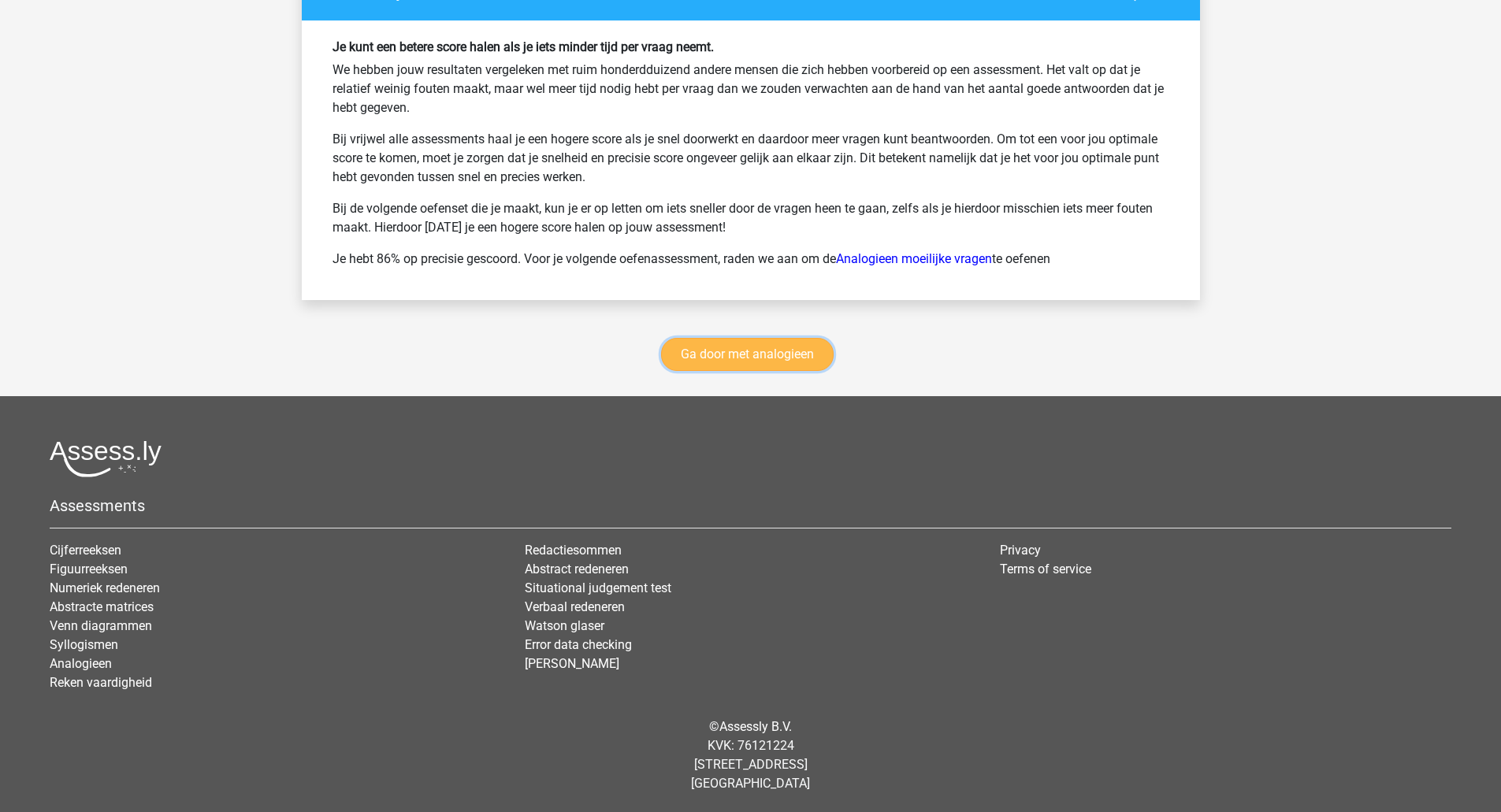
click at [757, 357] on link "Ga door met analogieen" at bounding box center [747, 354] width 173 height 33
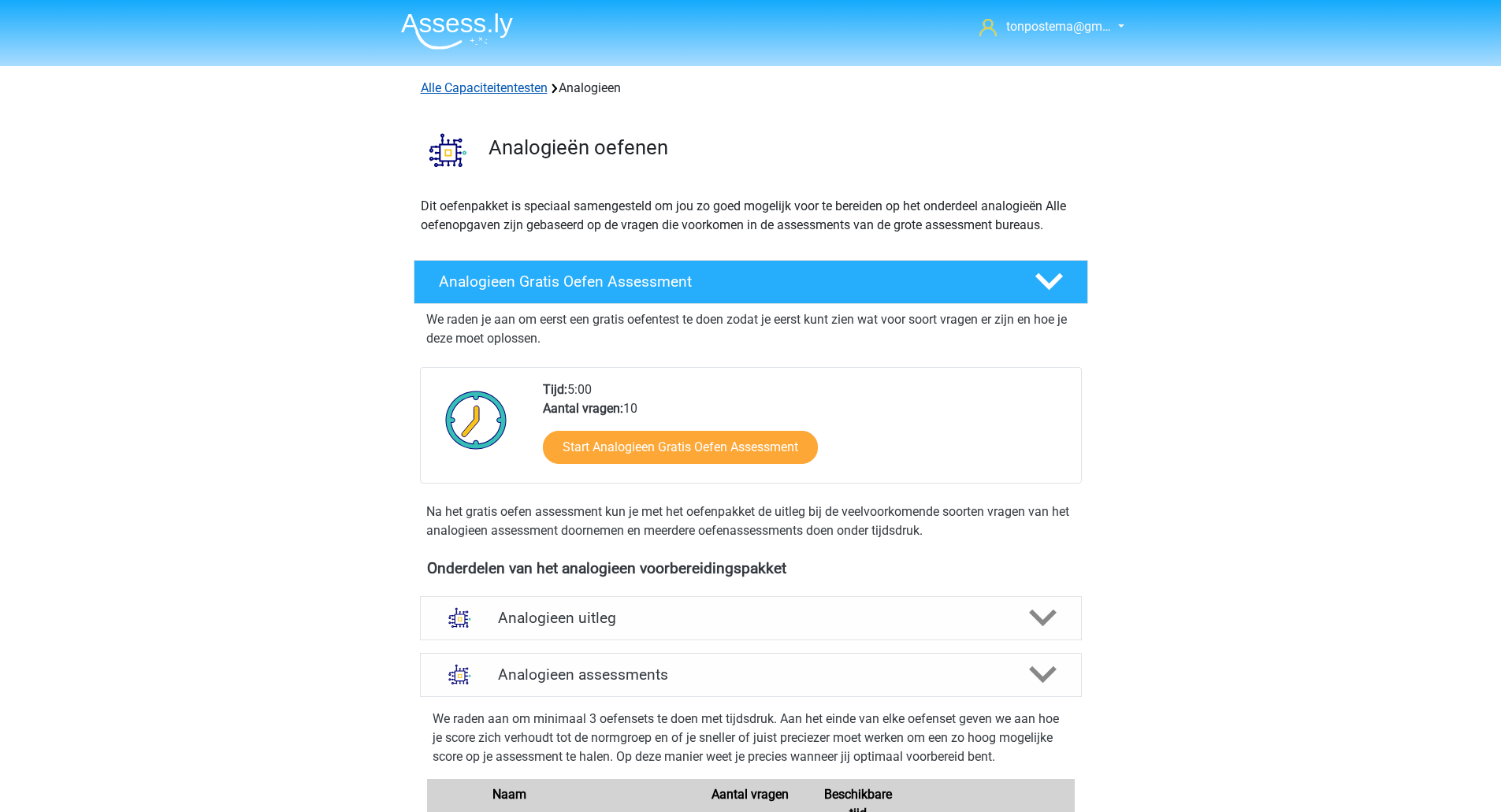
click at [454, 90] on link "Alle Capaciteitentesten" at bounding box center [484, 87] width 127 height 15
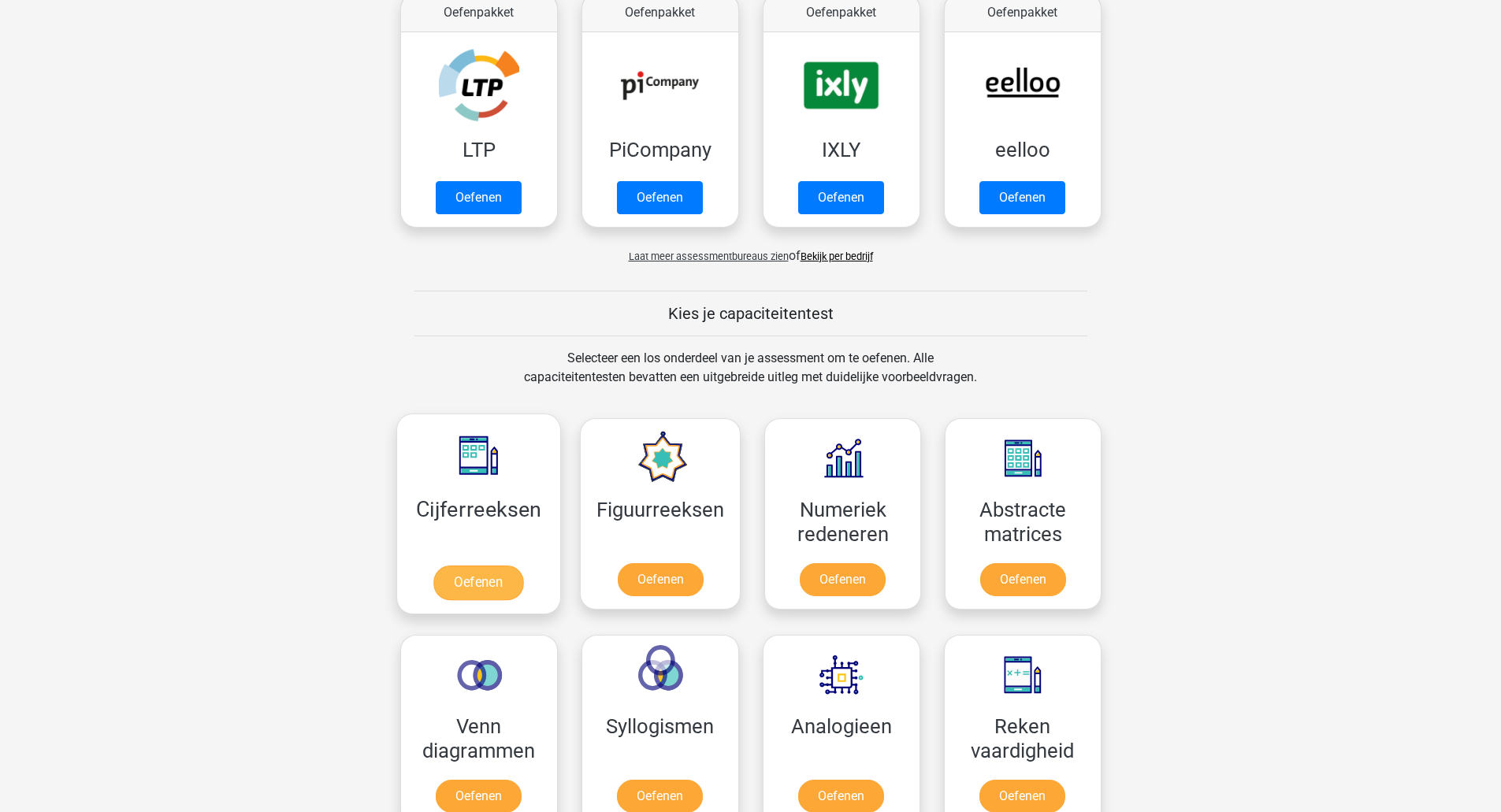
scroll to position [285, 0]
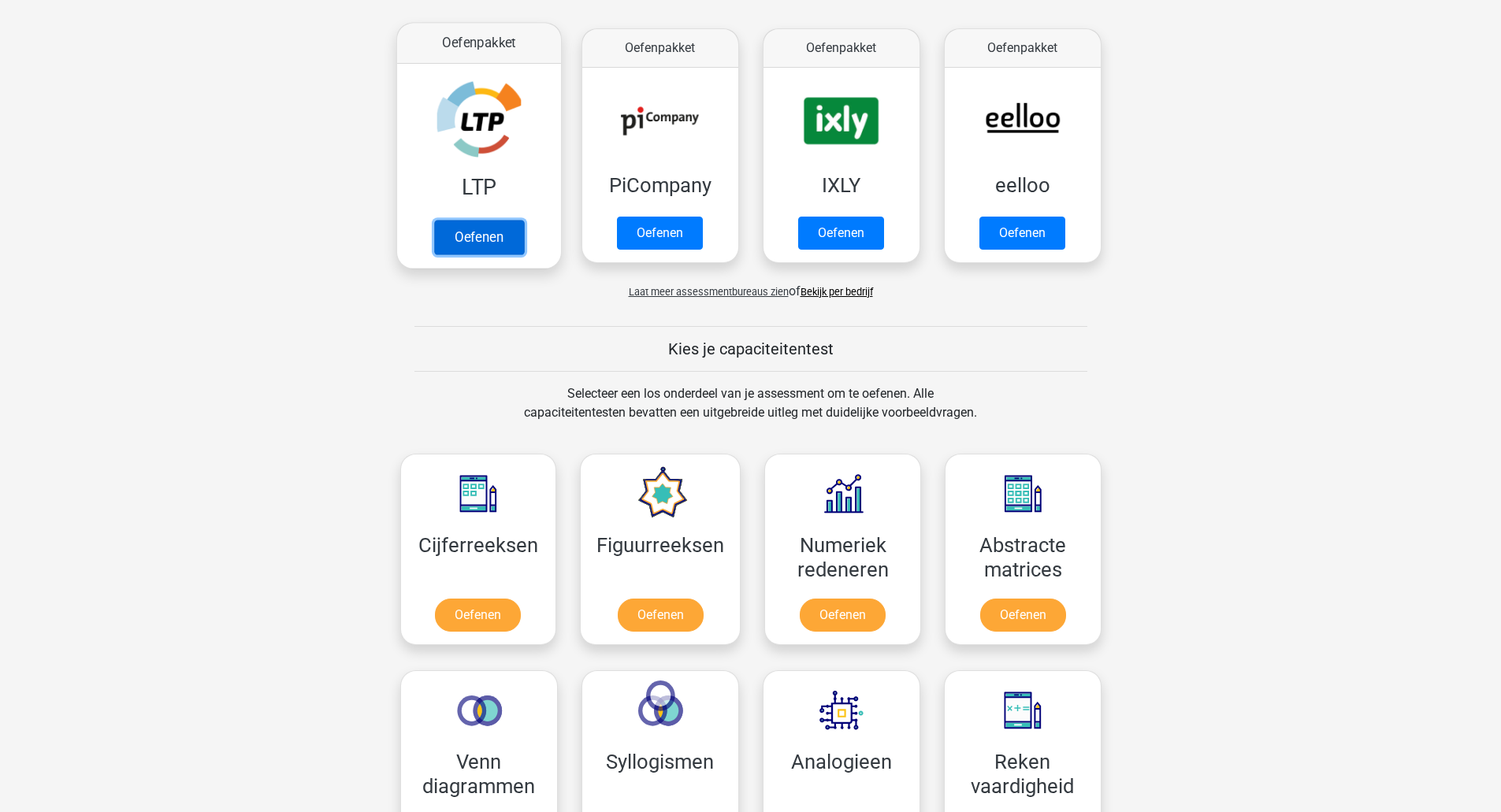
click at [466, 225] on link "Oefenen" at bounding box center [478, 236] width 90 height 35
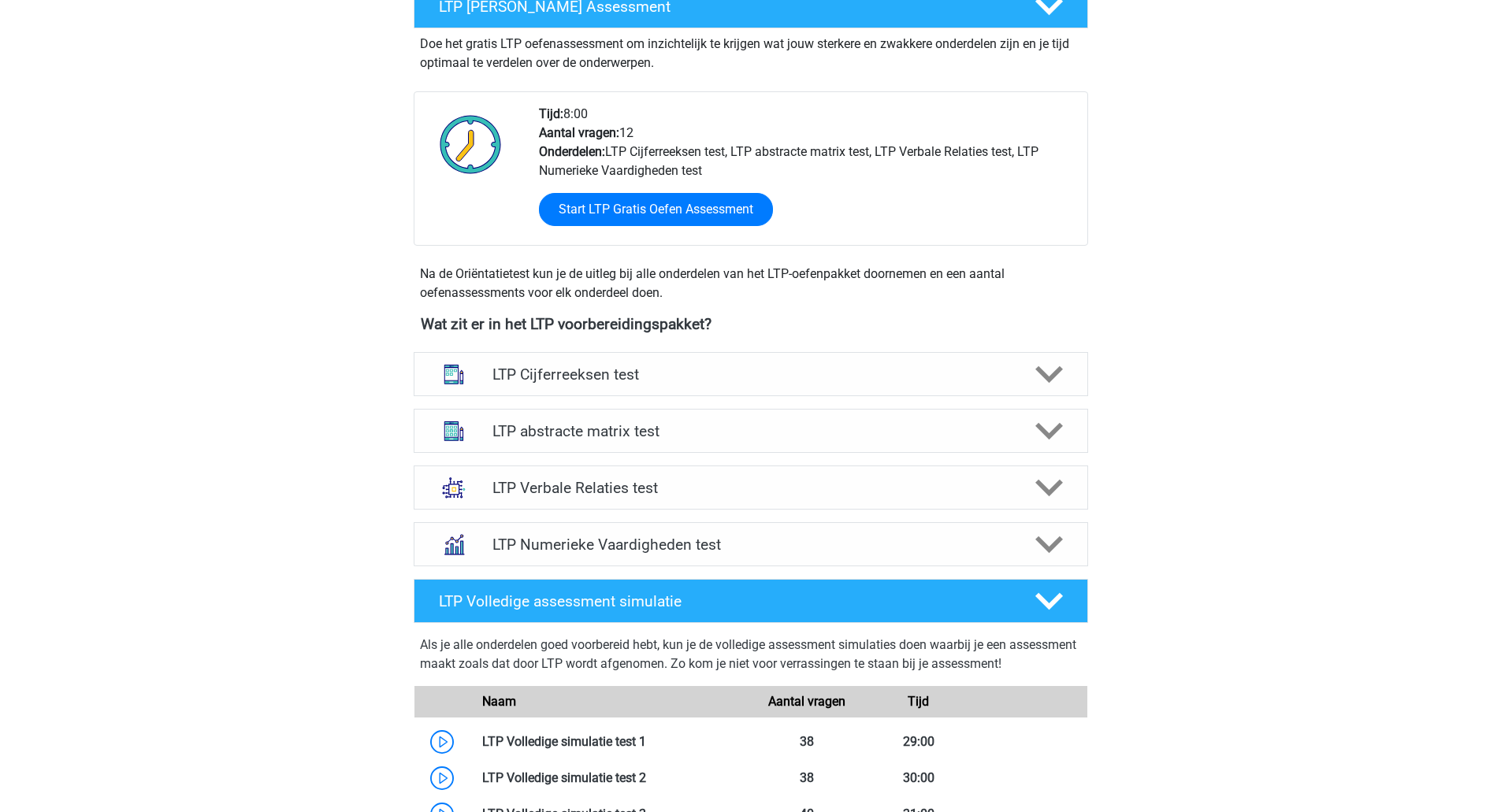
scroll to position [330, 0]
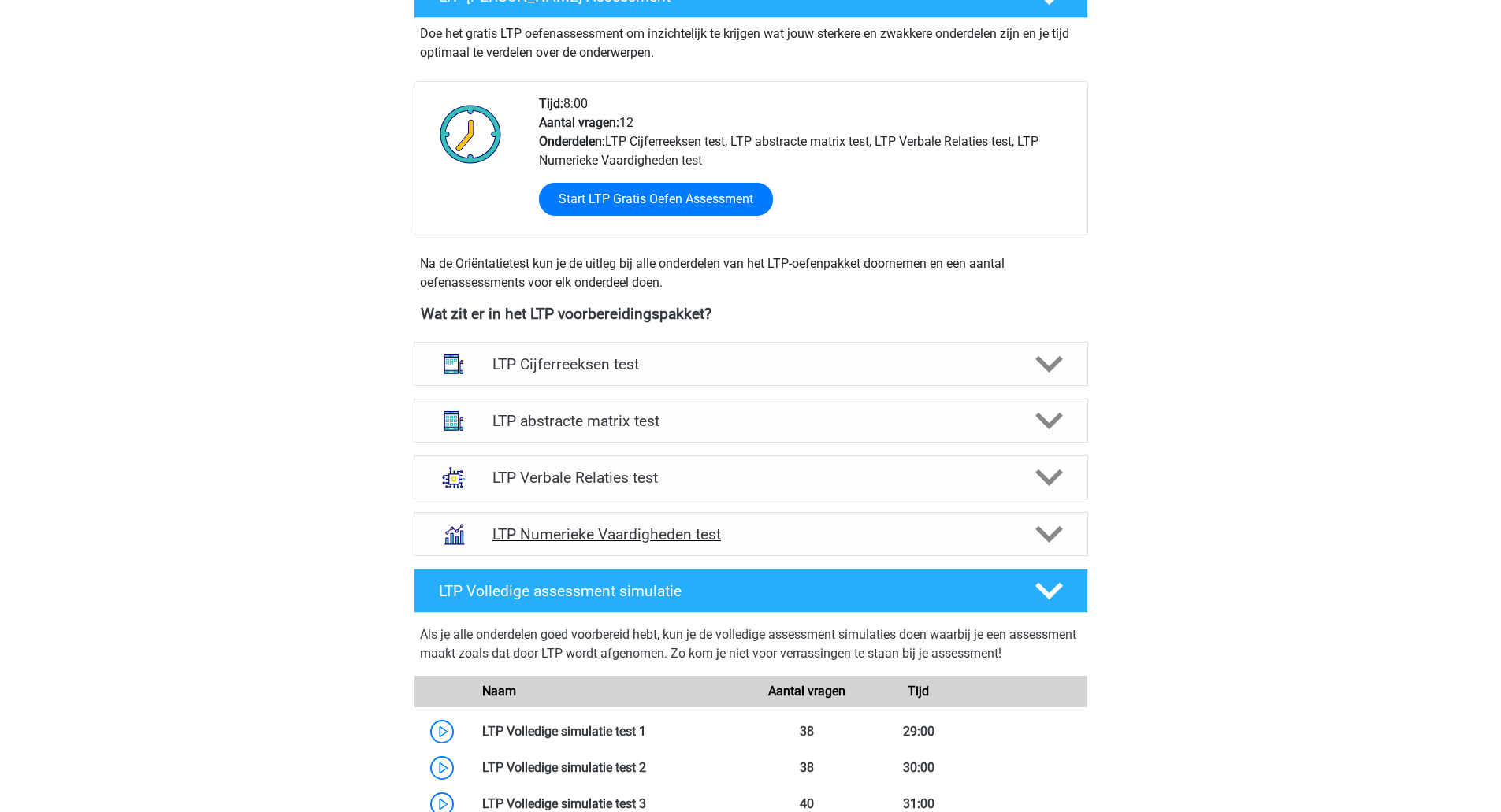
click at [678, 526] on h4 "LTP Numerieke Vaardigheden test" at bounding box center [750, 534] width 516 height 18
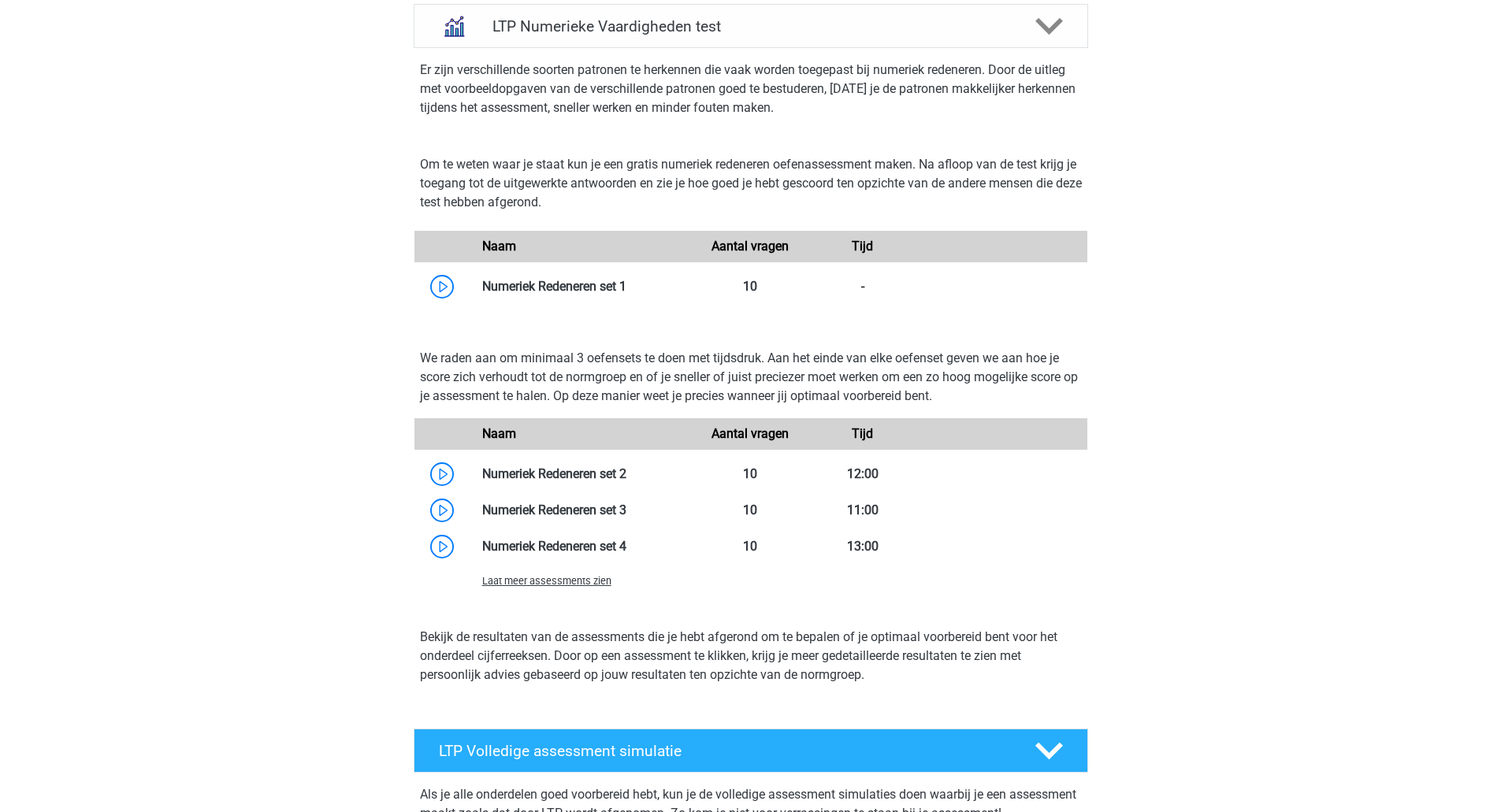
scroll to position [815, 0]
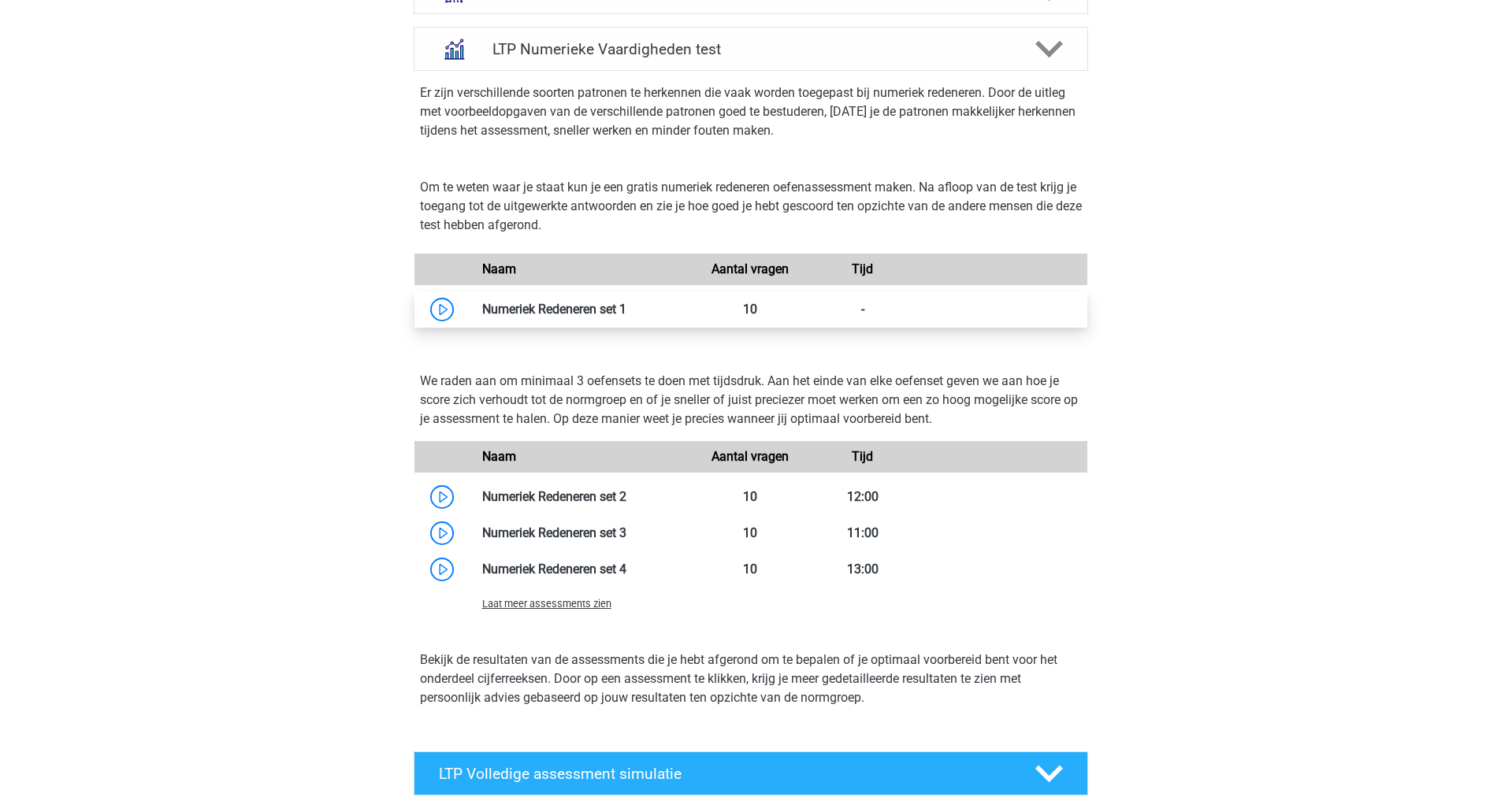
click at [626, 303] on link at bounding box center [626, 309] width 0 height 15
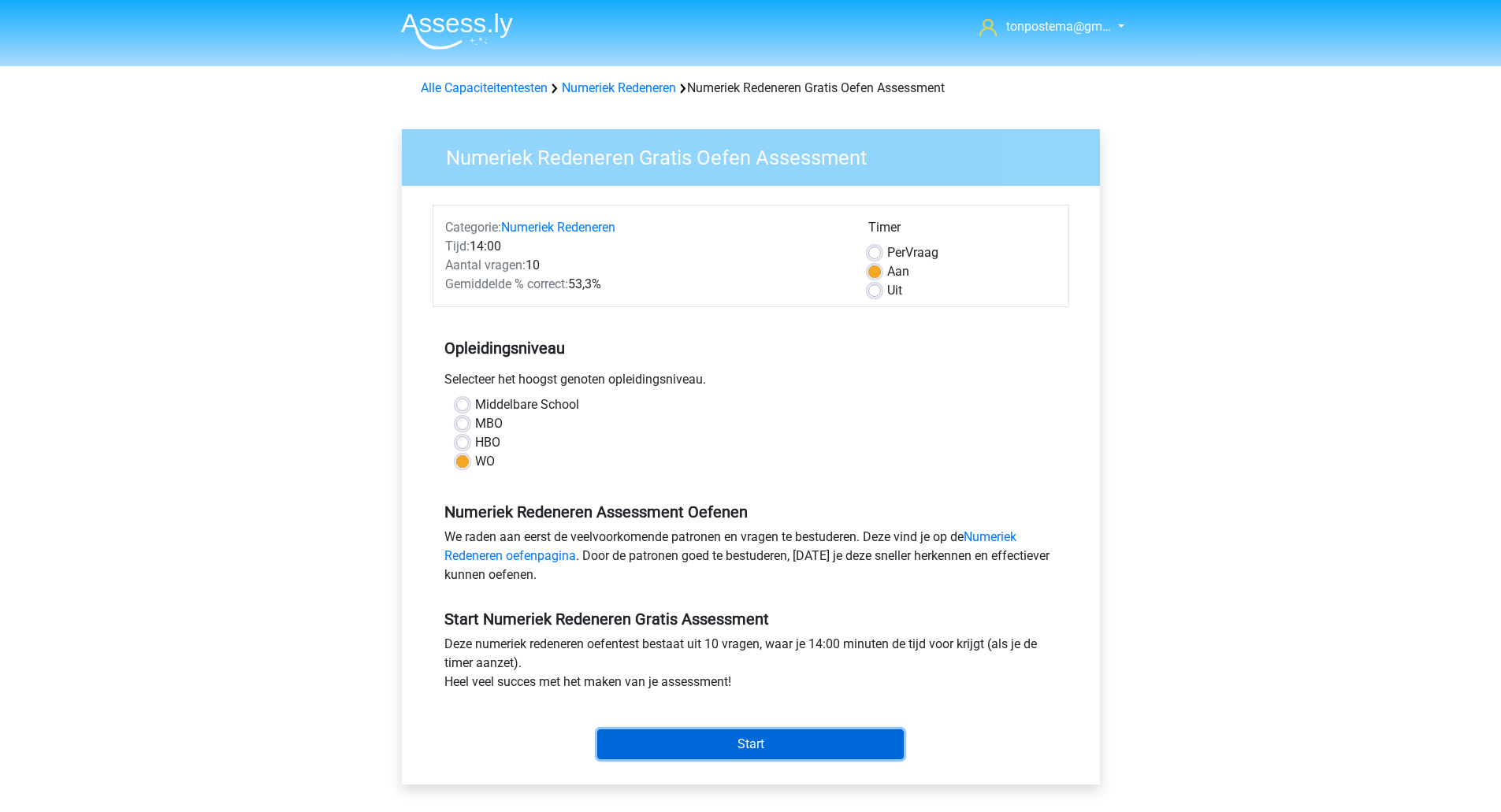
click at [710, 732] on input "Start" at bounding box center [750, 744] width 306 height 30
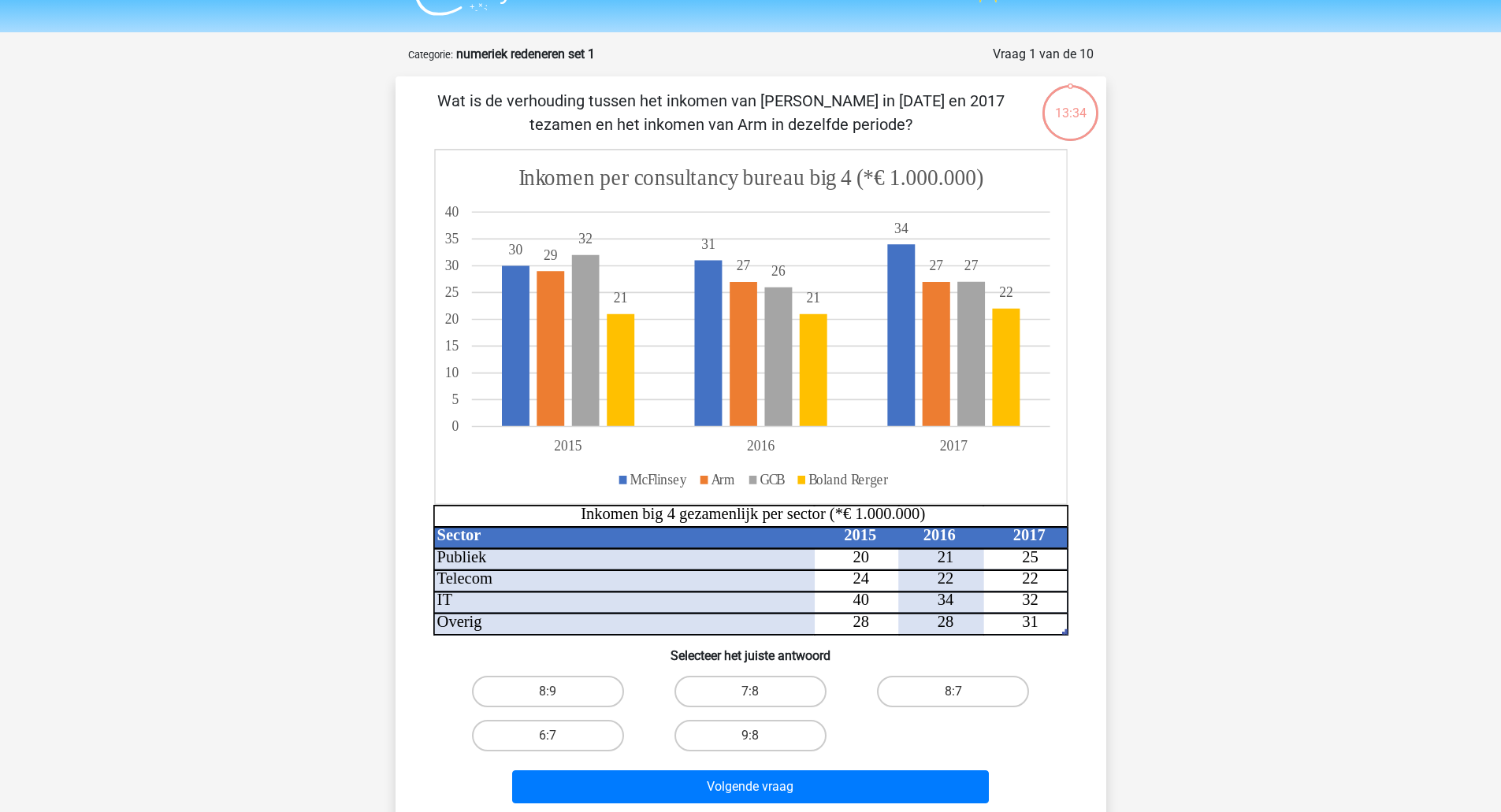
scroll to position [27, 0]
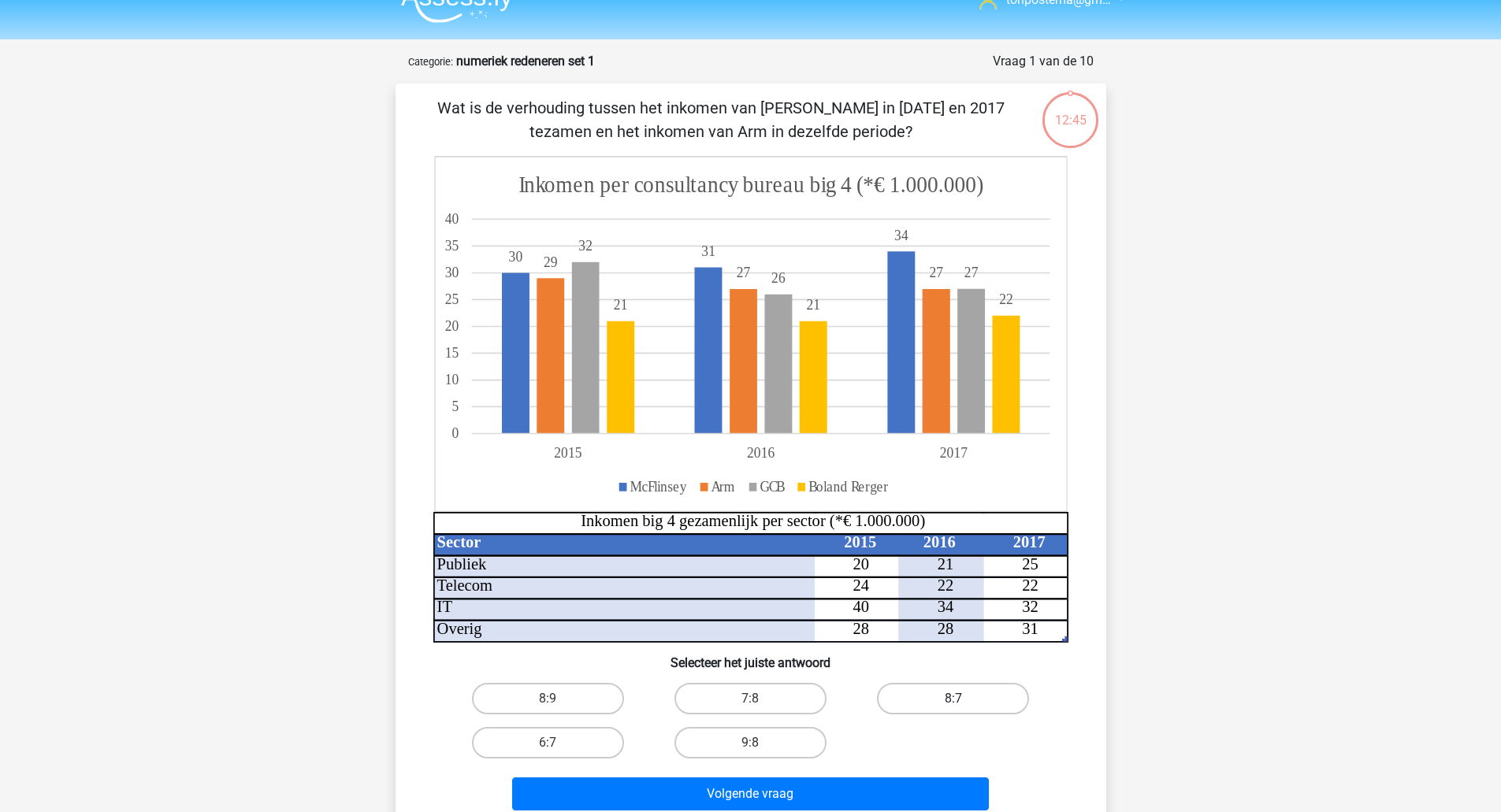
click at [975, 695] on label "8:7" at bounding box center [953, 698] width 152 height 32
click at [964, 699] on input "8:7" at bounding box center [958, 704] width 11 height 11
radio input "true"
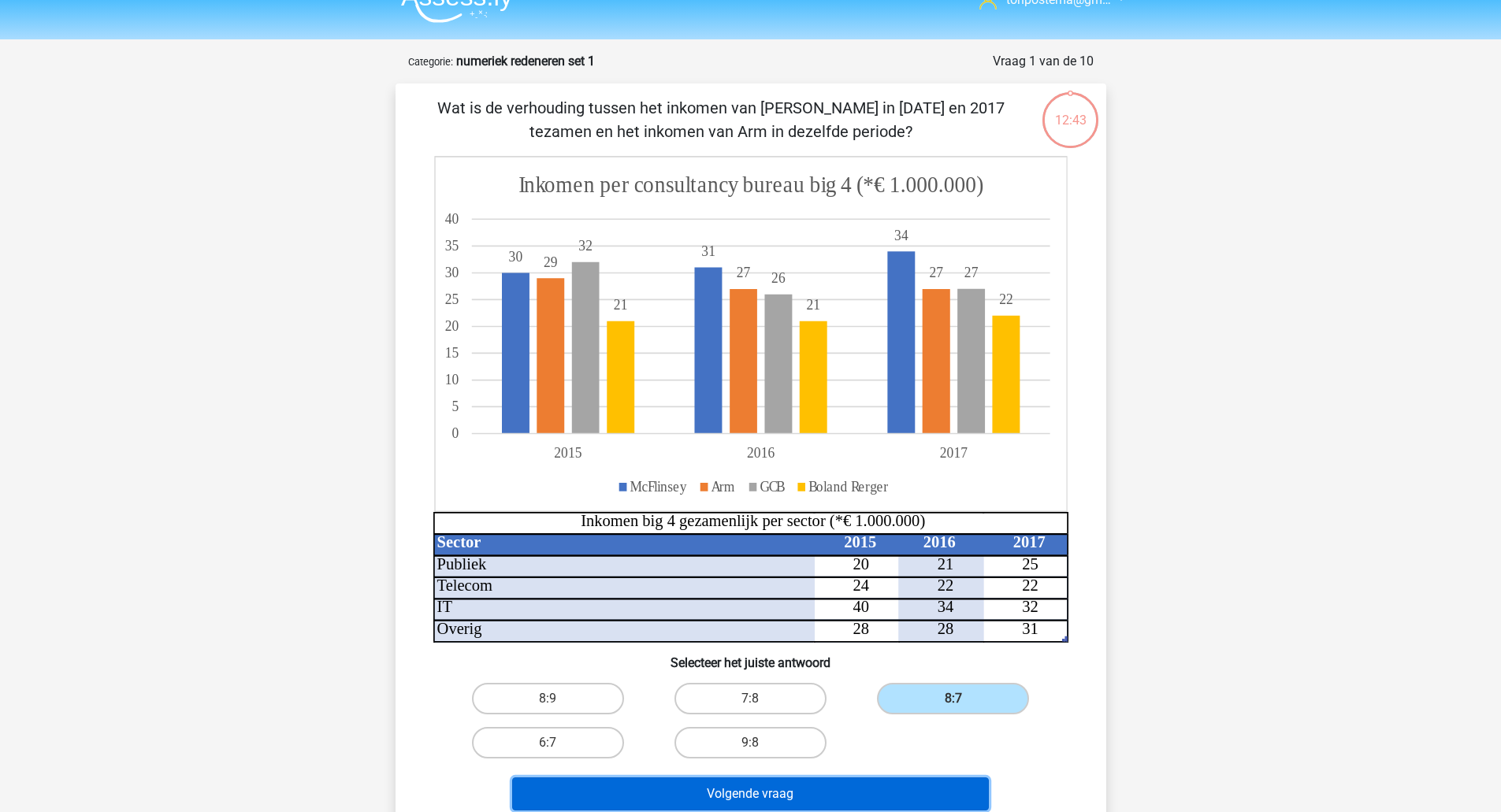
click at [908, 781] on button "Volgende vraag" at bounding box center [750, 793] width 476 height 33
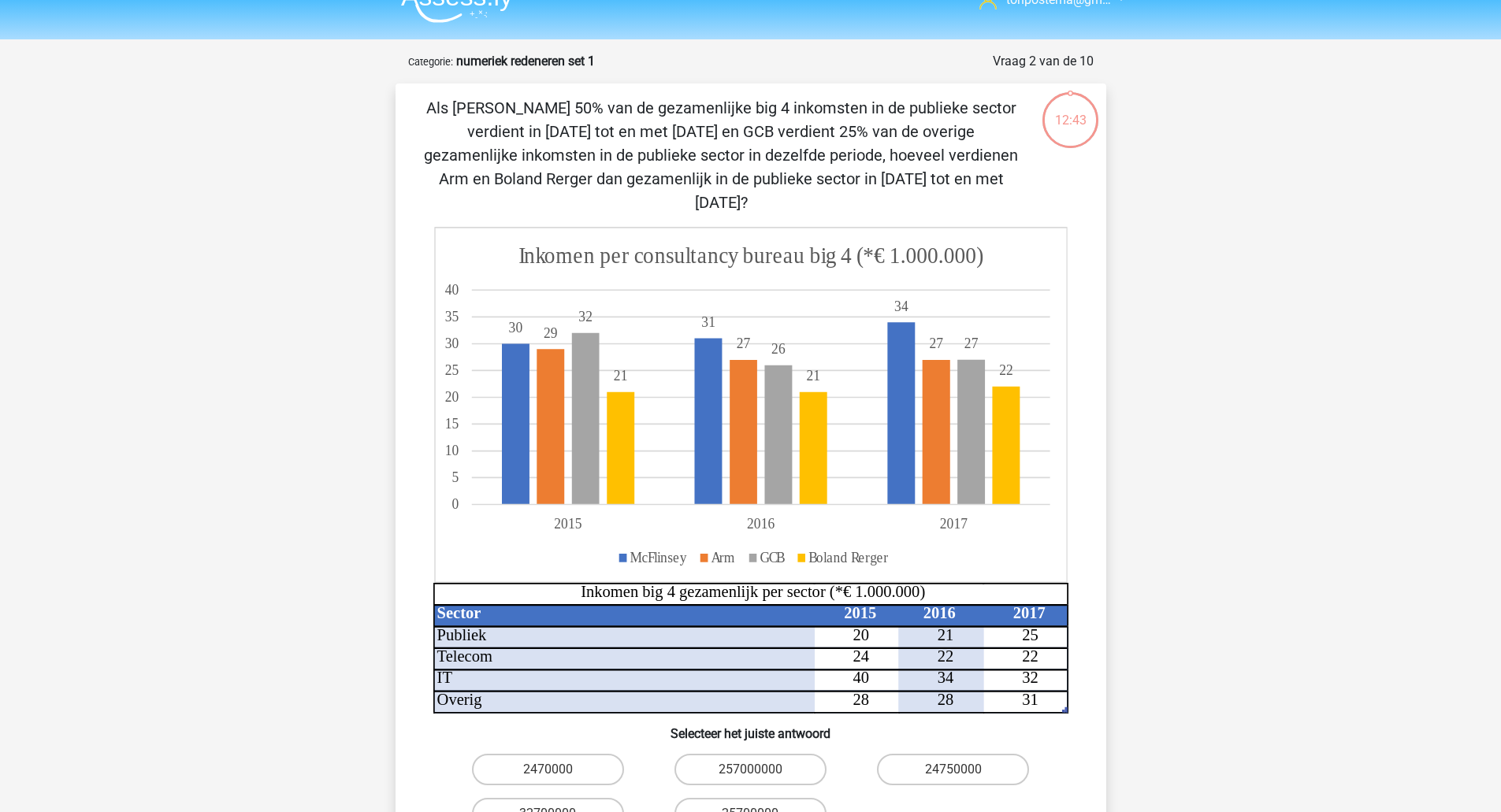
scroll to position [79, 0]
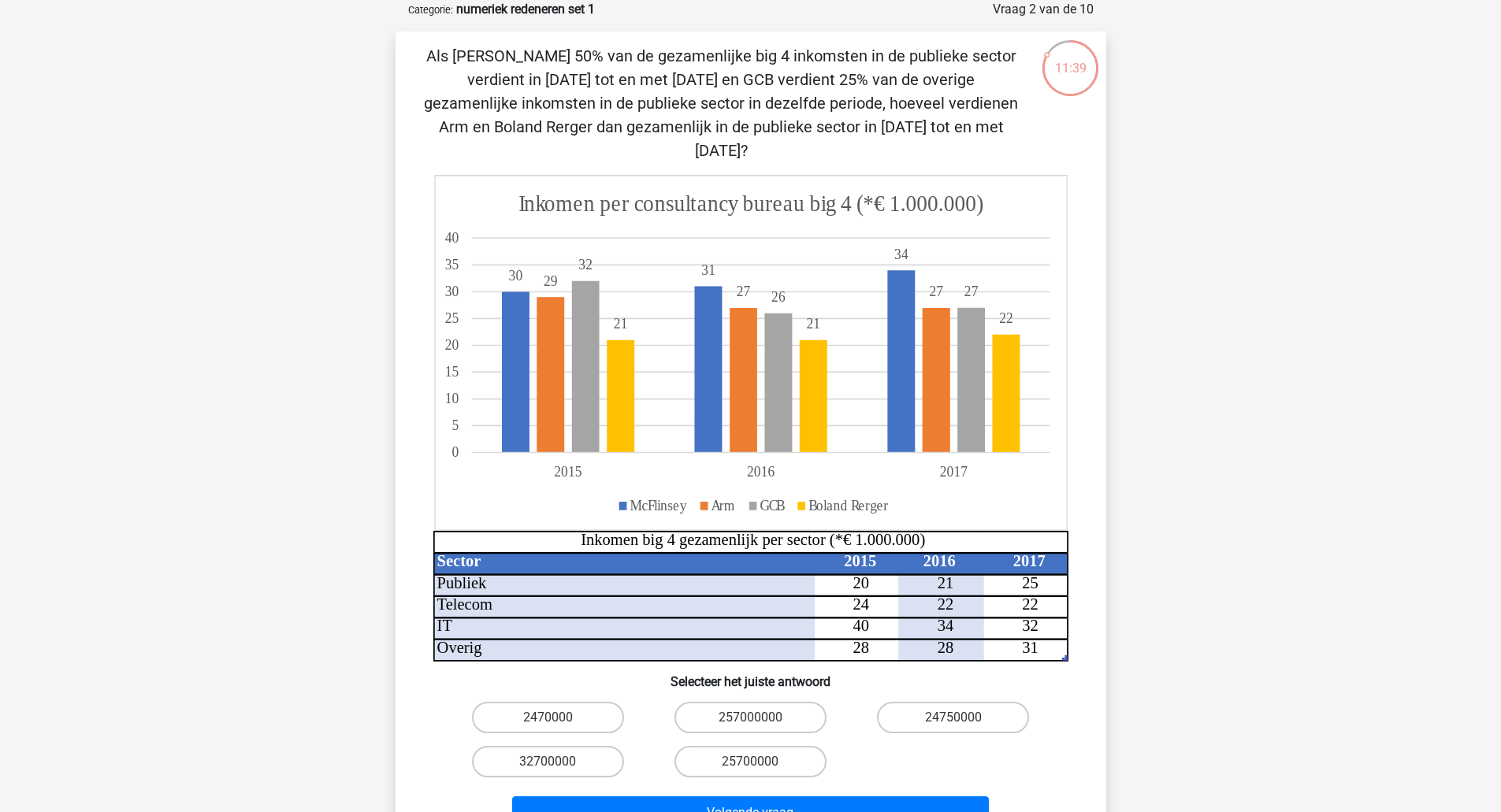
click at [960, 717] on input "24750000" at bounding box center [958, 722] width 11 height 11
radio input "true"
click at [848, 796] on button "Volgende vraag" at bounding box center [750, 812] width 476 height 33
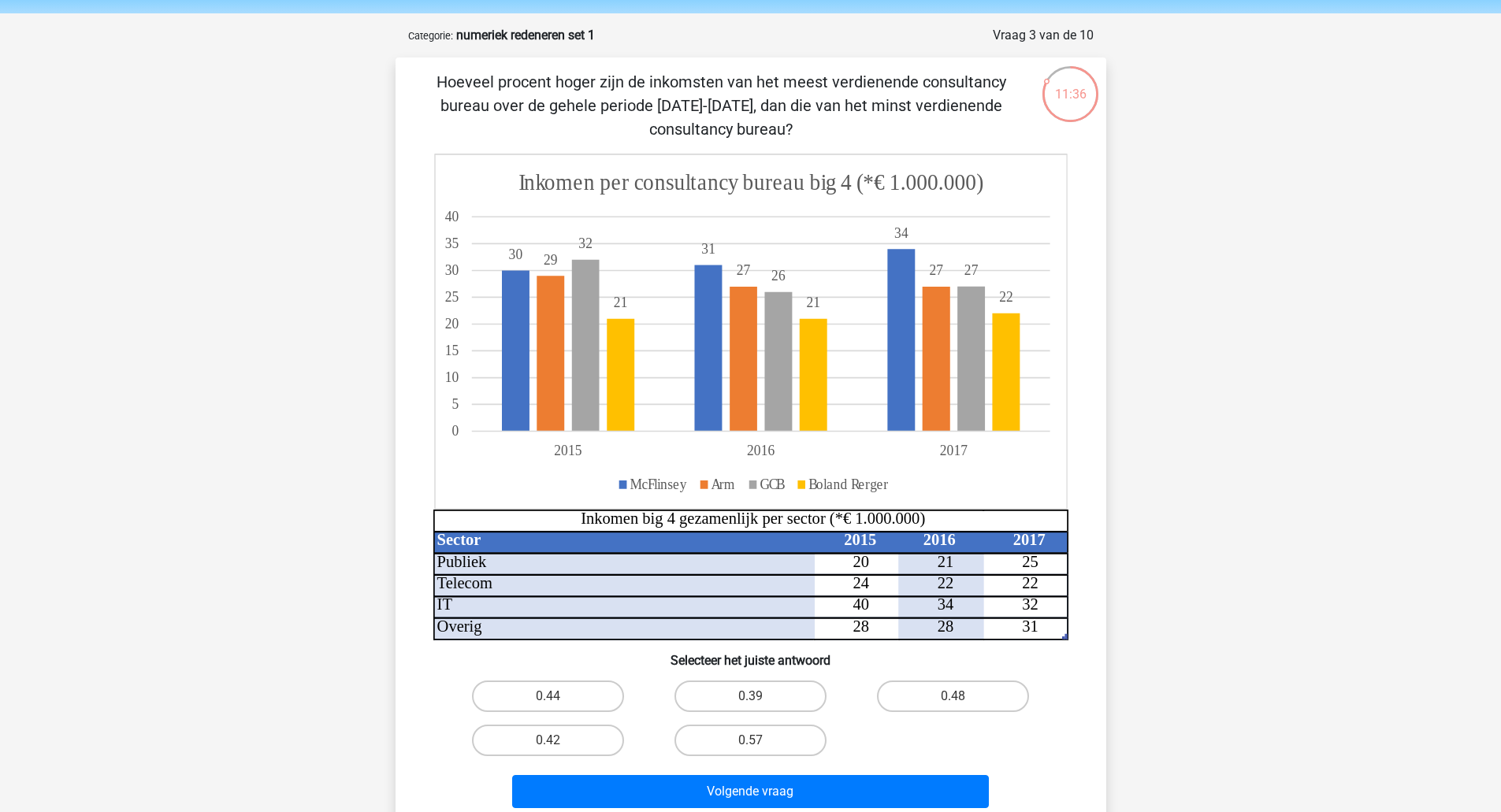
scroll to position [50, 0]
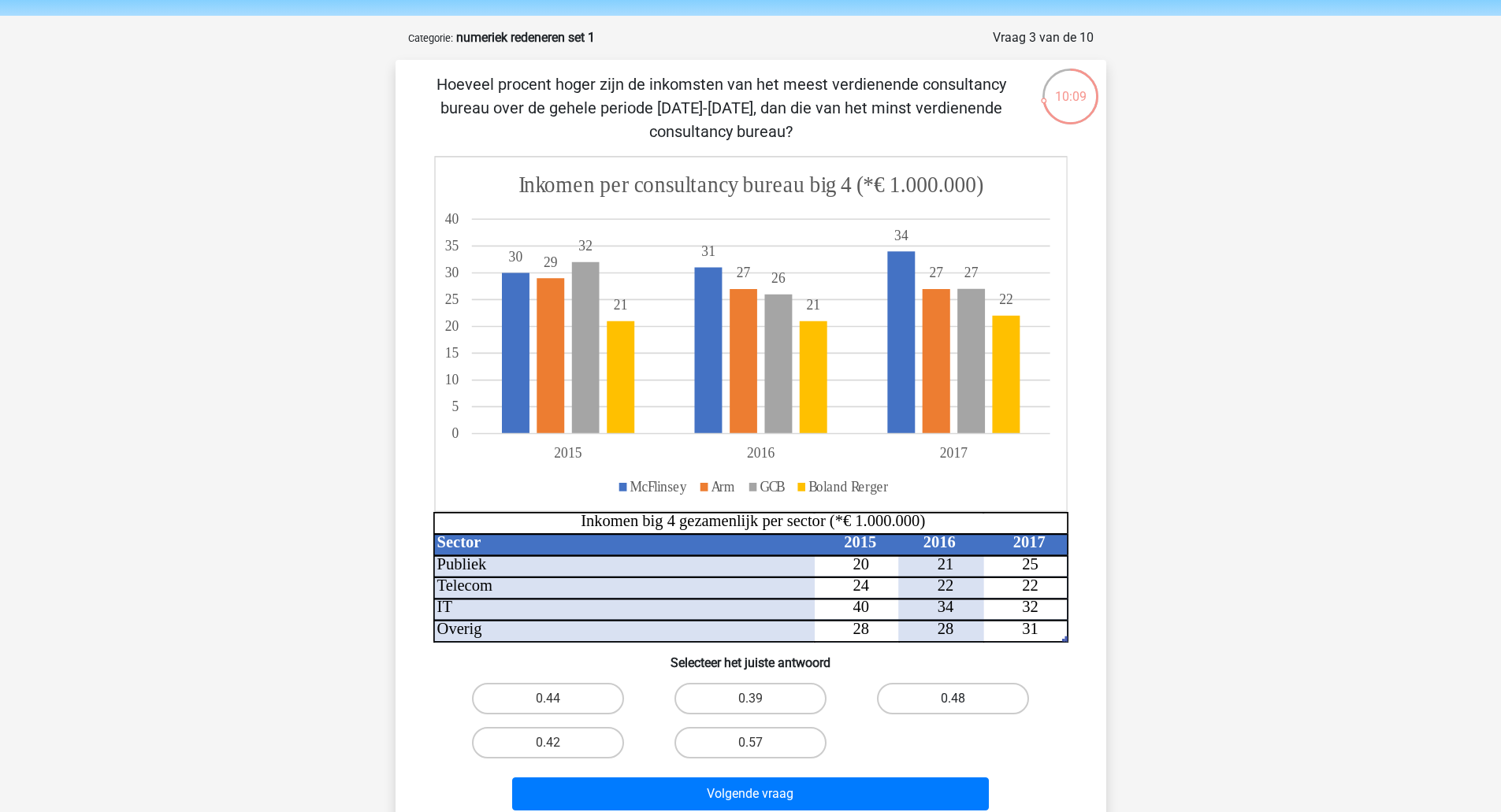
click at [974, 699] on label "0.48" at bounding box center [953, 698] width 152 height 32
click at [964, 699] on input "0.48" at bounding box center [958, 704] width 11 height 11
radio input "true"
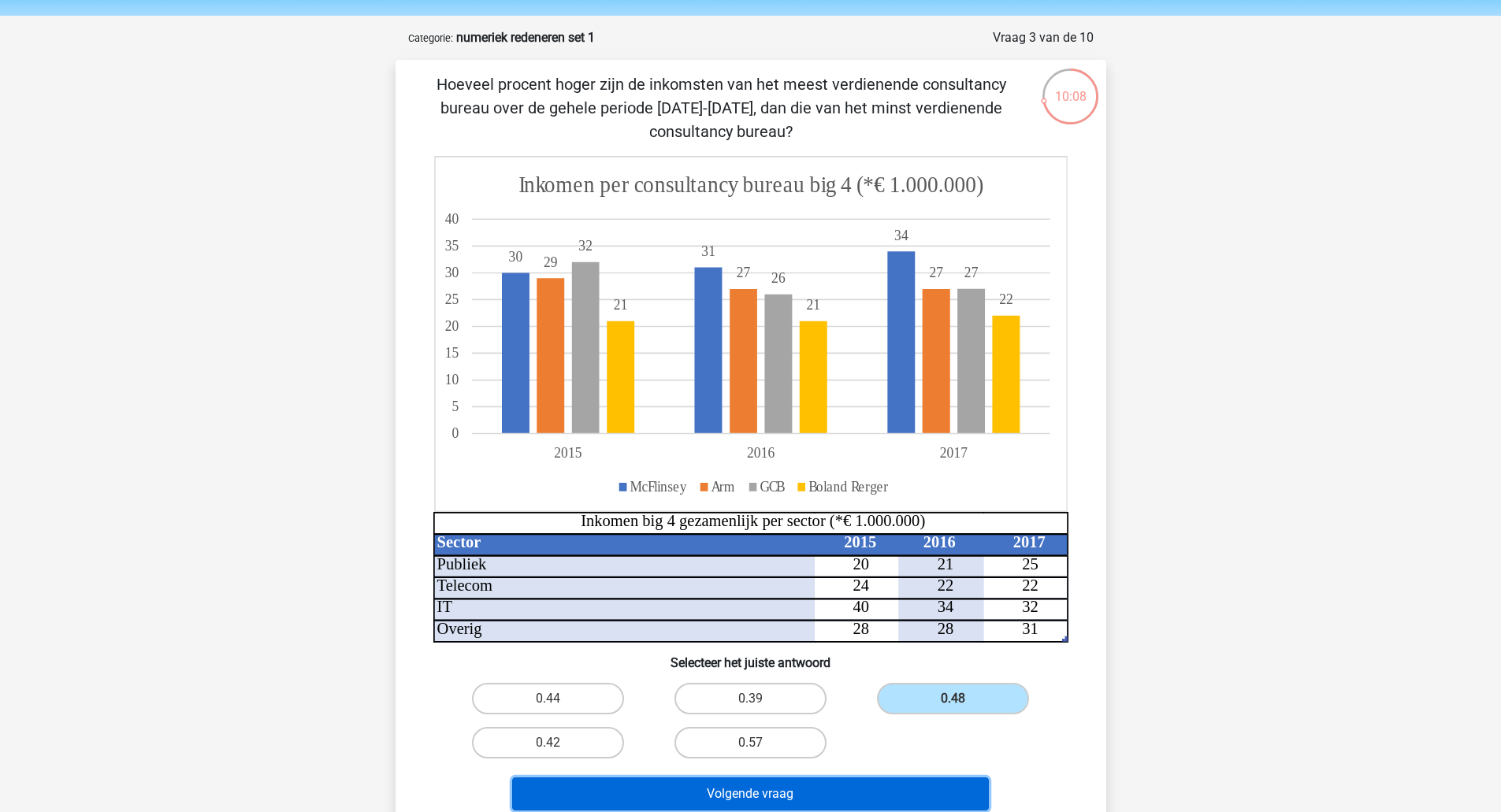
click at [916, 793] on button "Volgende vraag" at bounding box center [750, 793] width 476 height 33
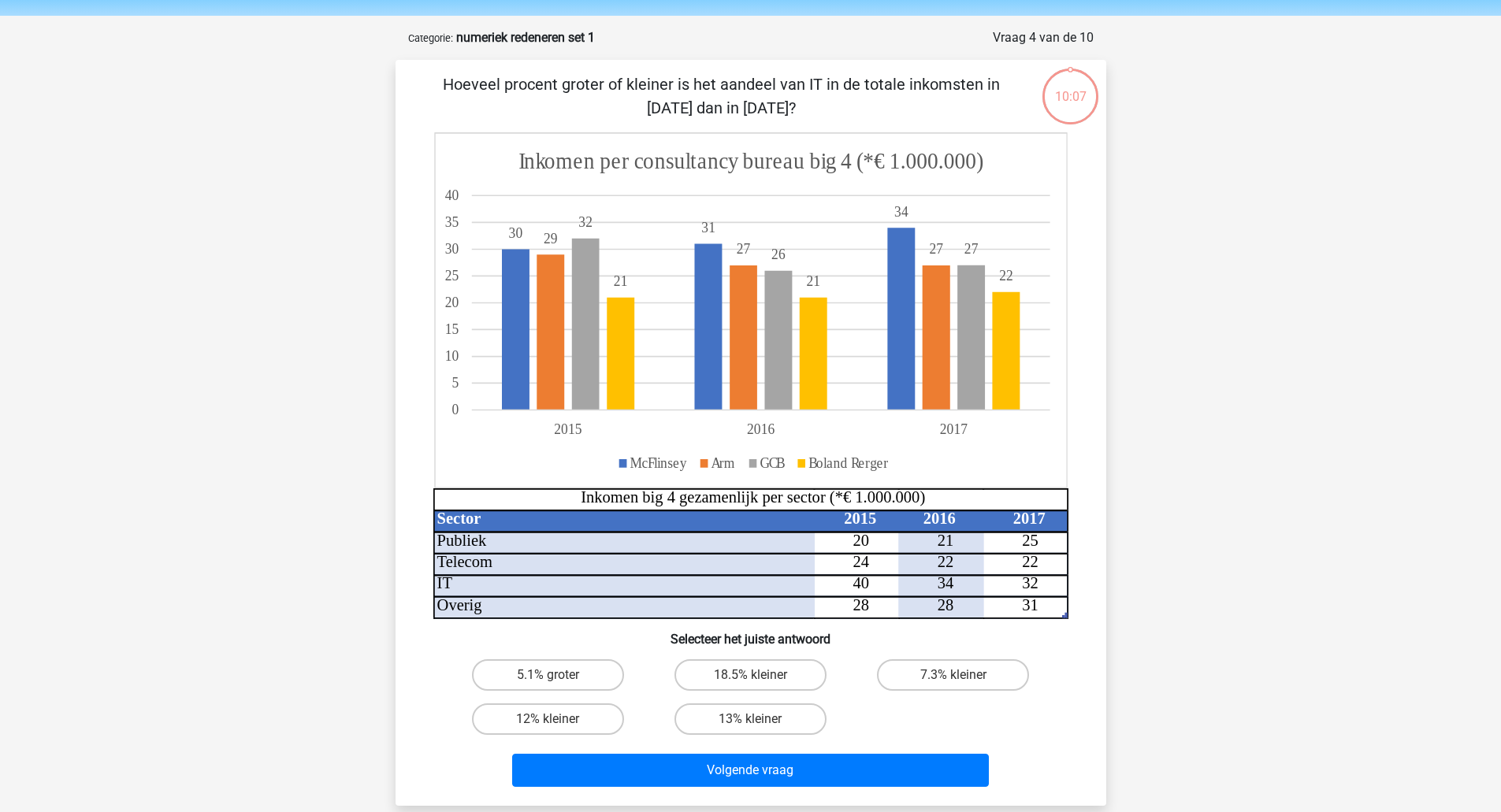
scroll to position [79, 0]
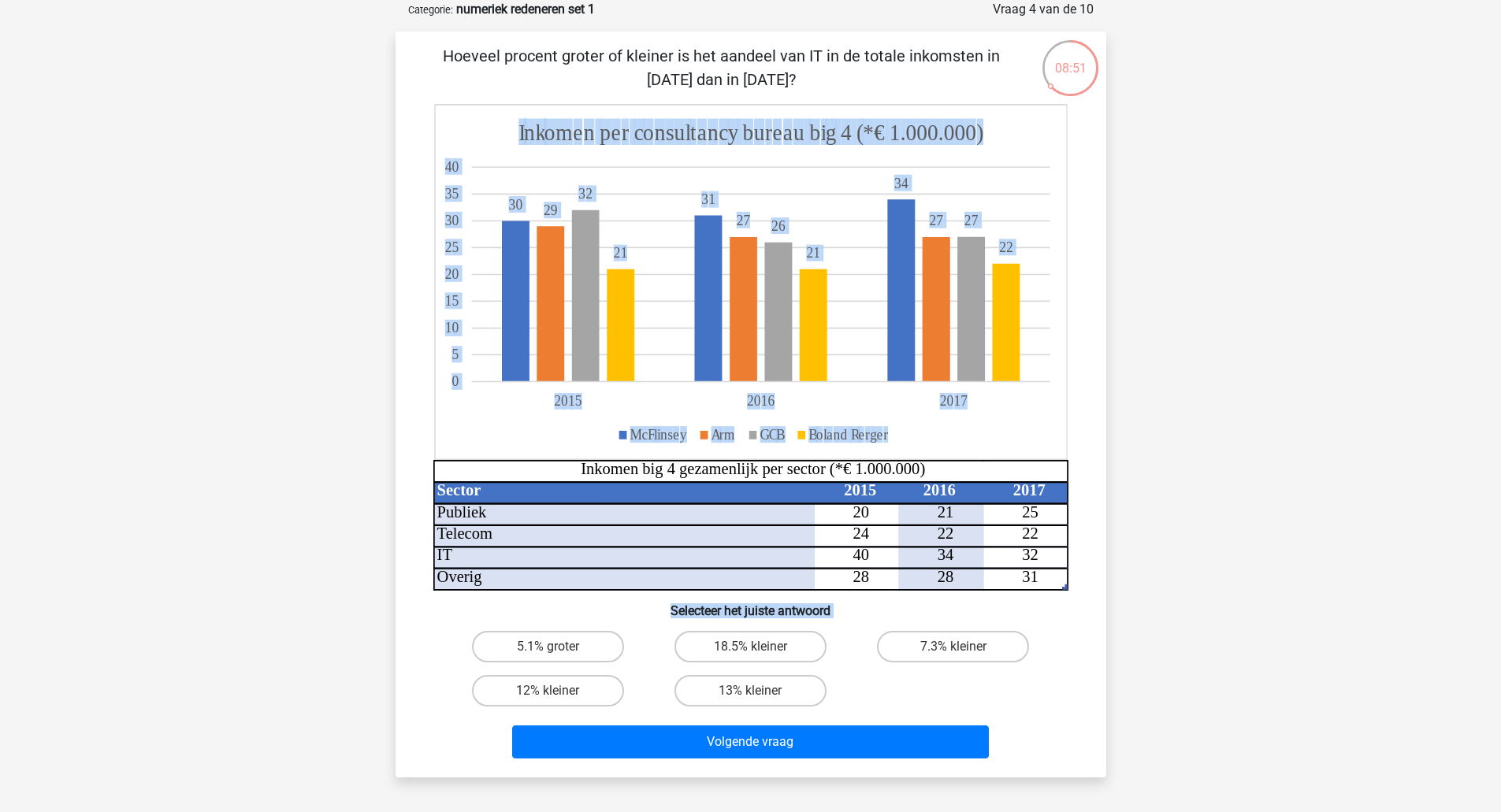
drag, startPoint x: 852, startPoint y: 678, endPoint x: 667, endPoint y: 342, distance: 383.6
click at [667, 342] on div "Hoeveel procent groter of kleiner is het aandeel van IT in de totale inkomsten …" at bounding box center [751, 404] width 698 height 721
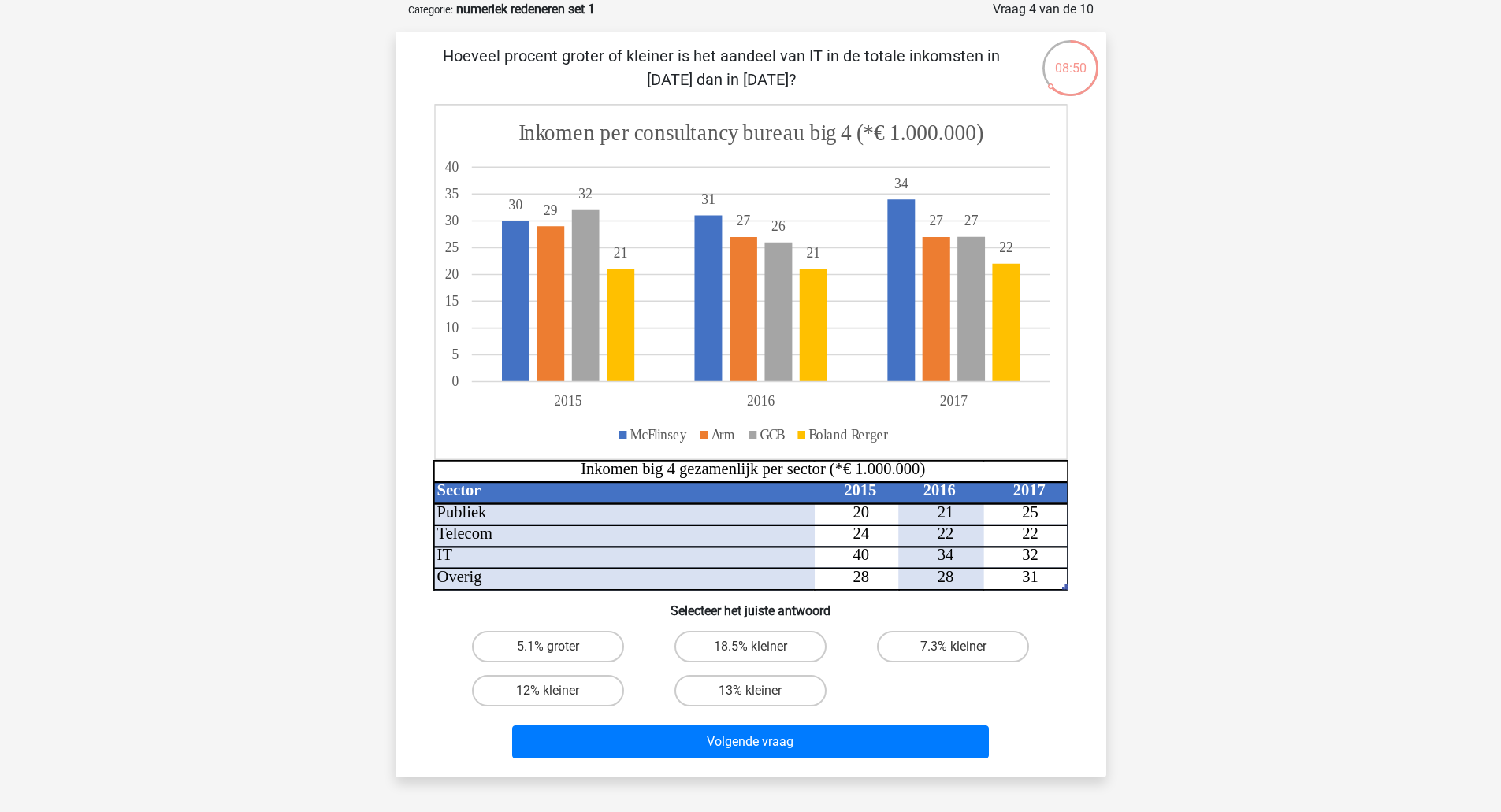
click at [1159, 518] on div "tonpostema@gm… [EMAIL_ADDRESS][DOMAIN_NAME] Nederlands English 20" at bounding box center [750, 576] width 1501 height 1310
click at [974, 636] on label "7.3% kleiner" at bounding box center [953, 646] width 152 height 32
click at [964, 647] on input "7.3% kleiner" at bounding box center [958, 652] width 11 height 11
radio input "true"
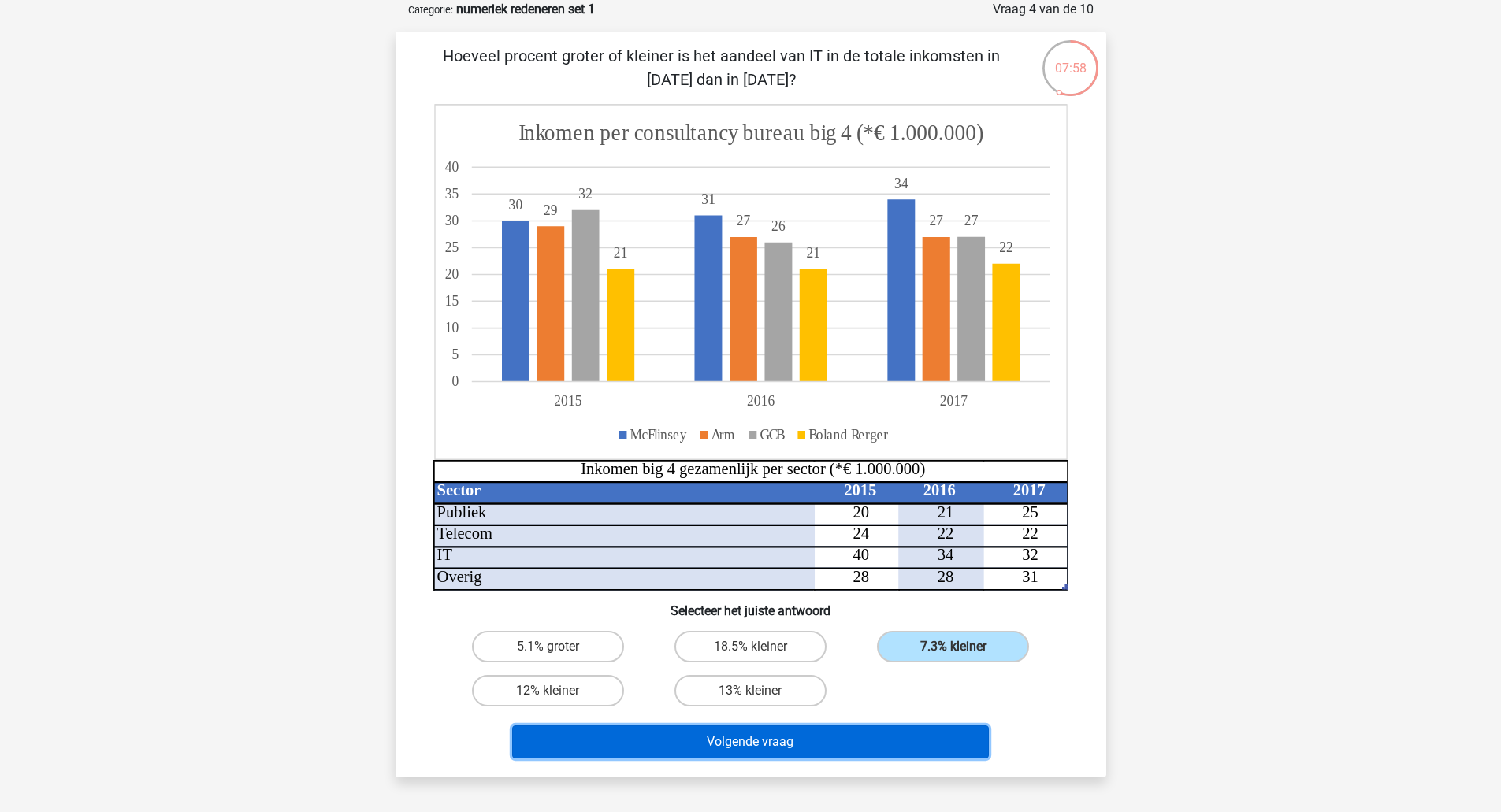
click at [875, 750] on button "Volgende vraag" at bounding box center [750, 742] width 476 height 33
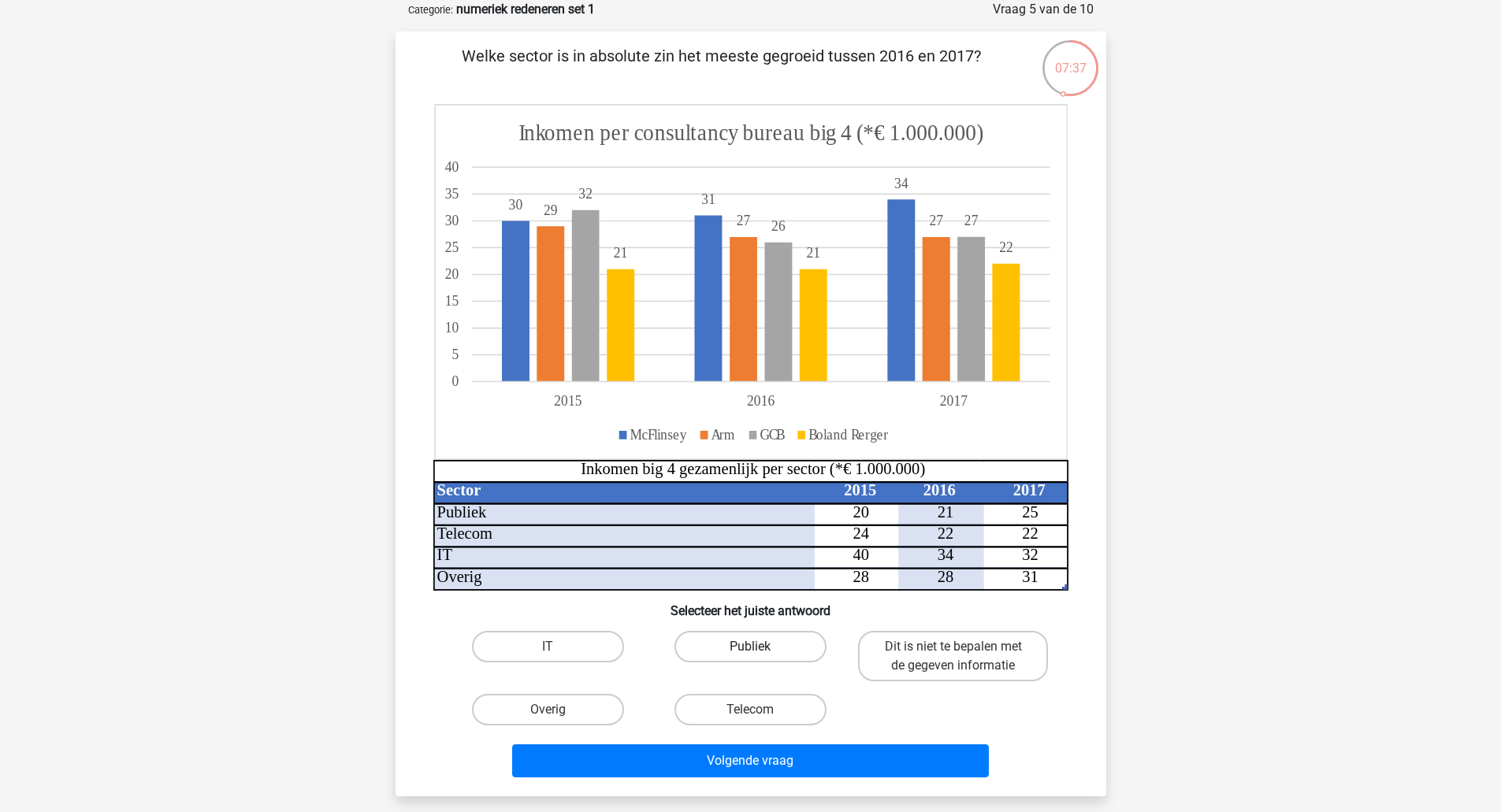
click at [770, 638] on label "Publiek" at bounding box center [751, 646] width 152 height 32
click at [761, 647] on input "Publiek" at bounding box center [755, 652] width 11 height 11
radio input "true"
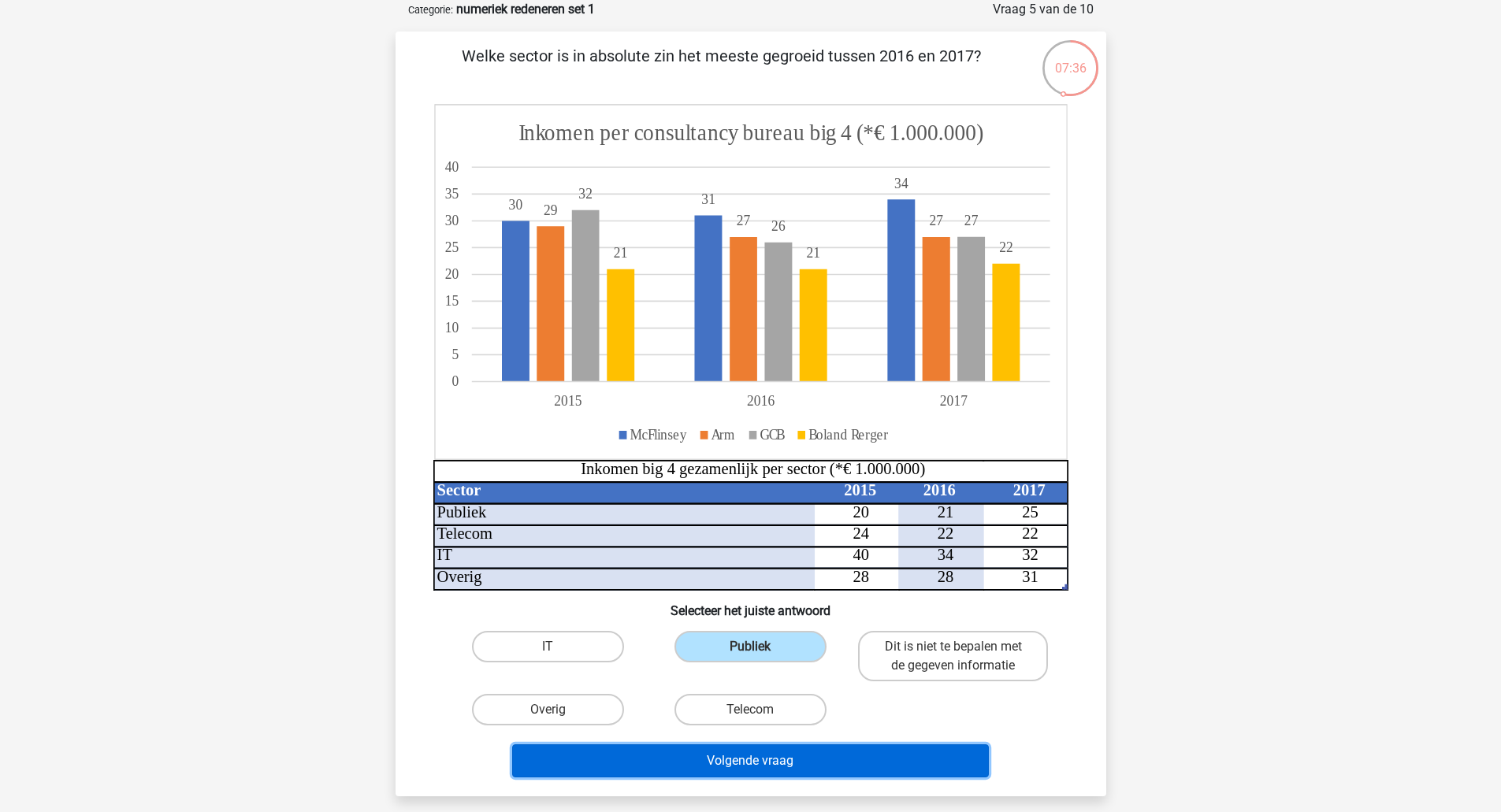
click at [834, 758] on button "Volgende vraag" at bounding box center [750, 760] width 476 height 33
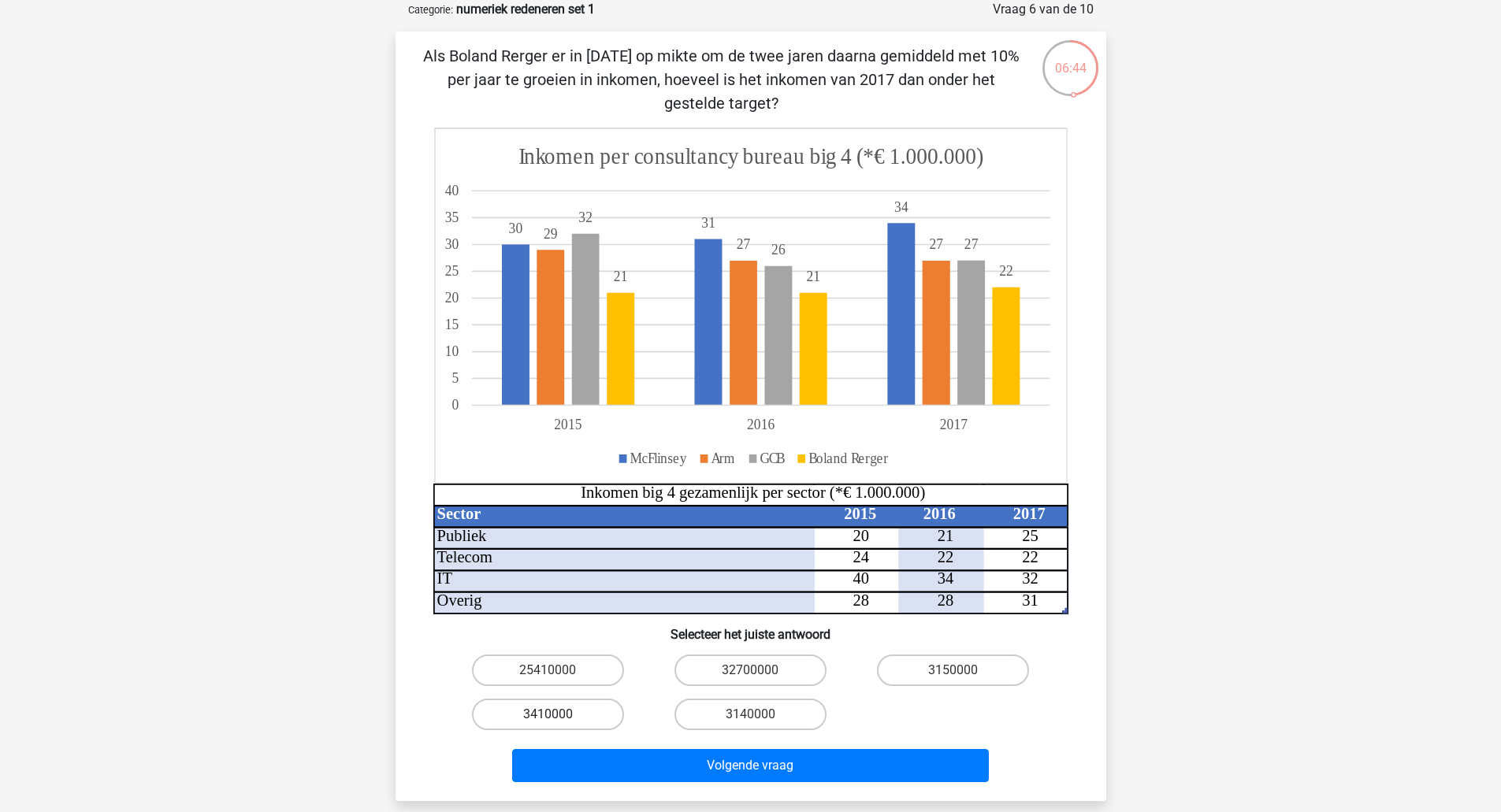
click at [587, 715] on label "3410000" at bounding box center [548, 714] width 152 height 32
click at [558, 715] on input "3410000" at bounding box center [552, 719] width 11 height 11
radio input "true"
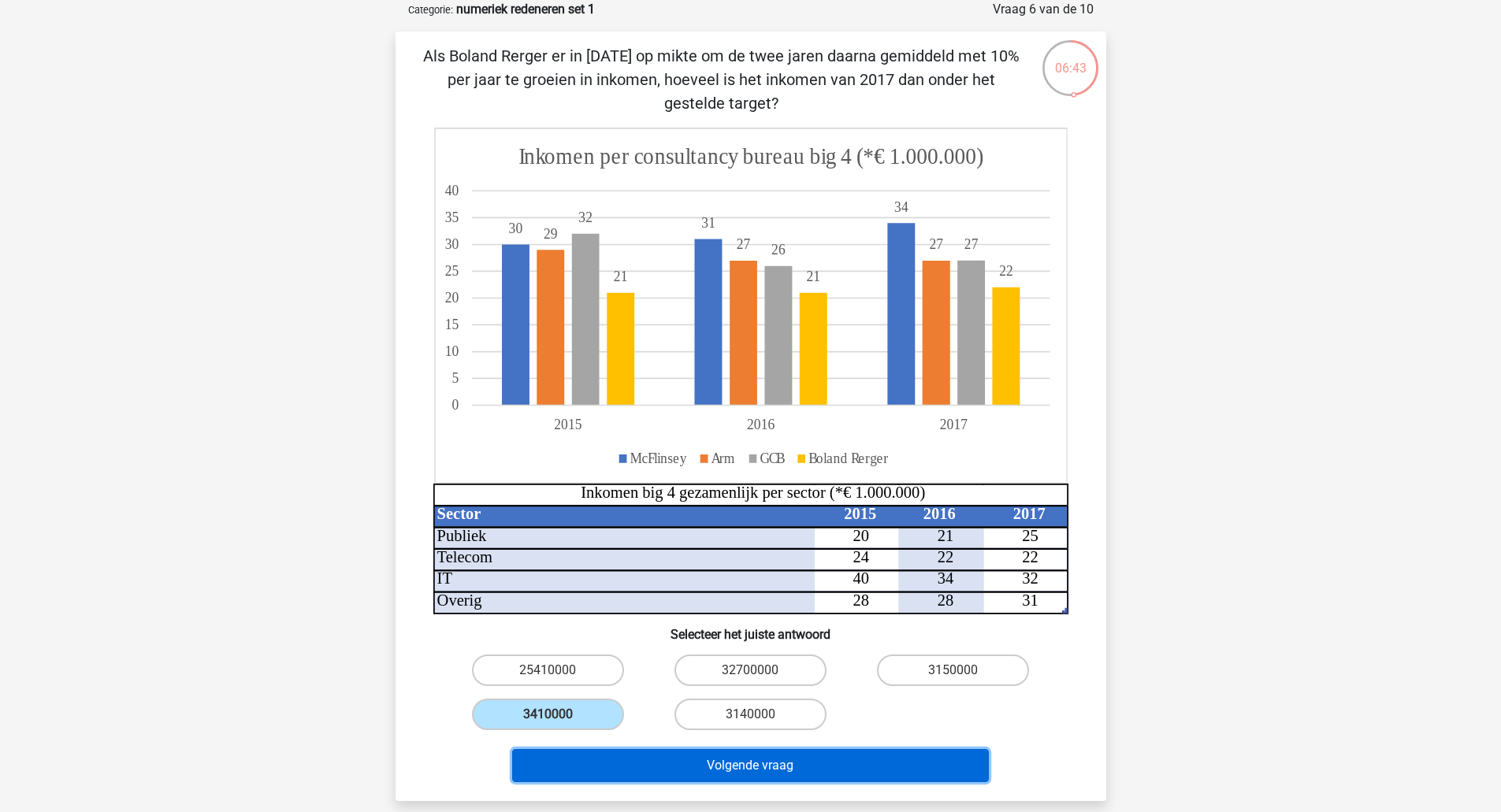
click at [642, 757] on button "Volgende vraag" at bounding box center [750, 765] width 476 height 33
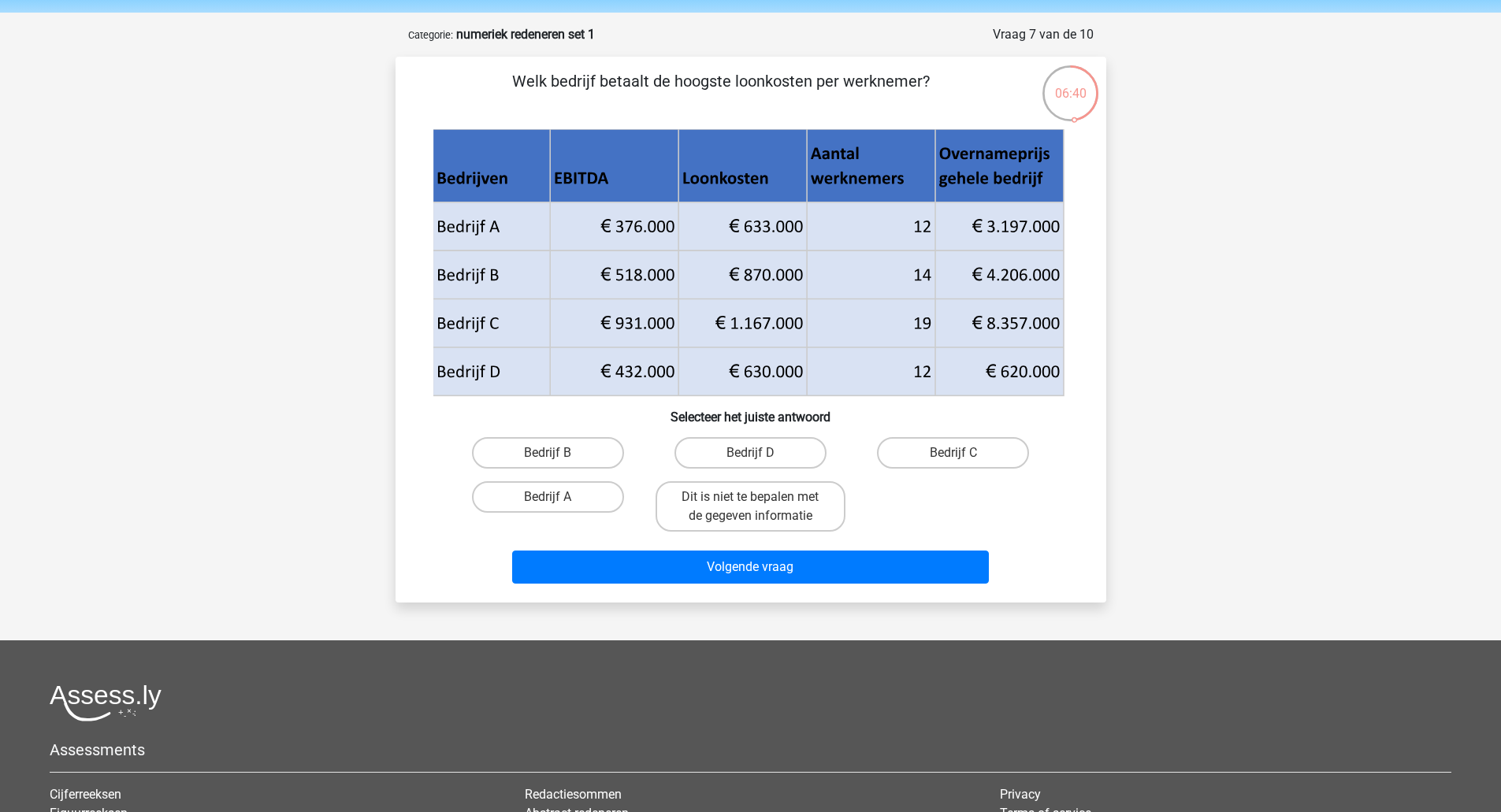
scroll to position [0, 0]
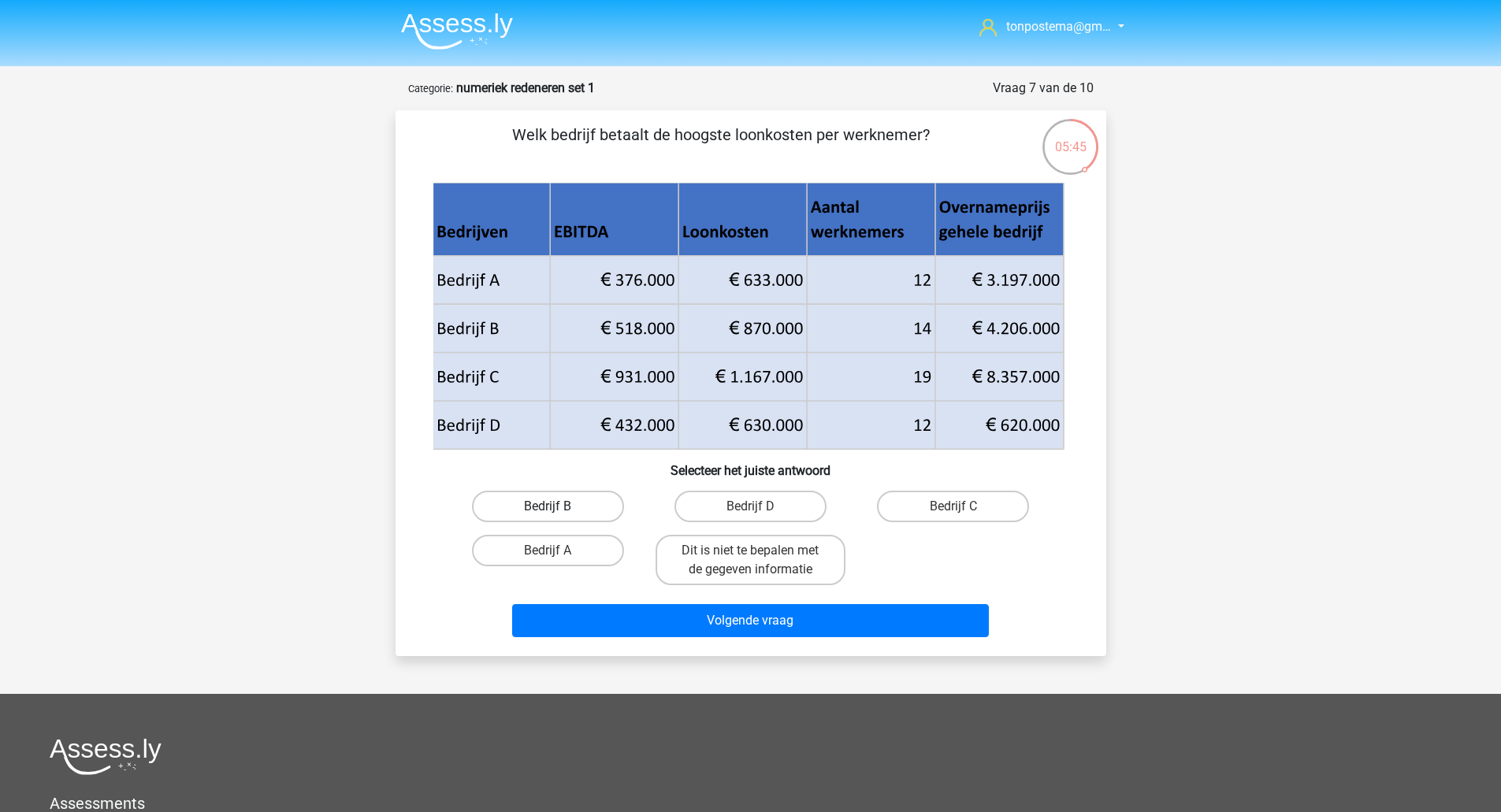
click at [584, 504] on label "Bedrijf B" at bounding box center [548, 506] width 152 height 32
click at [558, 506] on input "Bedrijf B" at bounding box center [552, 511] width 11 height 11
radio input "true"
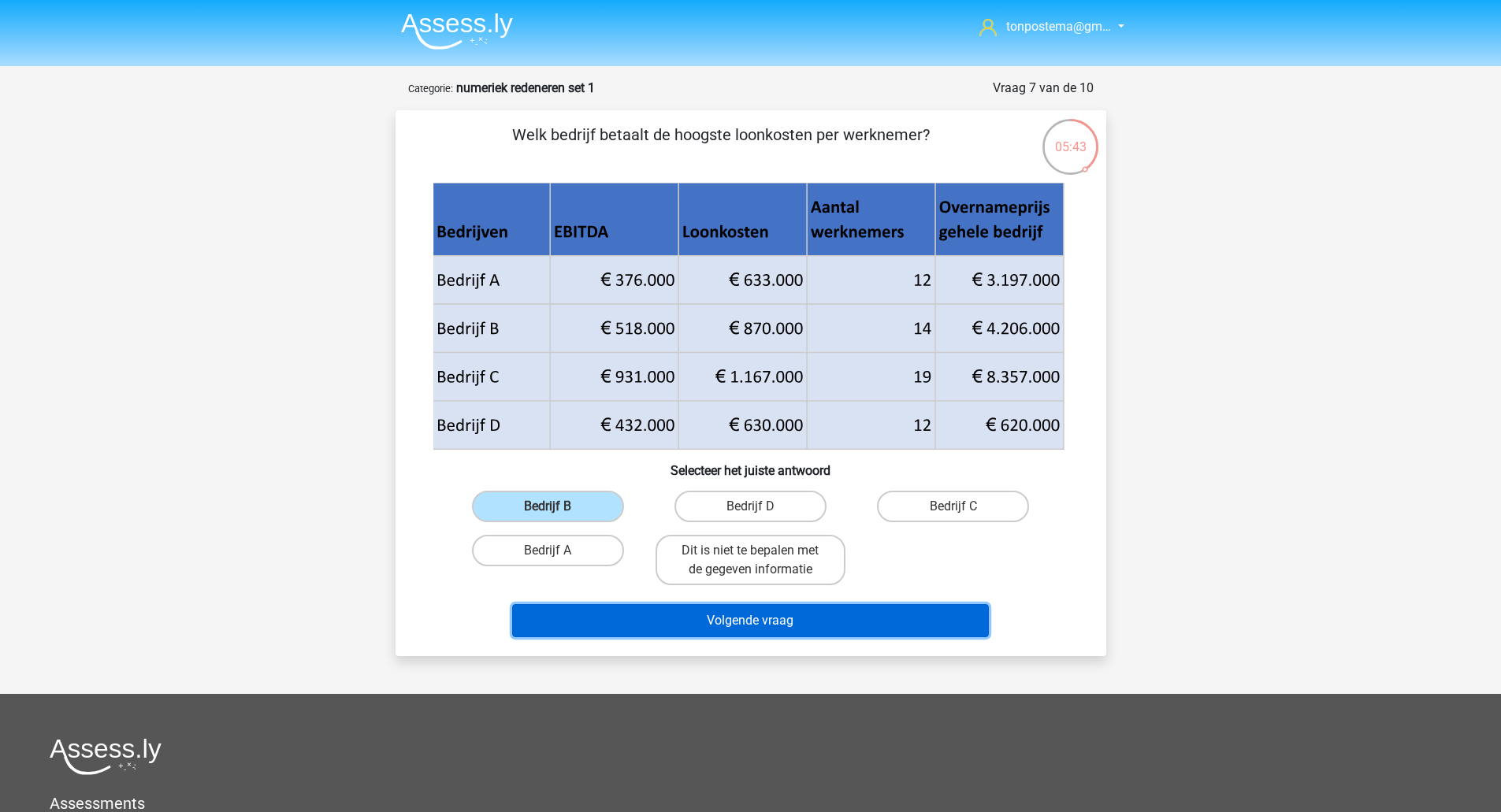
click at [635, 616] on button "Volgende vraag" at bounding box center [750, 620] width 476 height 33
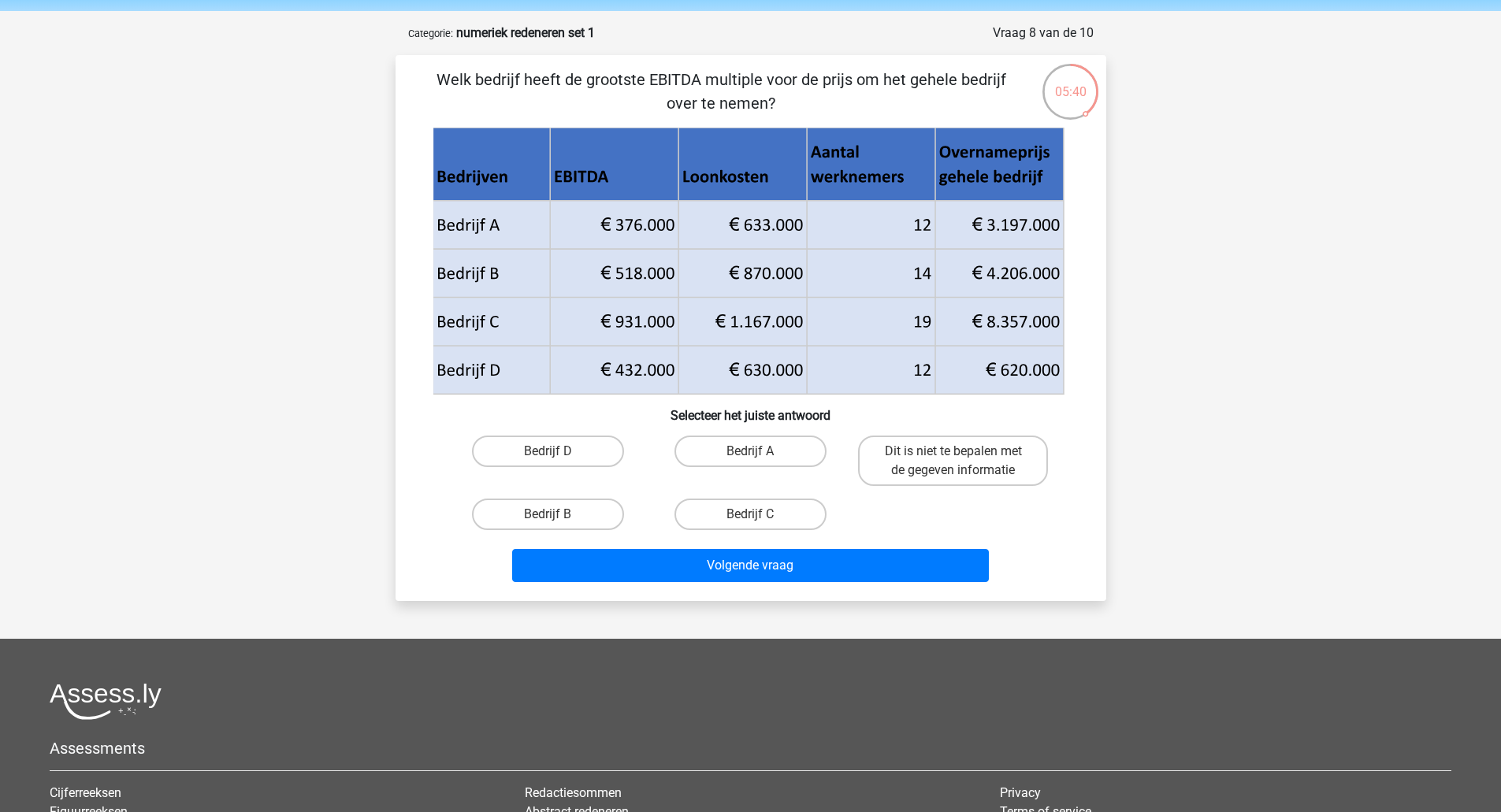
scroll to position [54, 0]
click at [734, 504] on label "Bedrijf C" at bounding box center [751, 515] width 152 height 32
click at [750, 515] on input "Bedrijf C" at bounding box center [755, 520] width 11 height 11
radio input "true"
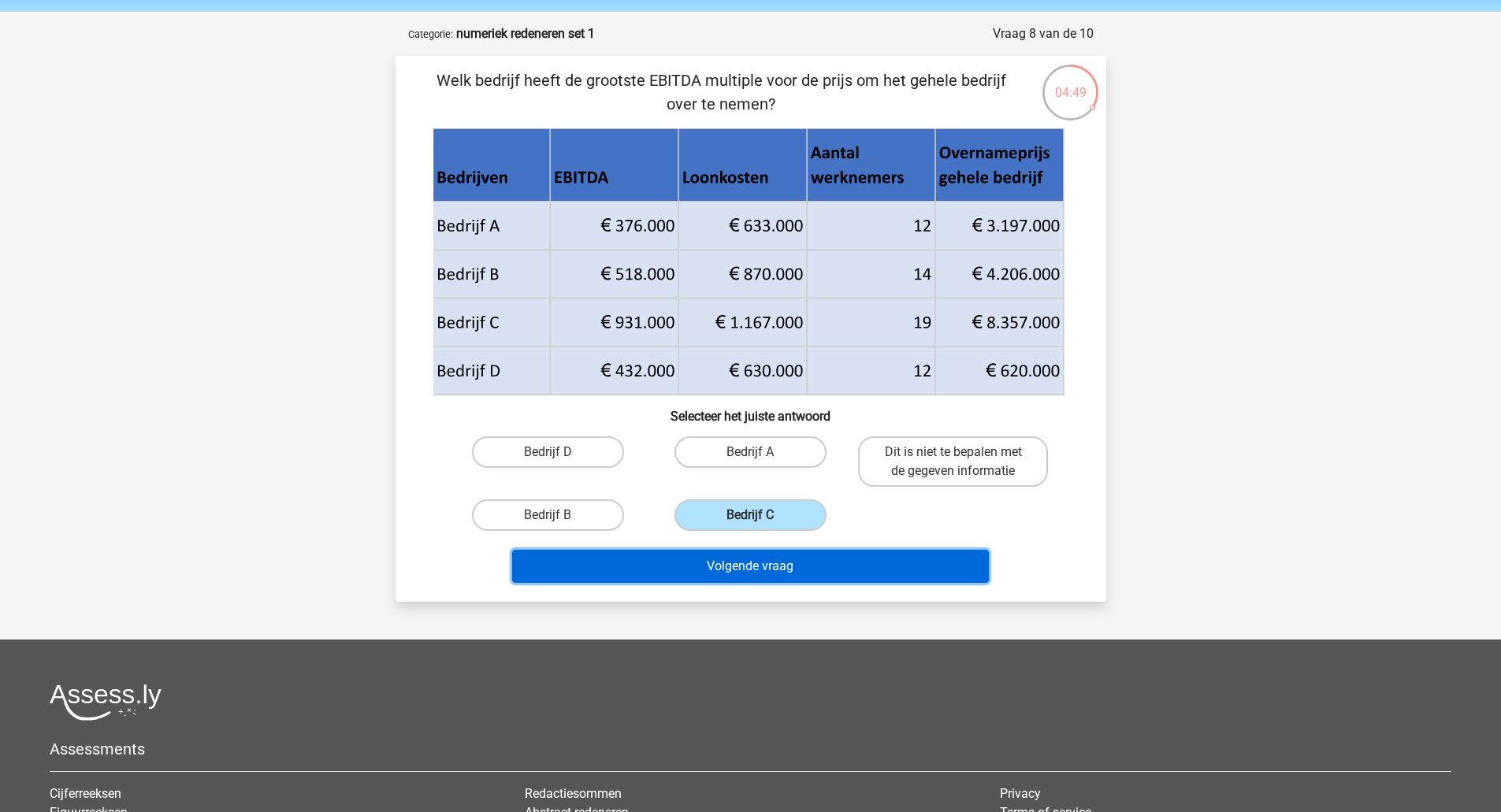
click at [737, 568] on button "Volgende vraag" at bounding box center [750, 566] width 476 height 33
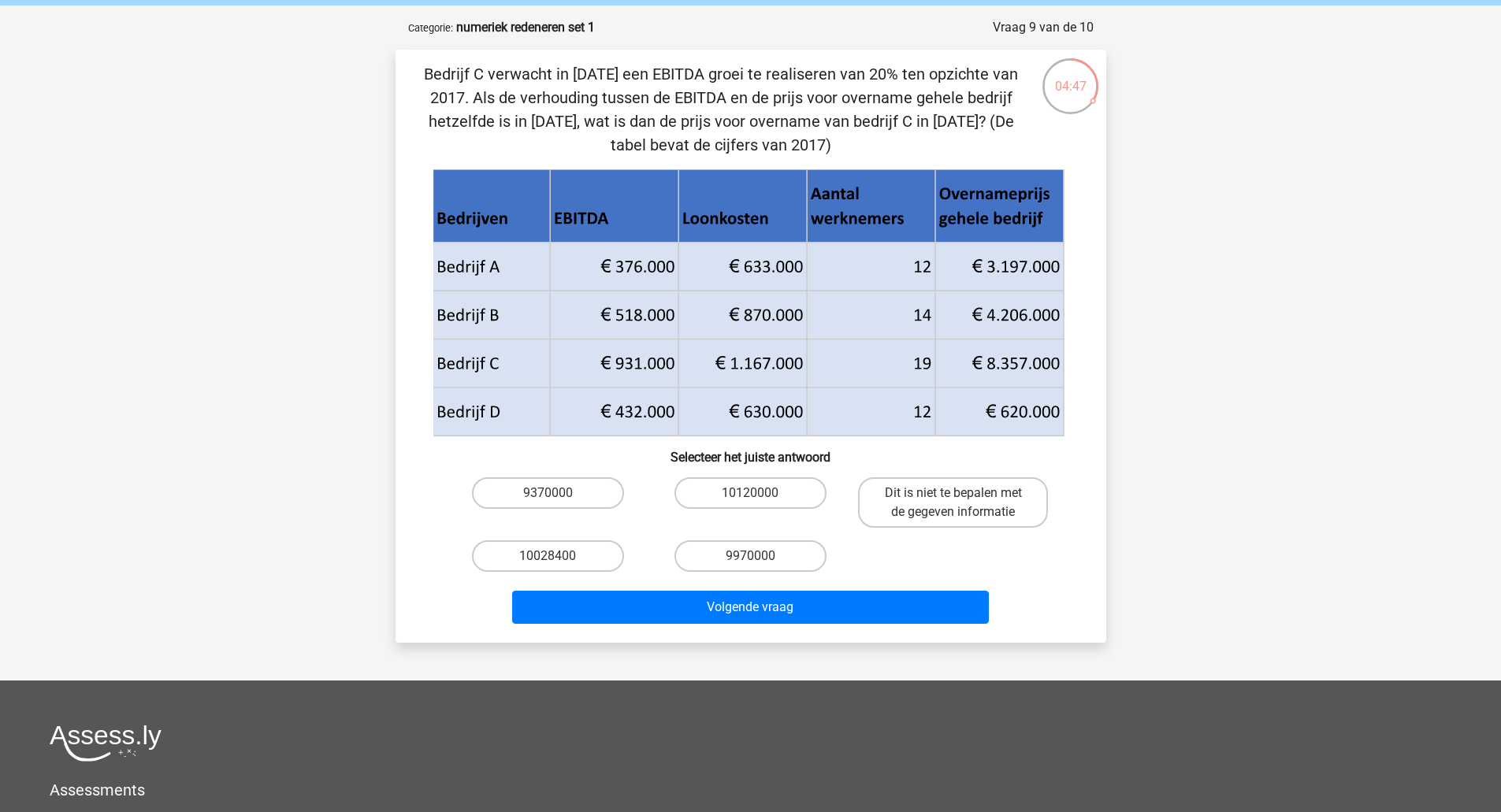
scroll to position [60, 0]
click at [600, 561] on label "10028400" at bounding box center [548, 556] width 152 height 32
click at [558, 561] on input "10028400" at bounding box center [552, 562] width 11 height 11
radio input "true"
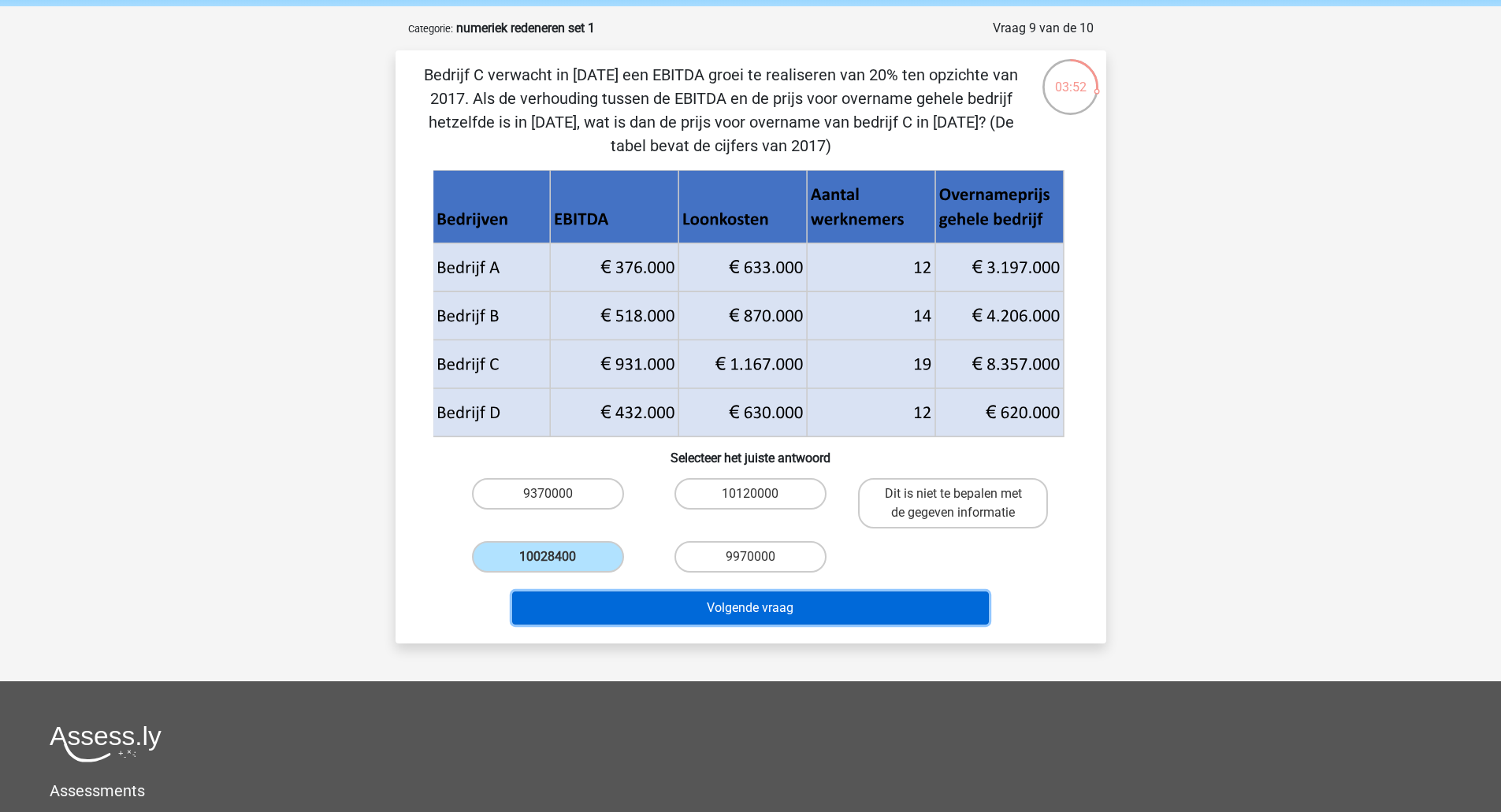
click at [651, 623] on button "Volgende vraag" at bounding box center [750, 607] width 476 height 33
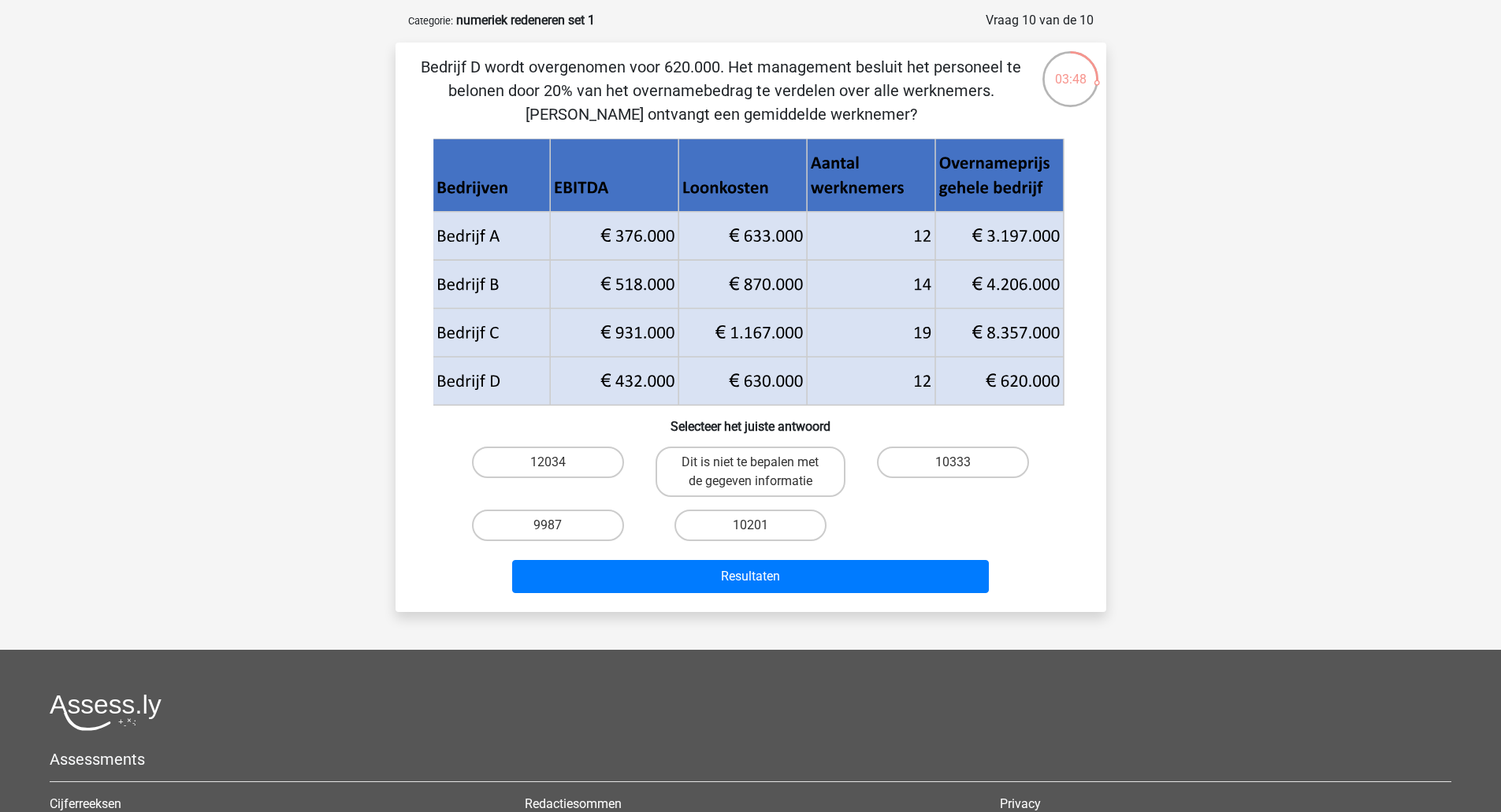
scroll to position [68, 0]
click at [965, 457] on label "10333" at bounding box center [953, 462] width 152 height 32
click at [964, 462] on input "10333" at bounding box center [958, 467] width 11 height 11
radio input "true"
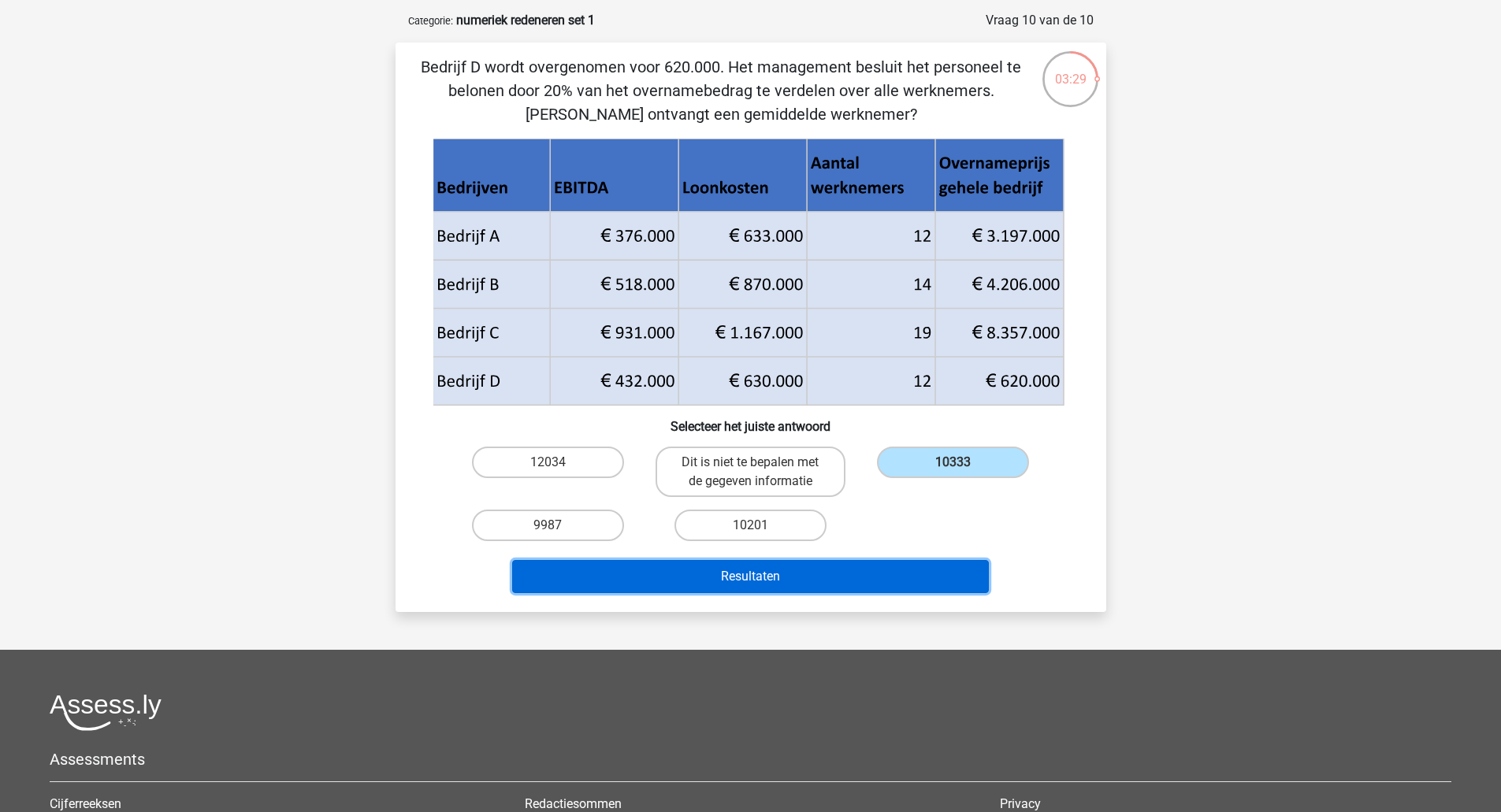
click at [828, 572] on button "Resultaten" at bounding box center [750, 576] width 476 height 33
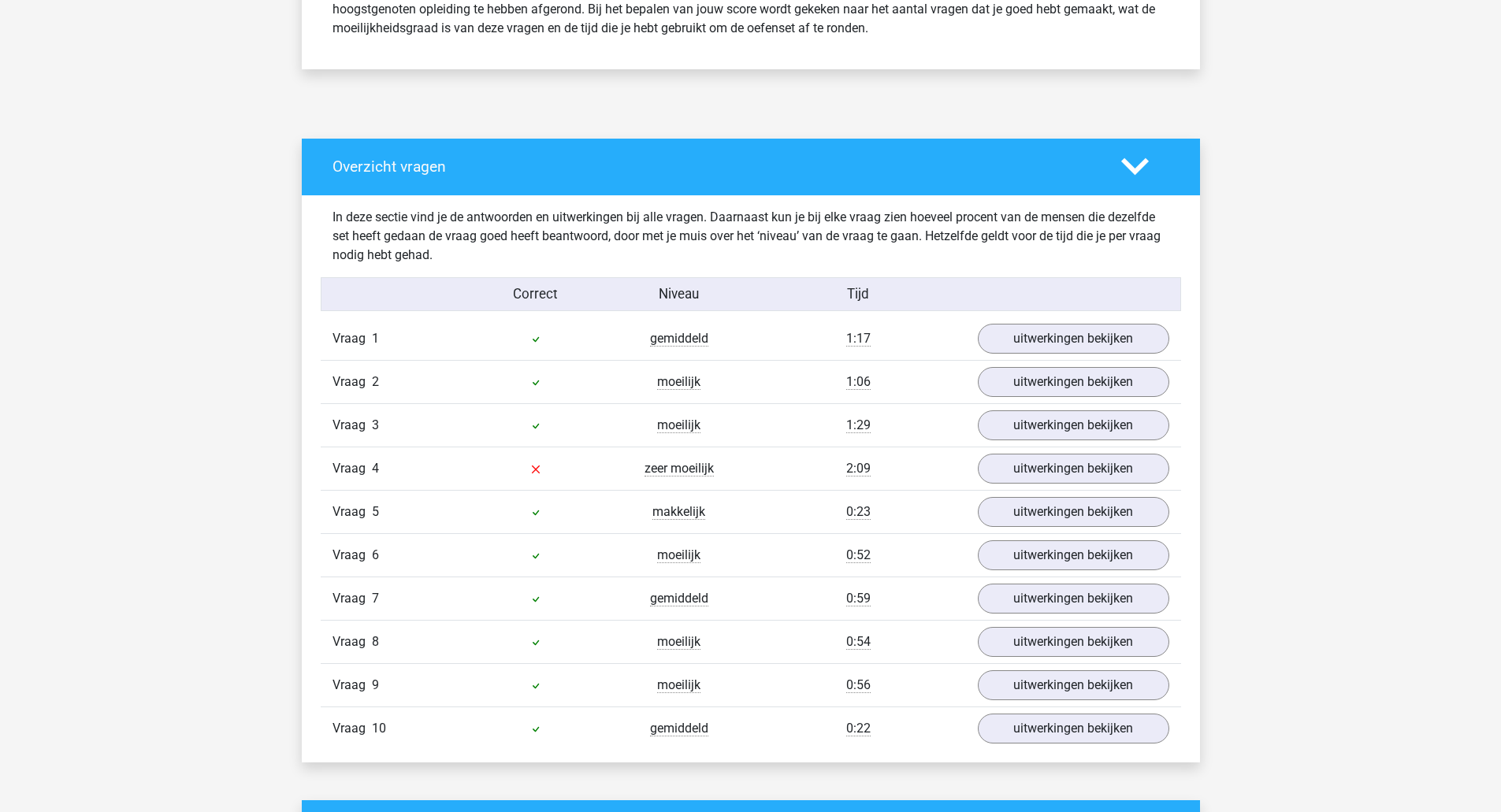
scroll to position [731, 0]
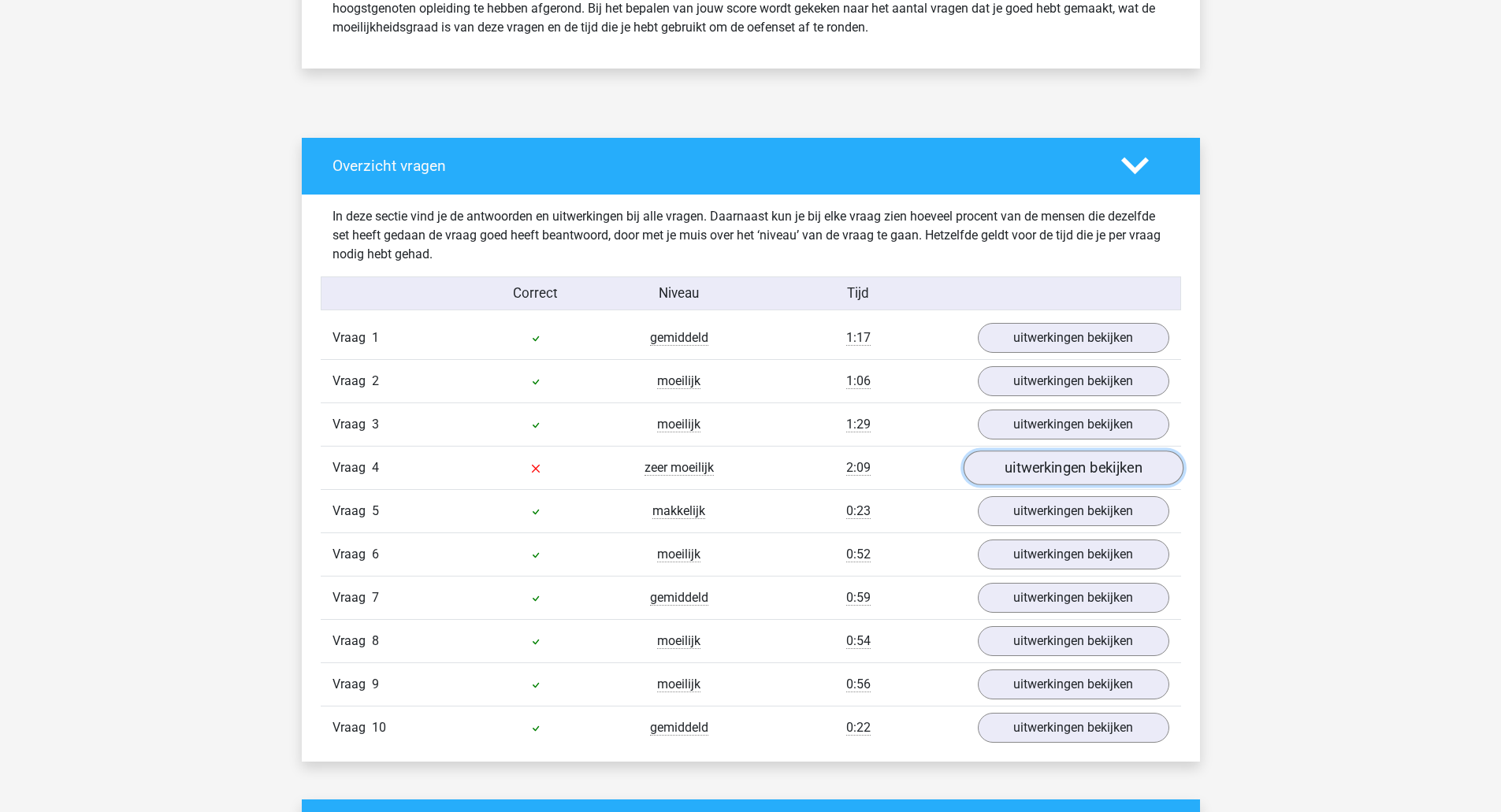
click at [1008, 462] on link "uitwerkingen bekijken" at bounding box center [1072, 467] width 220 height 35
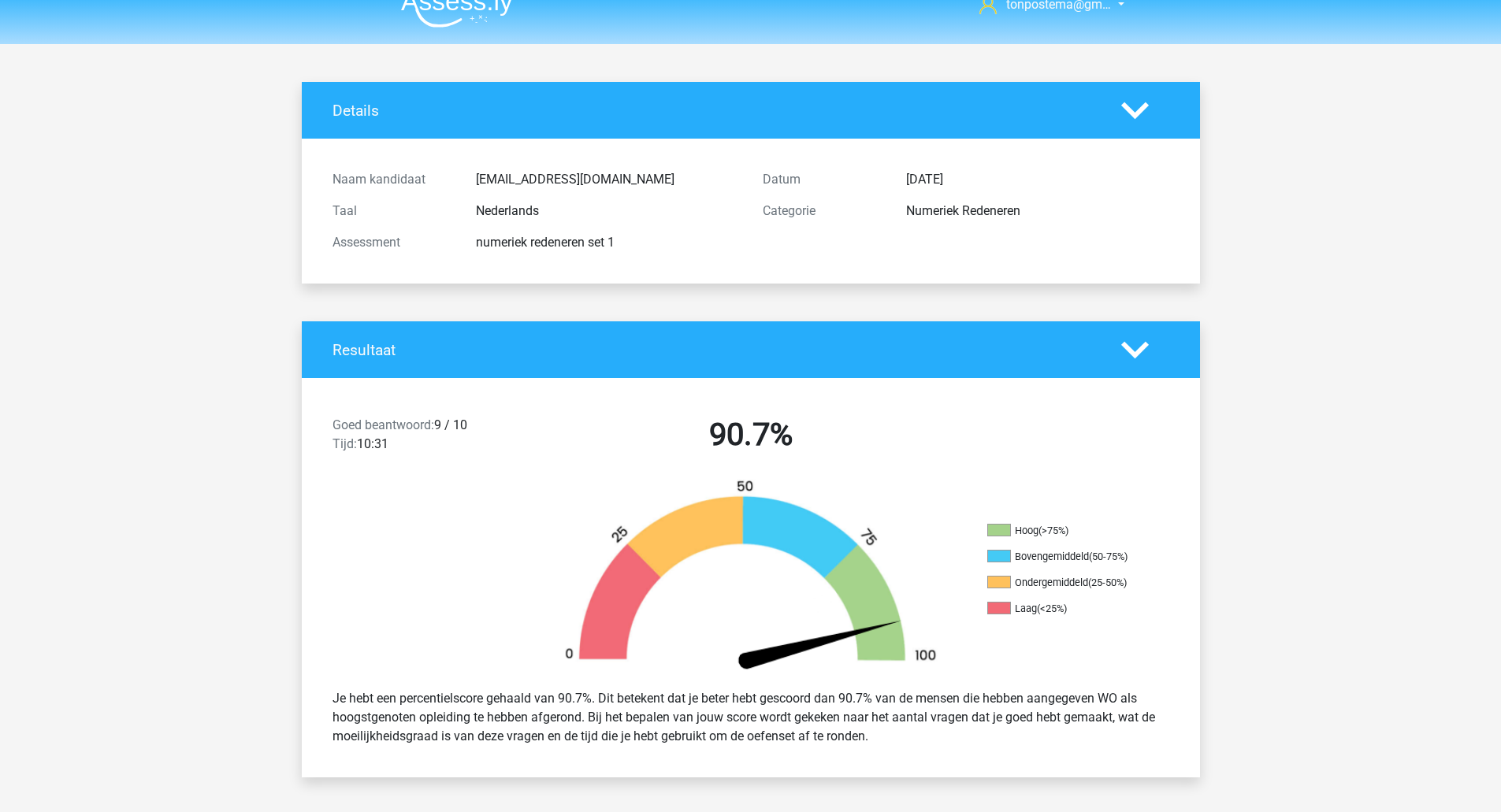
scroll to position [0, 0]
